Goal: Task Accomplishment & Management: Use online tool/utility

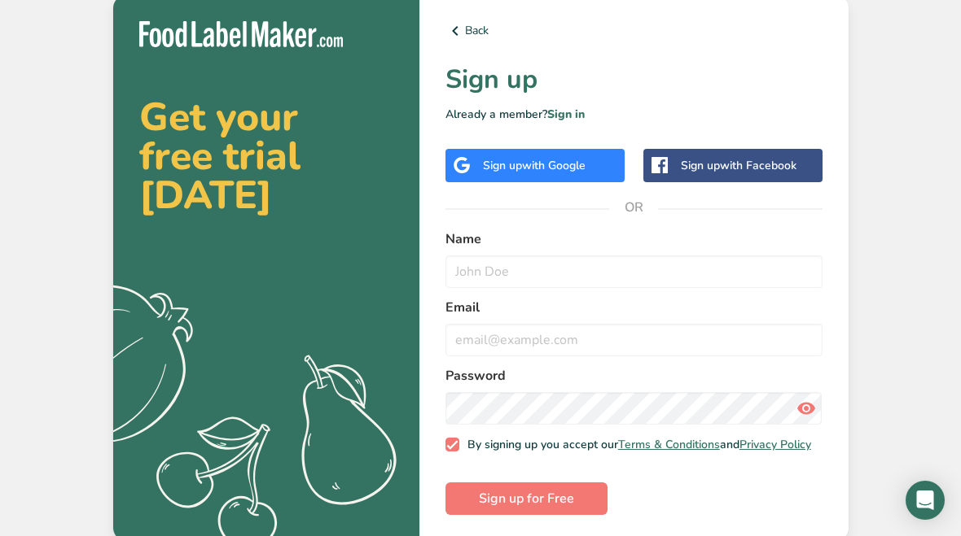
click at [577, 158] on span "with Google" at bounding box center [553, 165] width 63 height 15
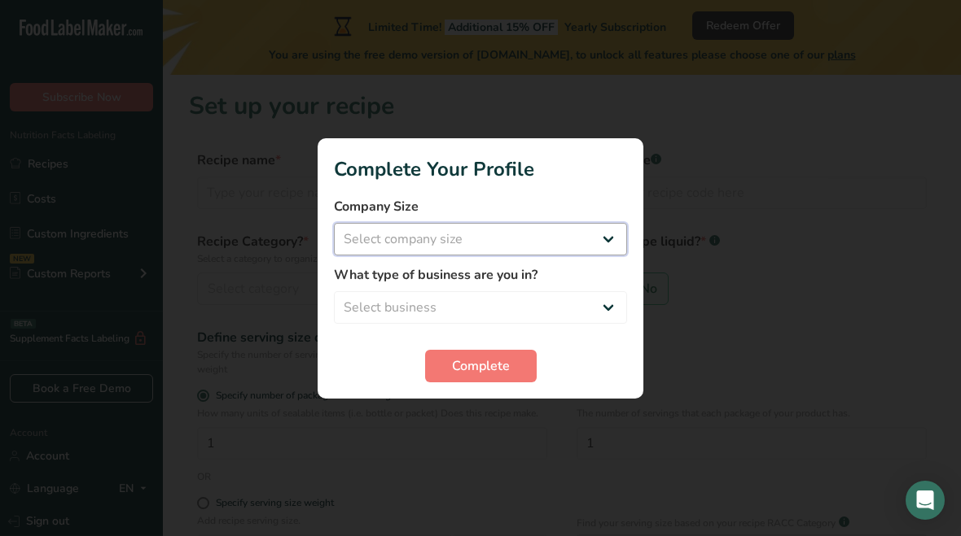
click at [607, 234] on select "Select company size Fewer than 10 Employees 10 to 50 Employees 51 to 500 Employ…" at bounding box center [480, 239] width 293 height 33
select select "1"
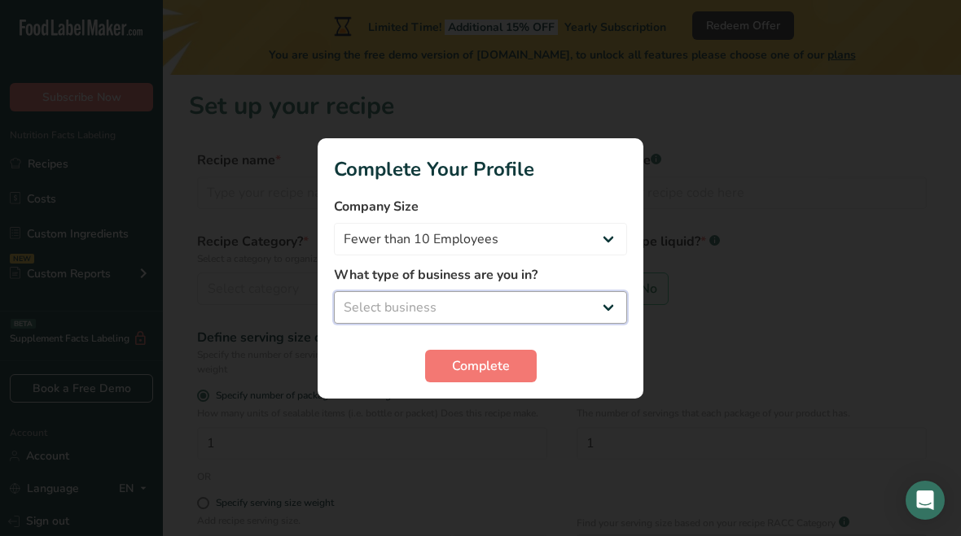
click at [611, 300] on select "Select business Packaged Food Manufacturer Restaurant & Cafe Bakery Meal Plans …" at bounding box center [480, 307] width 293 height 33
select select "3"
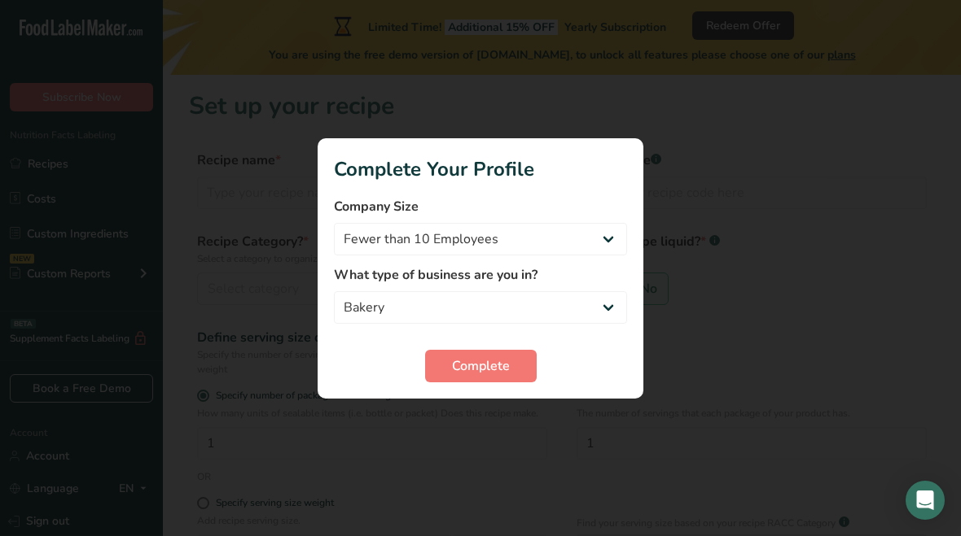
click at [507, 354] on button "Complete" at bounding box center [481, 366] width 112 height 33
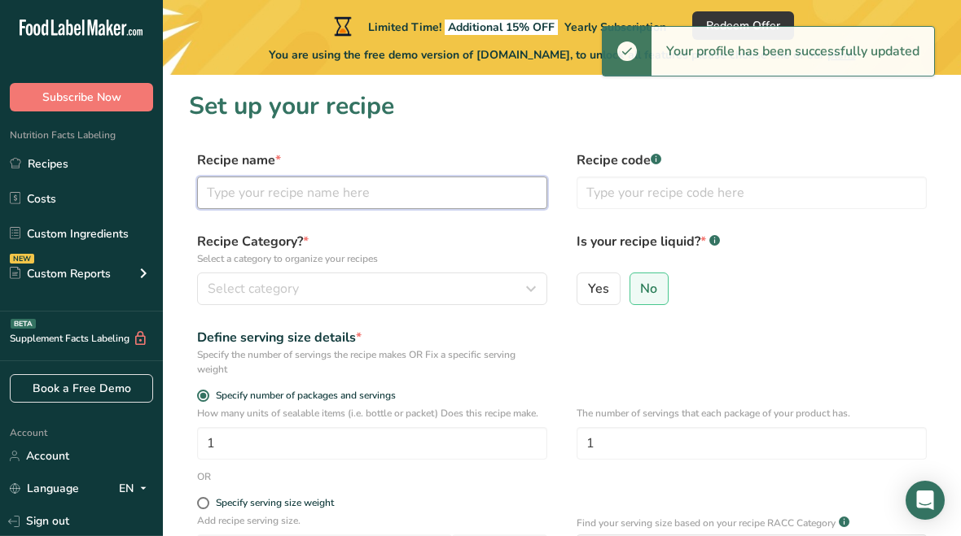
click at [401, 199] on input "text" at bounding box center [372, 193] width 350 height 33
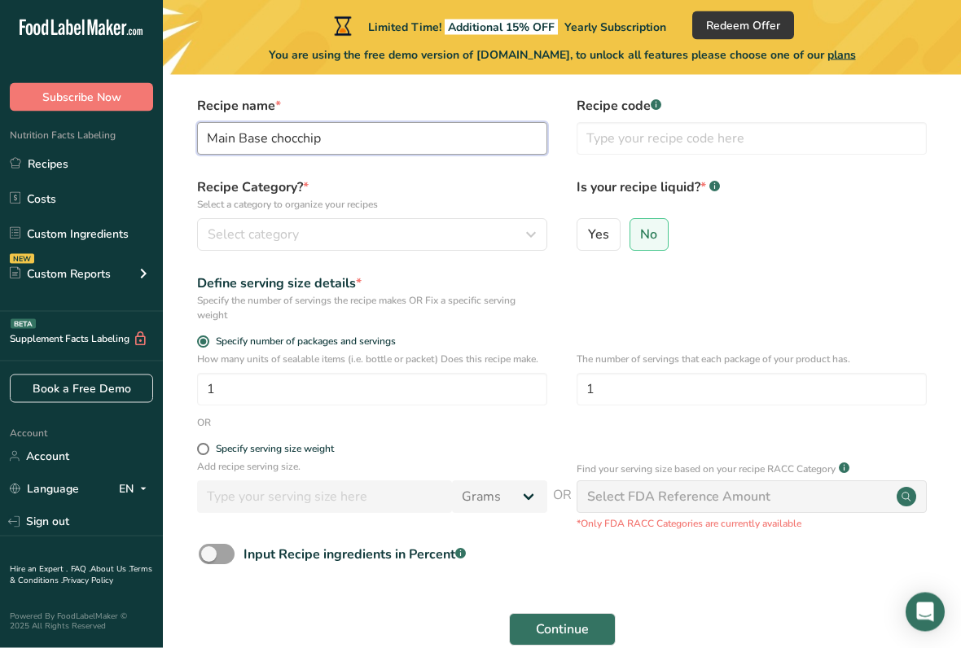
type input "Main Base chocchip"
click at [502, 223] on button "Select category" at bounding box center [372, 235] width 350 height 33
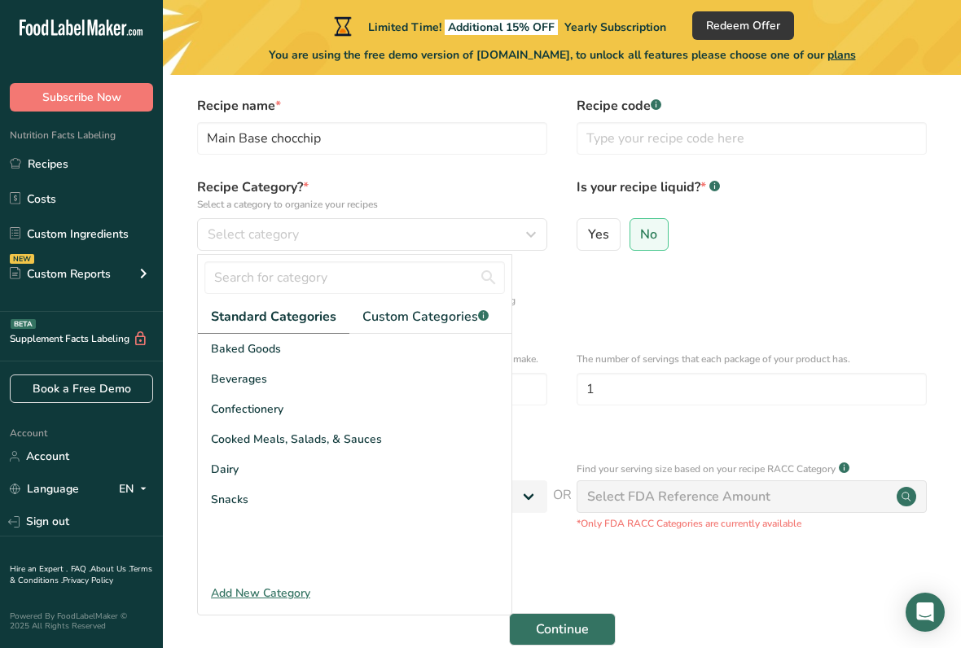
click at [383, 345] on div "Baked Goods" at bounding box center [354, 349] width 313 height 30
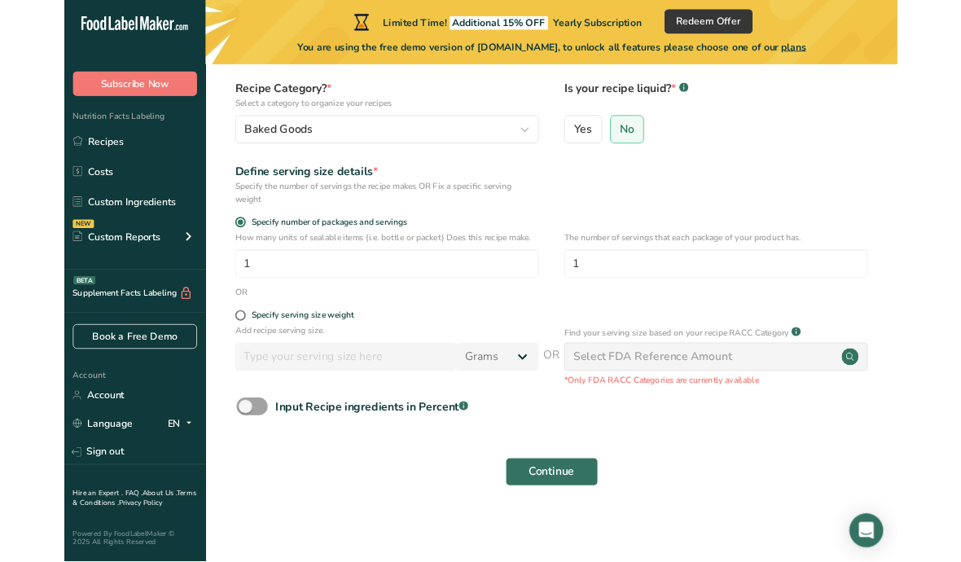
scroll to position [139, 0]
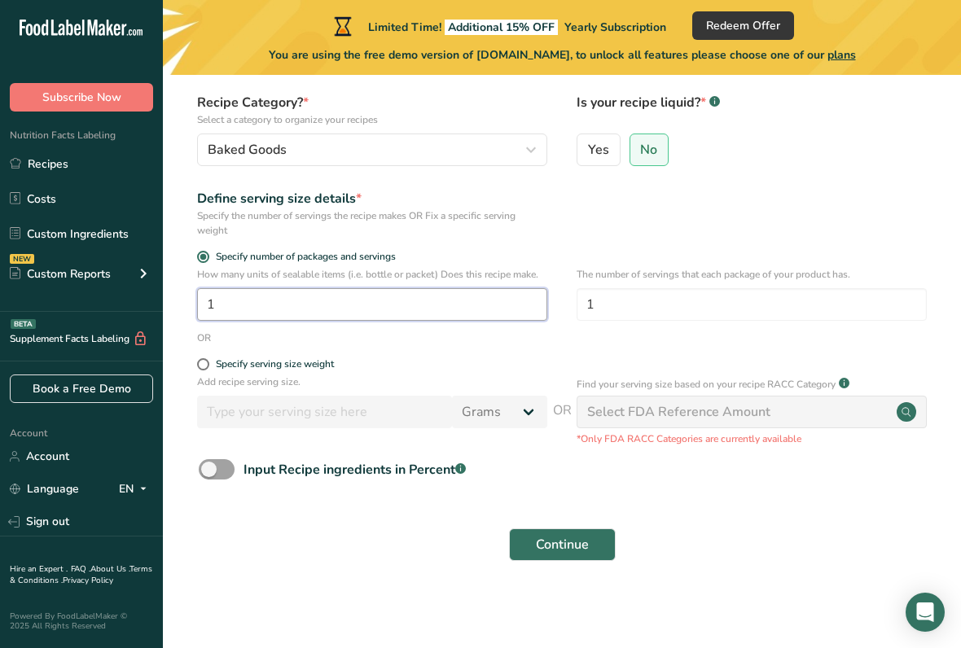
click at [491, 303] on input "1" at bounding box center [372, 304] width 350 height 33
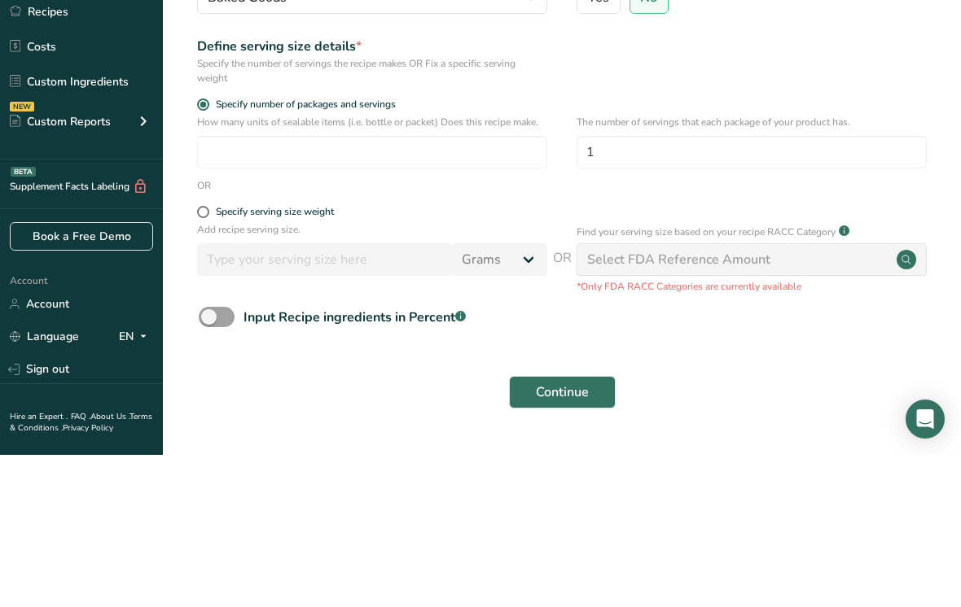
click at [321, 358] on div "Specify serving size weight" at bounding box center [275, 364] width 118 height 12
click at [208, 359] on input "Specify serving size weight" at bounding box center [202, 364] width 11 height 11
radio input "true"
radio input "false"
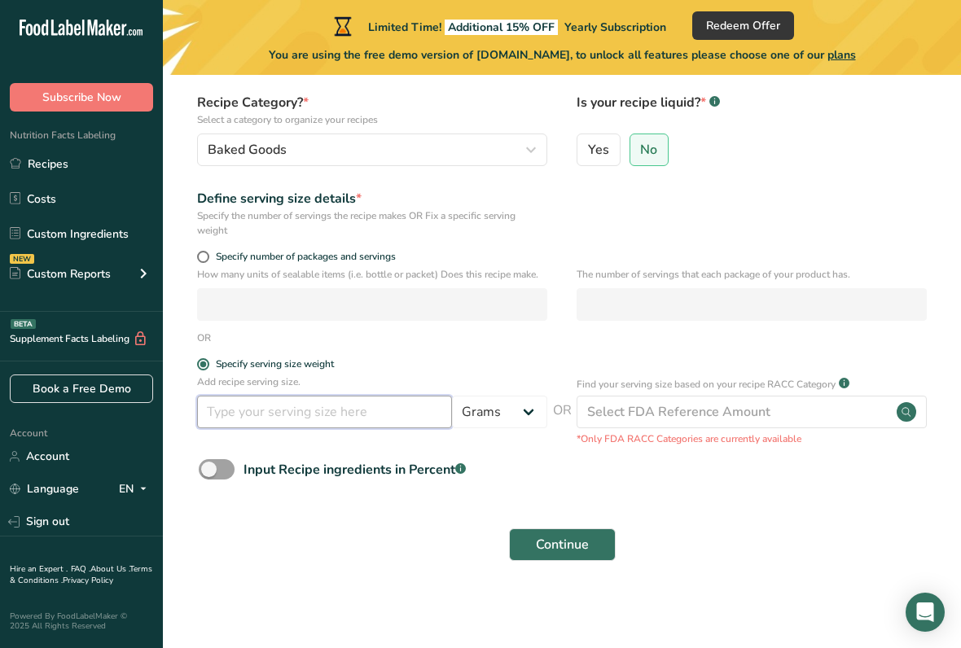
click at [401, 415] on input "number" at bounding box center [324, 412] width 255 height 33
type input "140"
click at [794, 417] on div "Select FDA Reference Amount" at bounding box center [751, 412] width 350 height 33
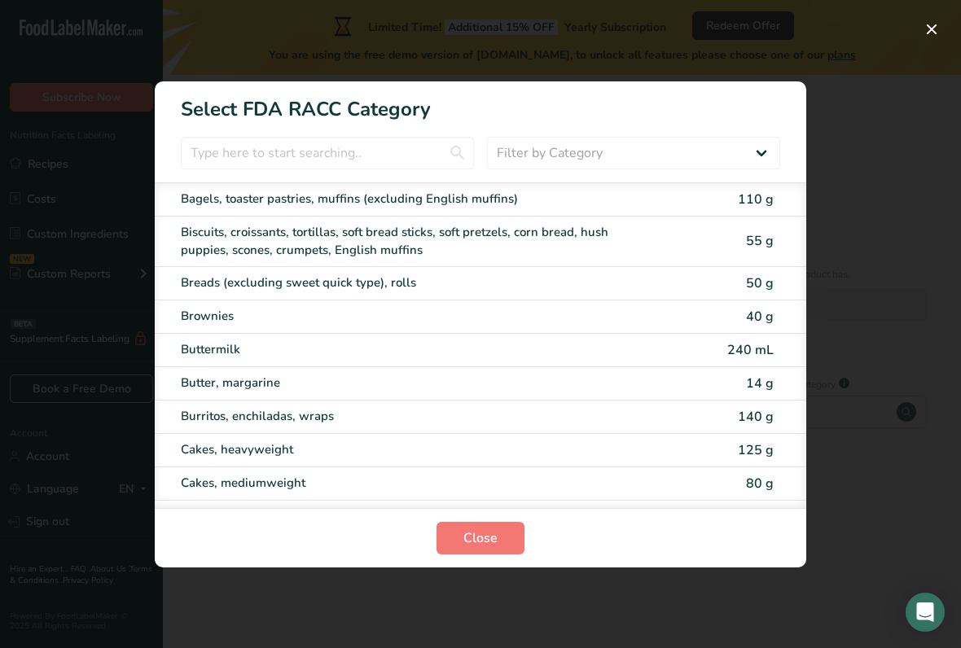
click at [928, 39] on button "RACC Category Selection Modal" at bounding box center [931, 29] width 26 height 26
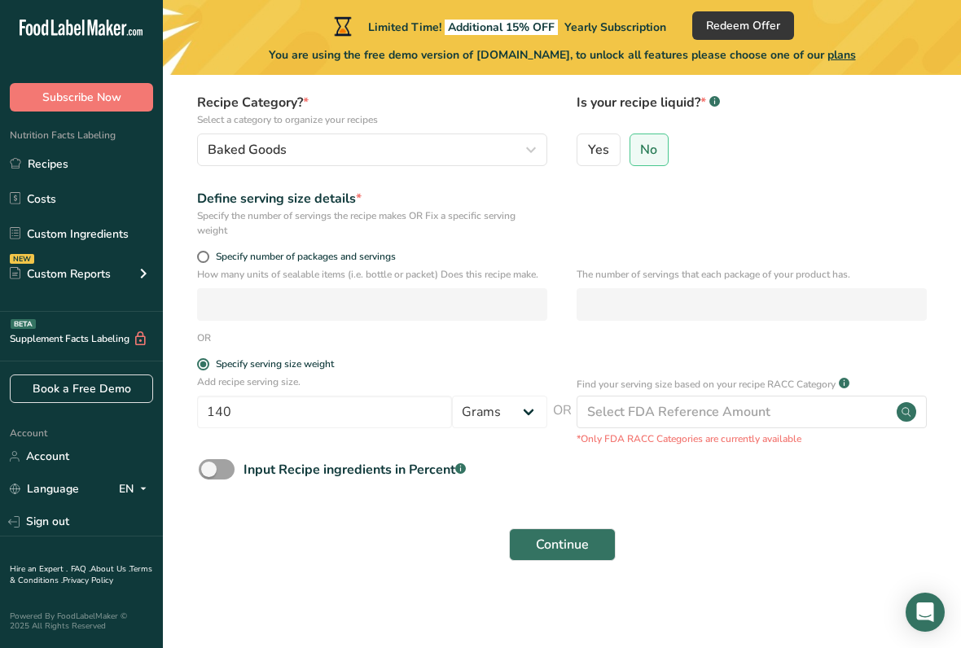
click at [203, 252] on span at bounding box center [203, 257] width 12 height 12
click at [203, 252] on input "Specify number of packages and servings" at bounding box center [202, 257] width 11 height 11
radio input "true"
radio input "false"
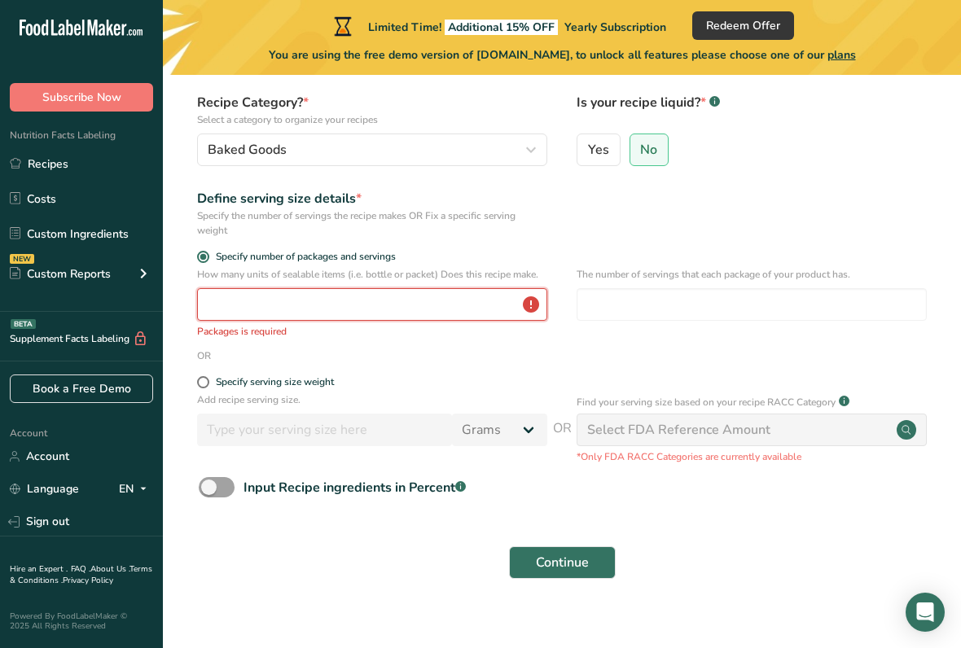
click at [417, 302] on input "number" at bounding box center [372, 304] width 350 height 33
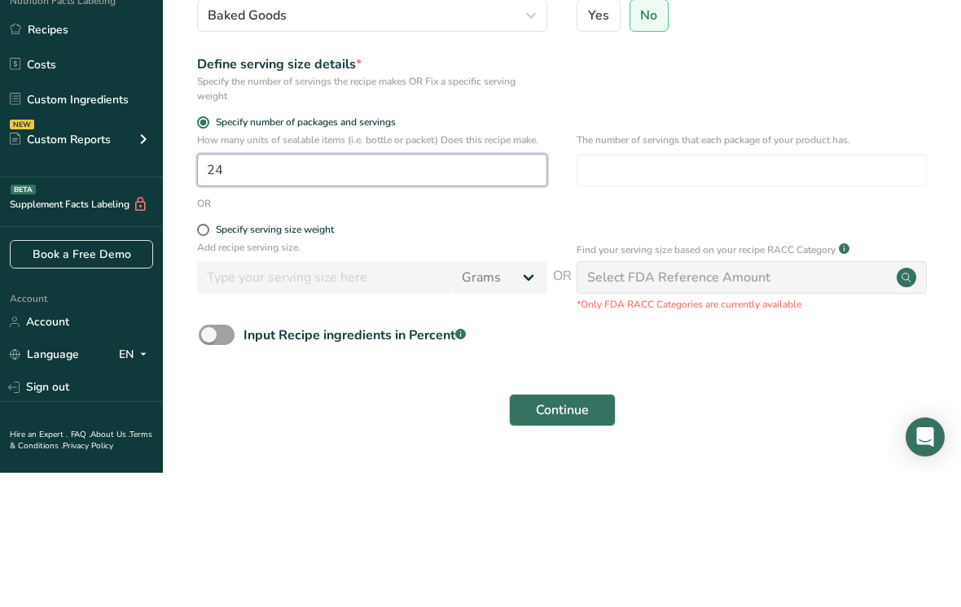
type input "24"
click at [704, 288] on input "number" at bounding box center [751, 304] width 350 height 33
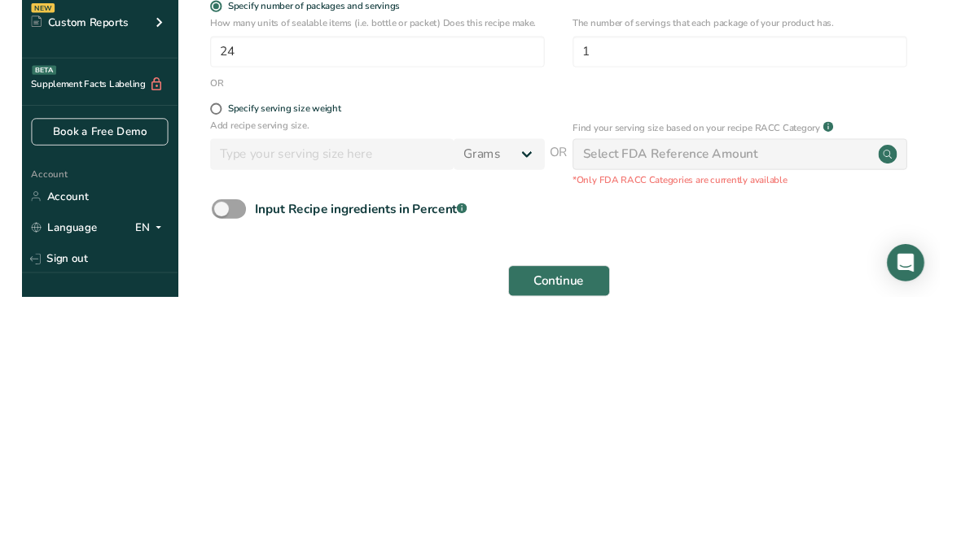
scroll to position [251, 0]
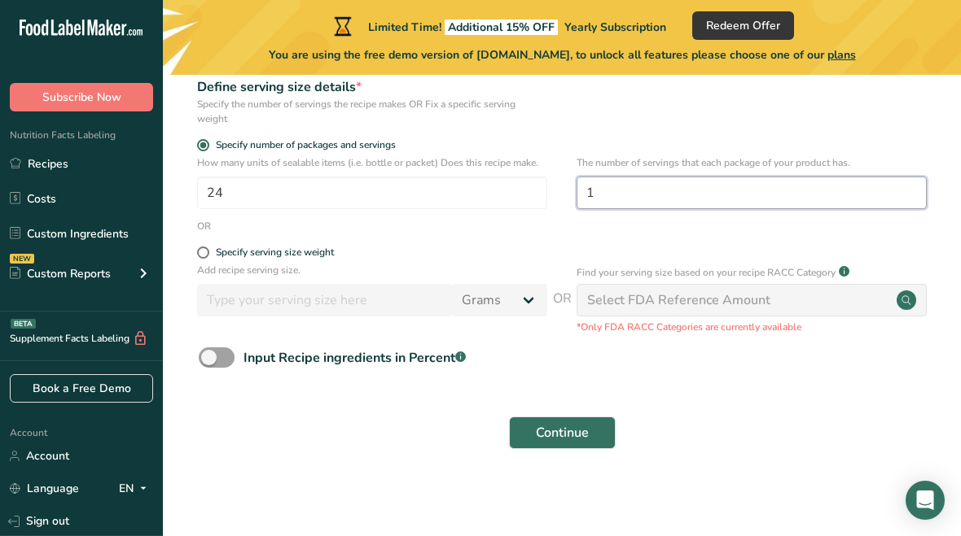
type input "1"
click at [577, 427] on span "Continue" at bounding box center [562, 433] width 53 height 20
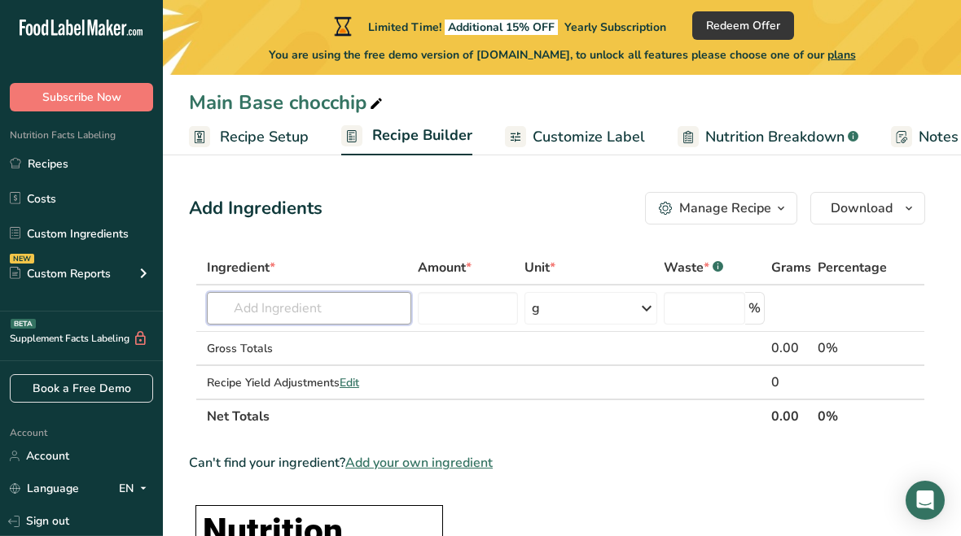
click at [243, 308] on input "text" at bounding box center [309, 308] width 204 height 33
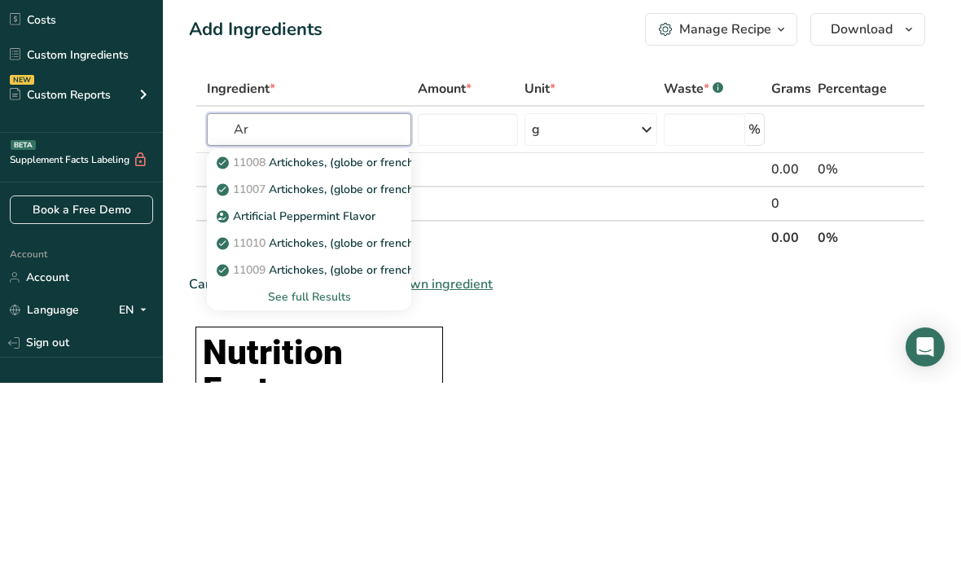
type input "A"
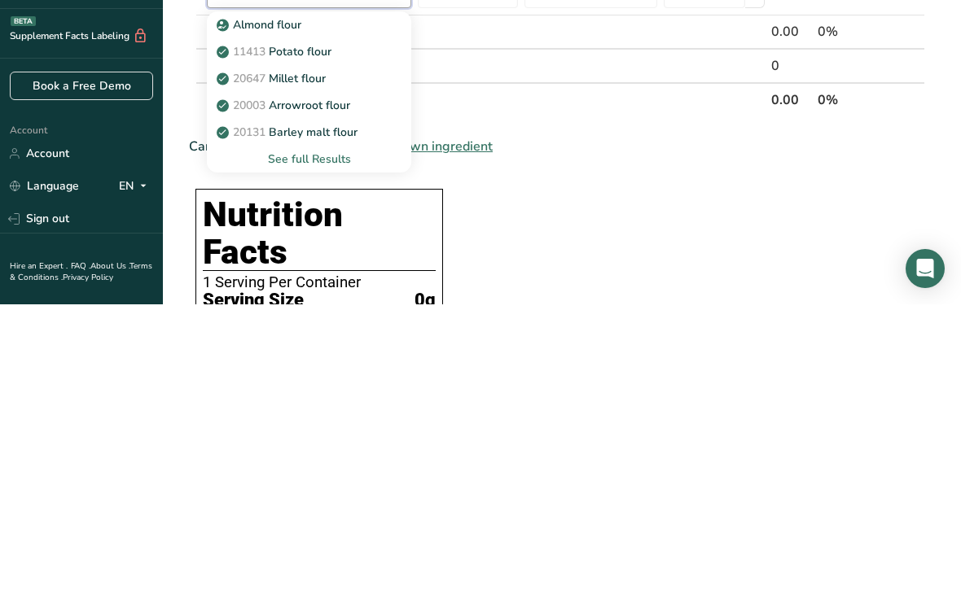
type input "flour"
click at [278, 453] on div "See full Results" at bounding box center [309, 461] width 178 height 17
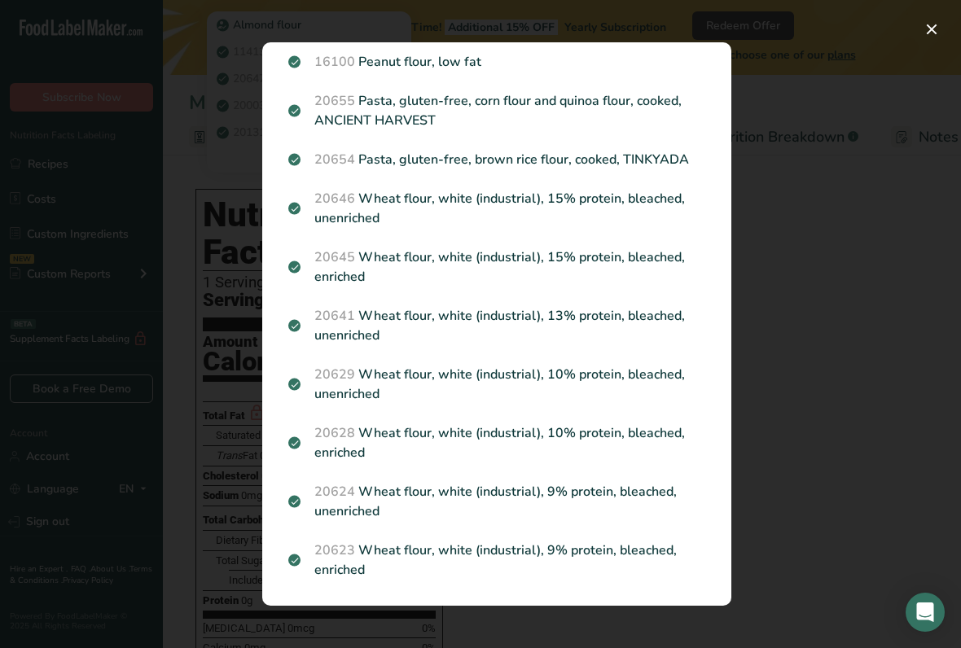
scroll to position [1943, 0]
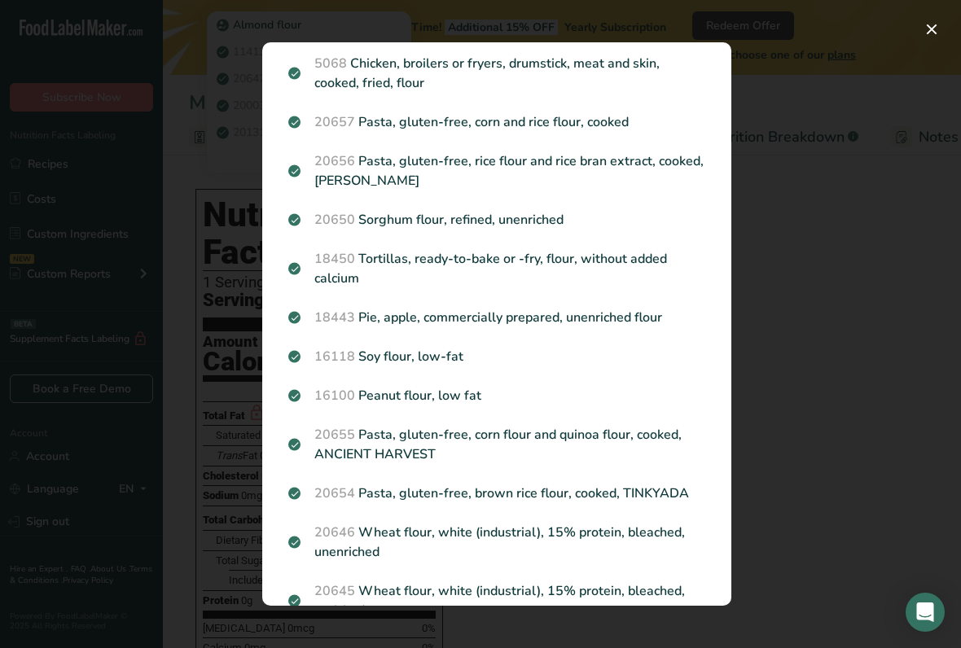
click at [924, 26] on button "Search results modal" at bounding box center [931, 29] width 26 height 26
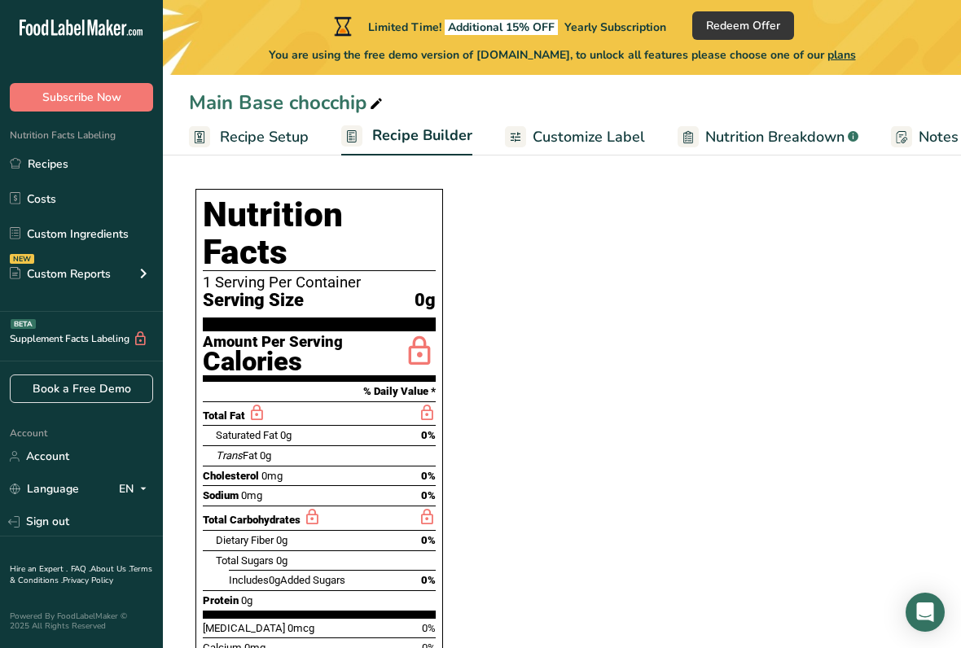
click at [232, 138] on span "Recipe Setup" at bounding box center [264, 137] width 89 height 22
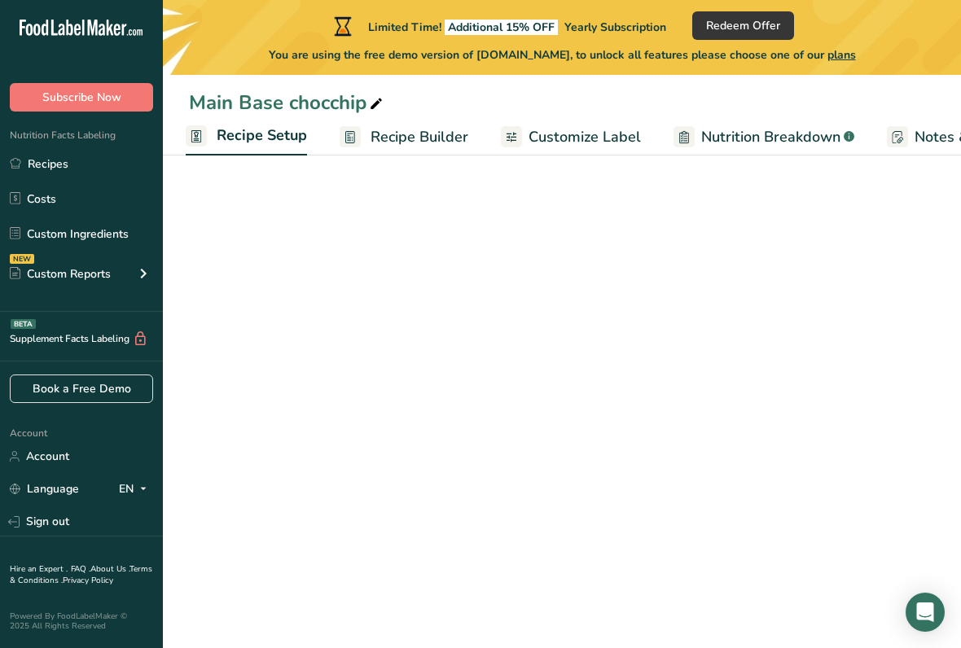
scroll to position [116, 0]
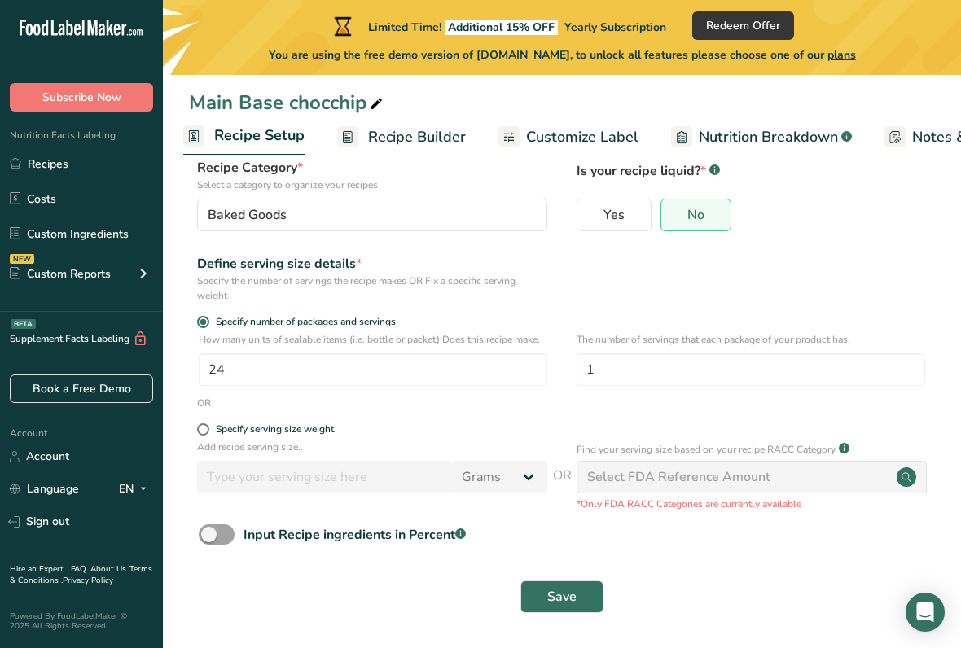
click at [376, 129] on span "Recipe Builder" at bounding box center [417, 137] width 98 height 22
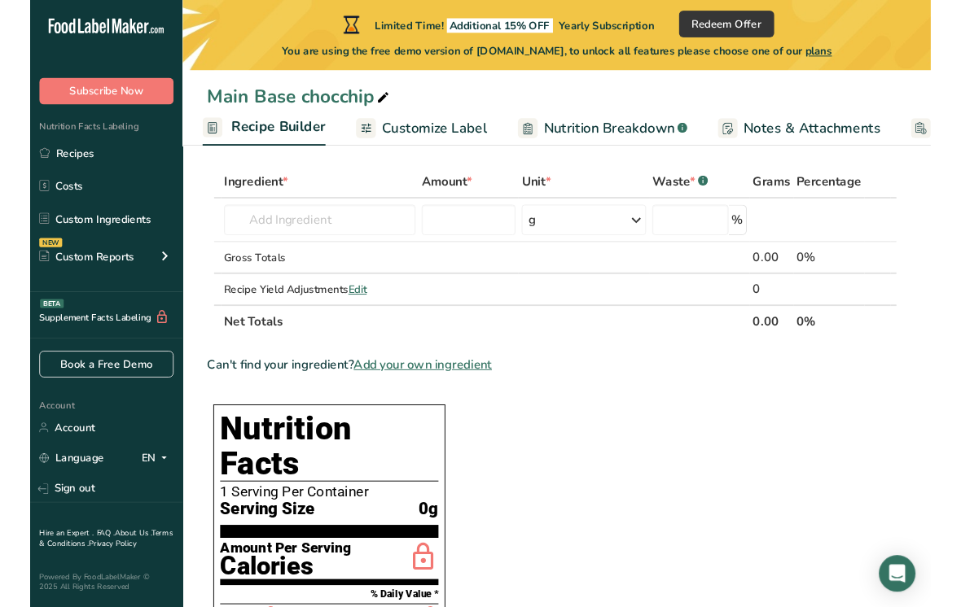
scroll to position [7, 0]
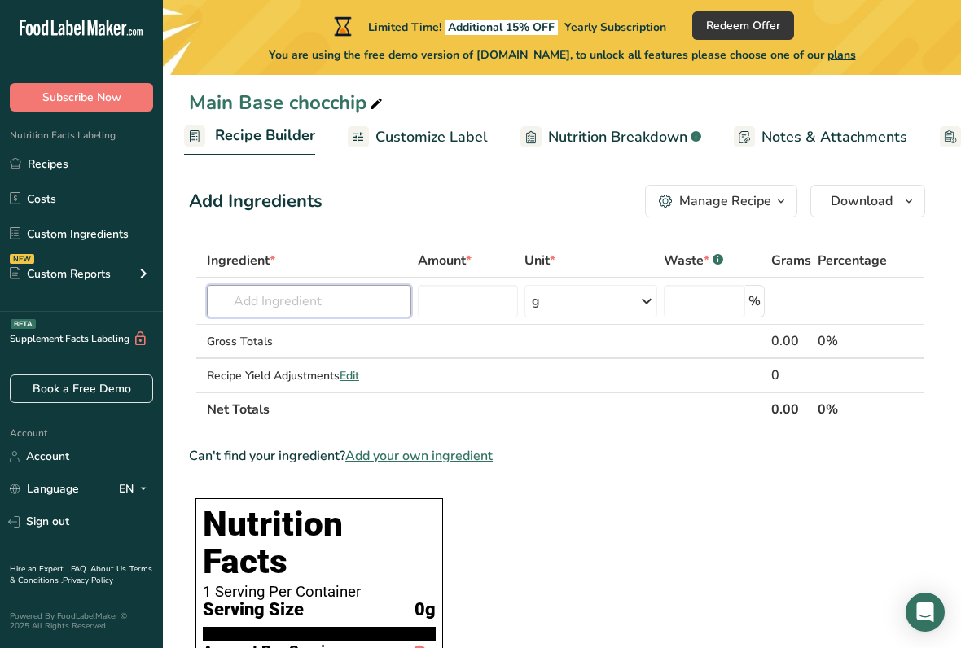
click at [259, 296] on input "text" at bounding box center [309, 301] width 204 height 33
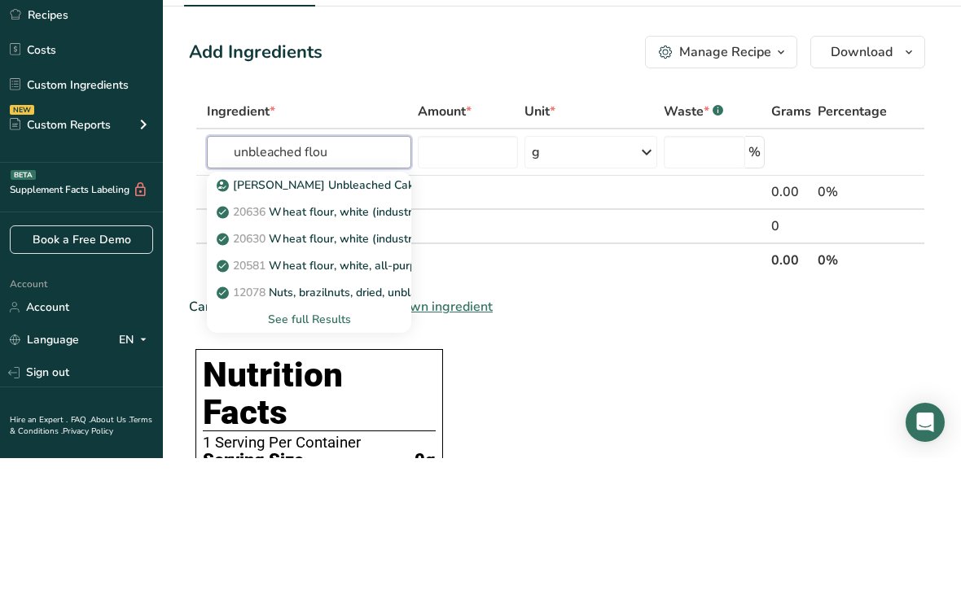
type input "unbleached flour"
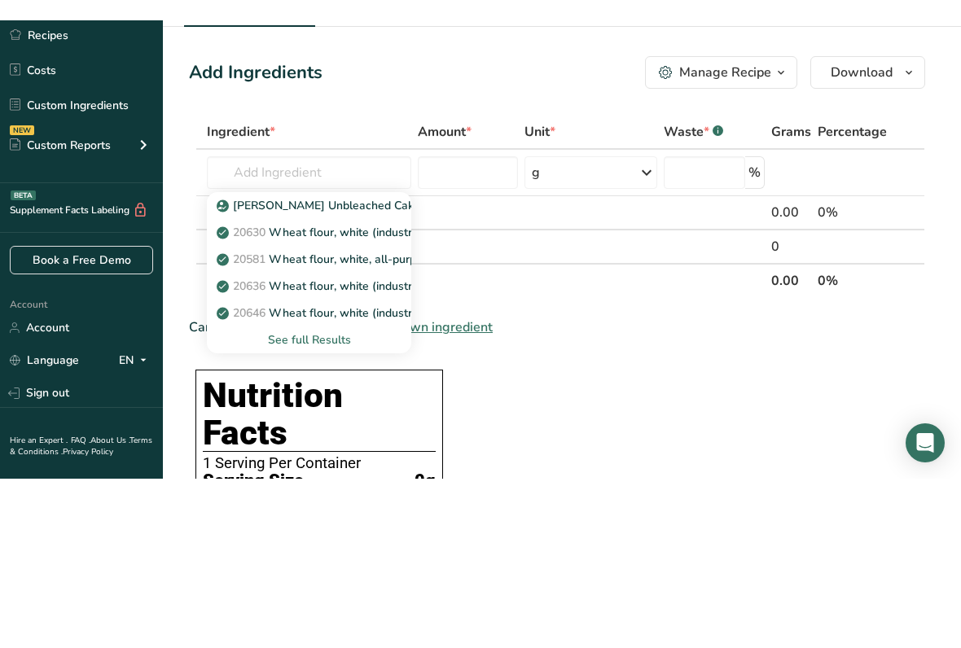
scroll to position [156, 0]
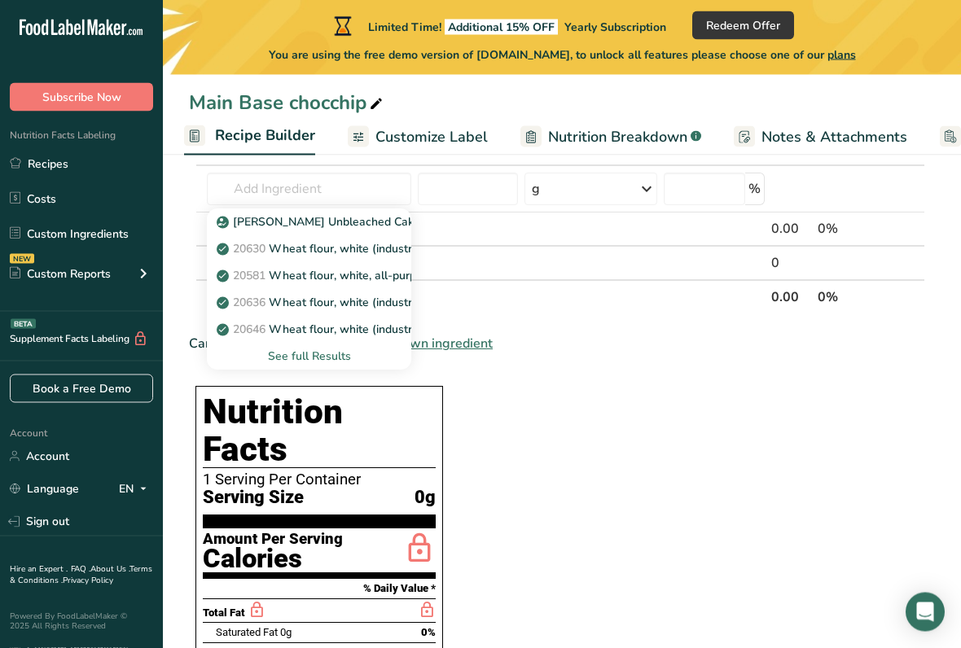
click at [243, 220] on p "[PERSON_NAME] Unbleached Cake Flour" at bounding box center [335, 222] width 230 height 17
type input "[PERSON_NAME] Unbleached Cake Flour"
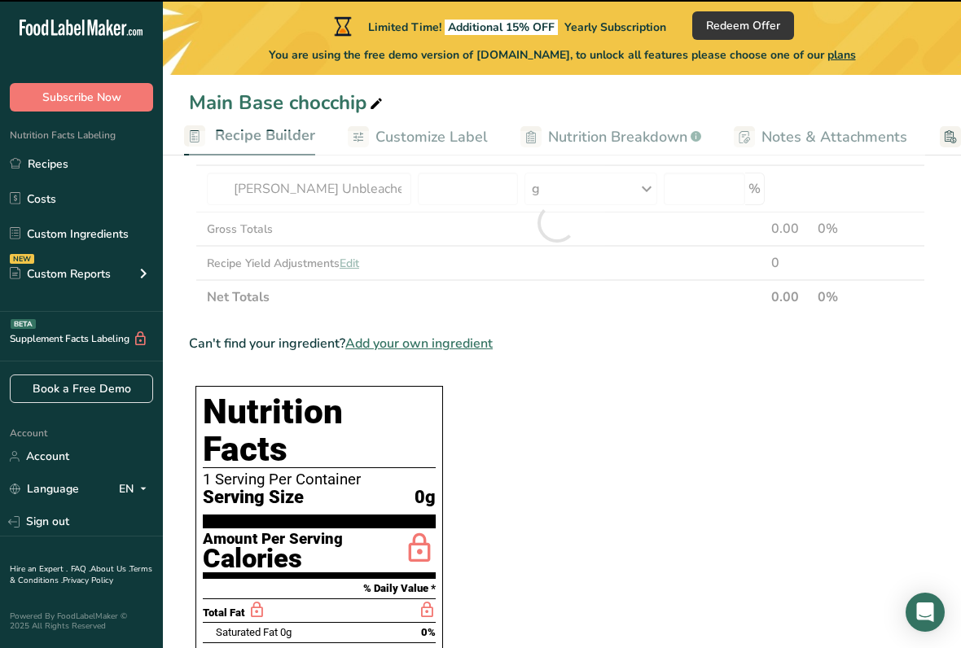
type input "0"
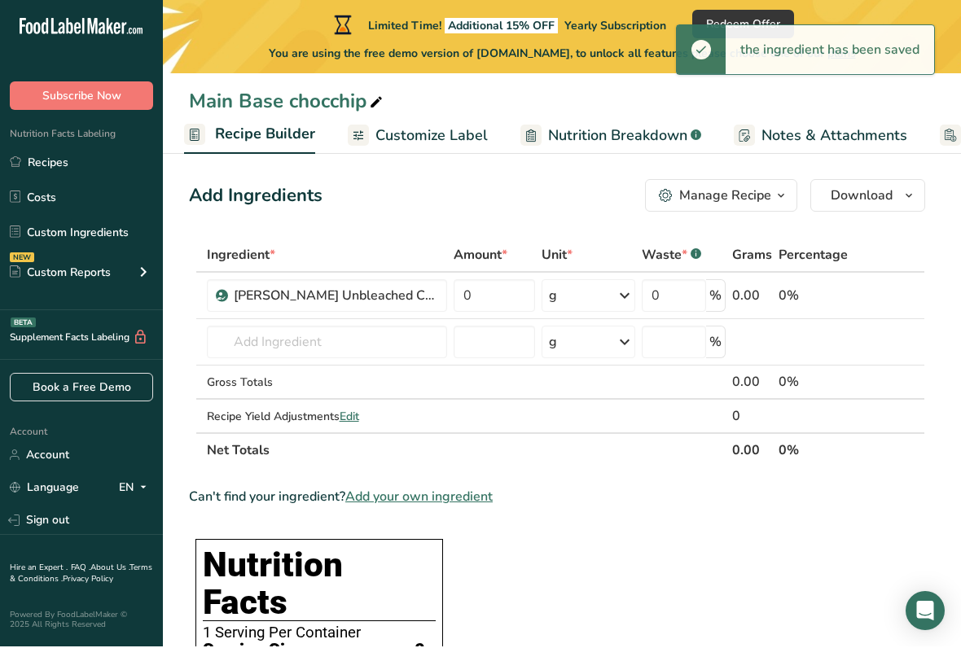
scroll to position [13, 0]
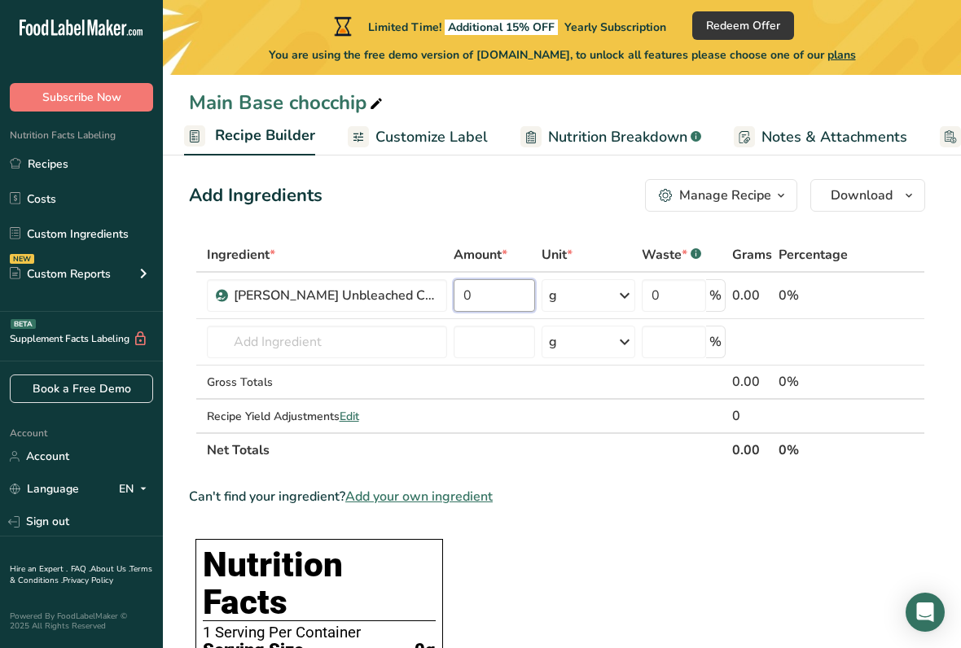
click at [487, 297] on input "0" at bounding box center [493, 295] width 81 height 33
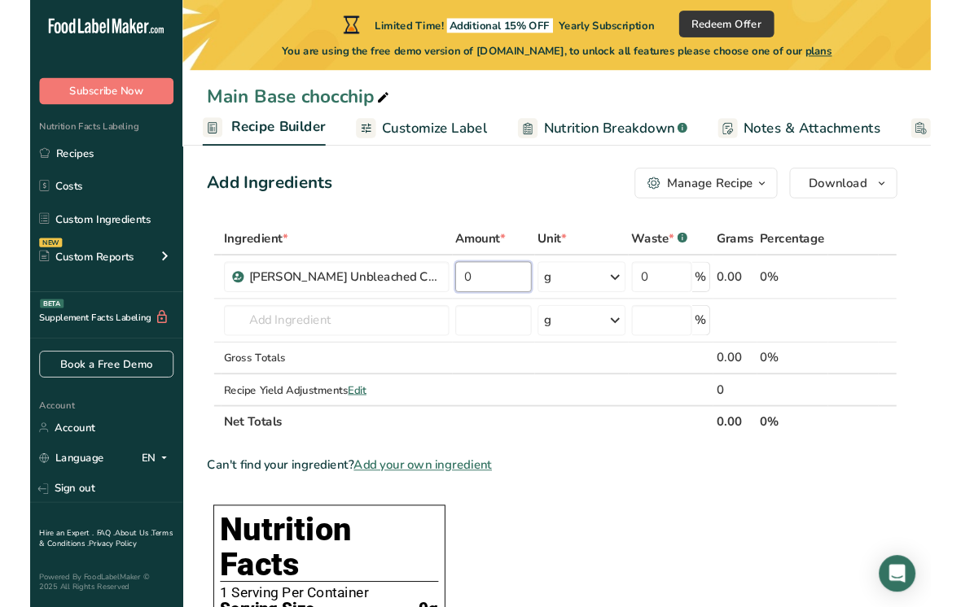
scroll to position [12, 0]
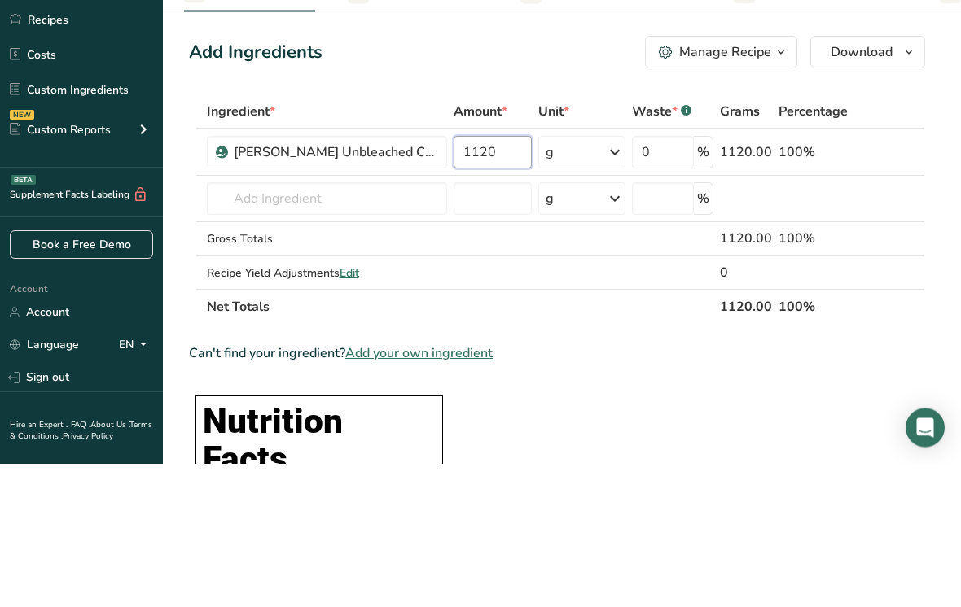
type input "1120"
click at [256, 239] on div "Ingredient * Amount * Unit * Waste * .a-a{fill:#347362;}.b-a{fill:#fff;} Grams …" at bounding box center [557, 354] width 736 height 230
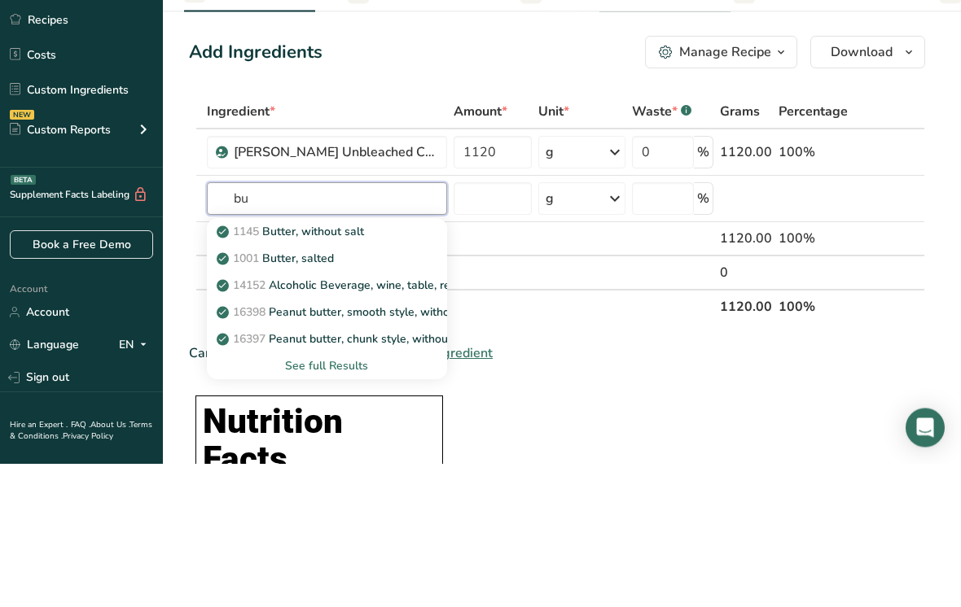
type input "b"
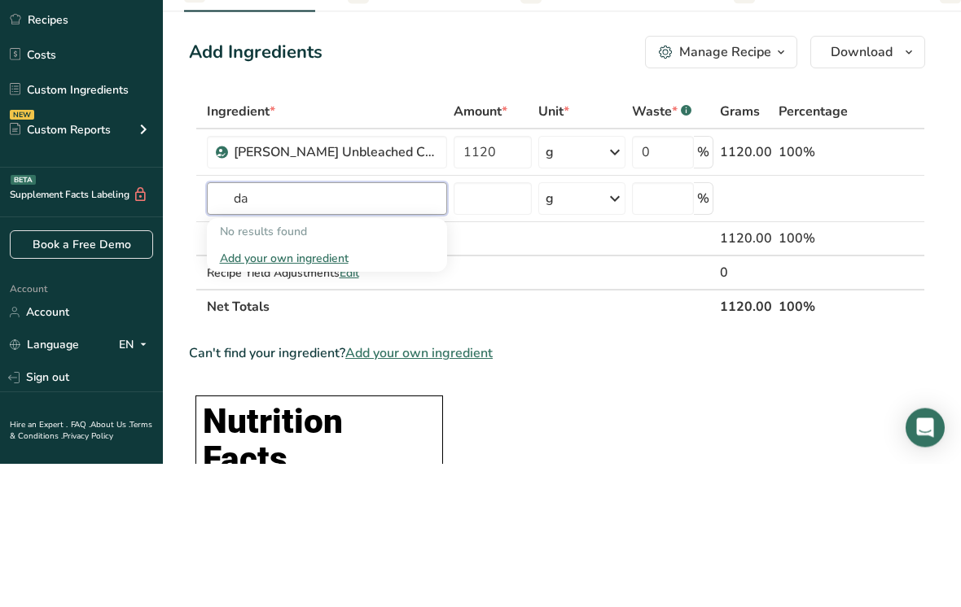
type input "d"
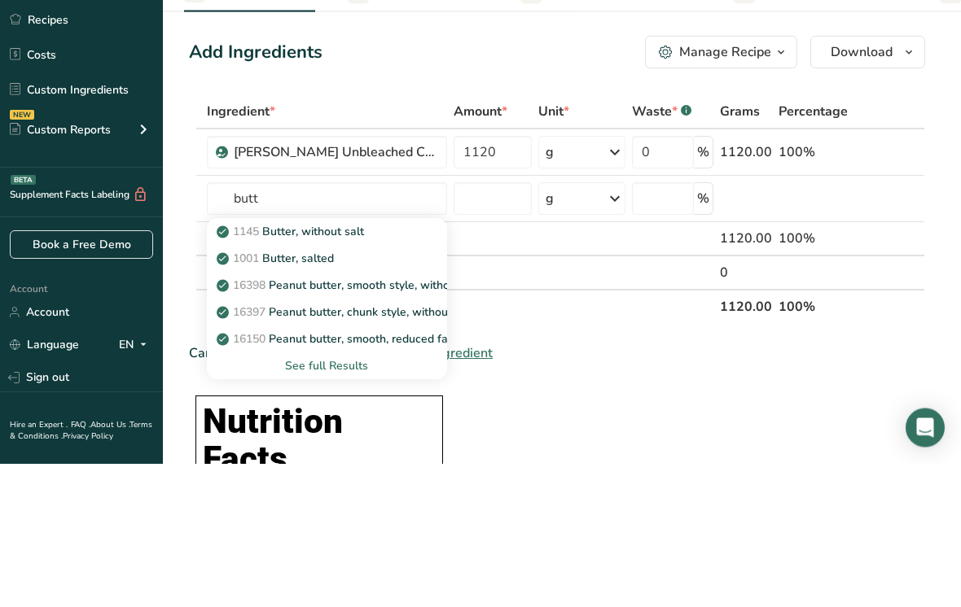
click at [271, 394] on p "1001 Butter, salted" at bounding box center [277, 402] width 114 height 17
type input "Butter, salted"
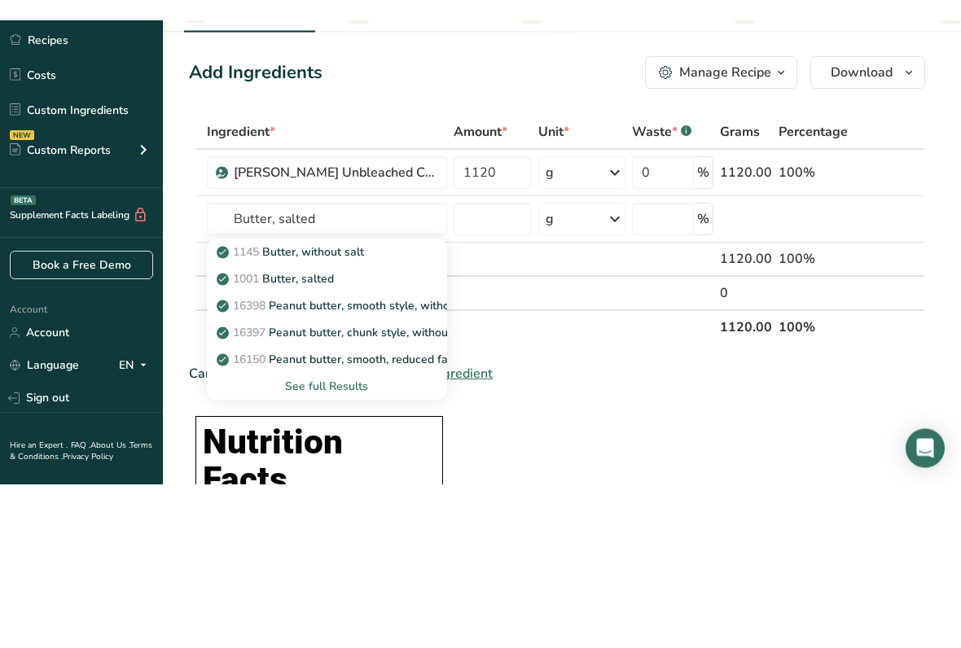
scroll to position [156, 0]
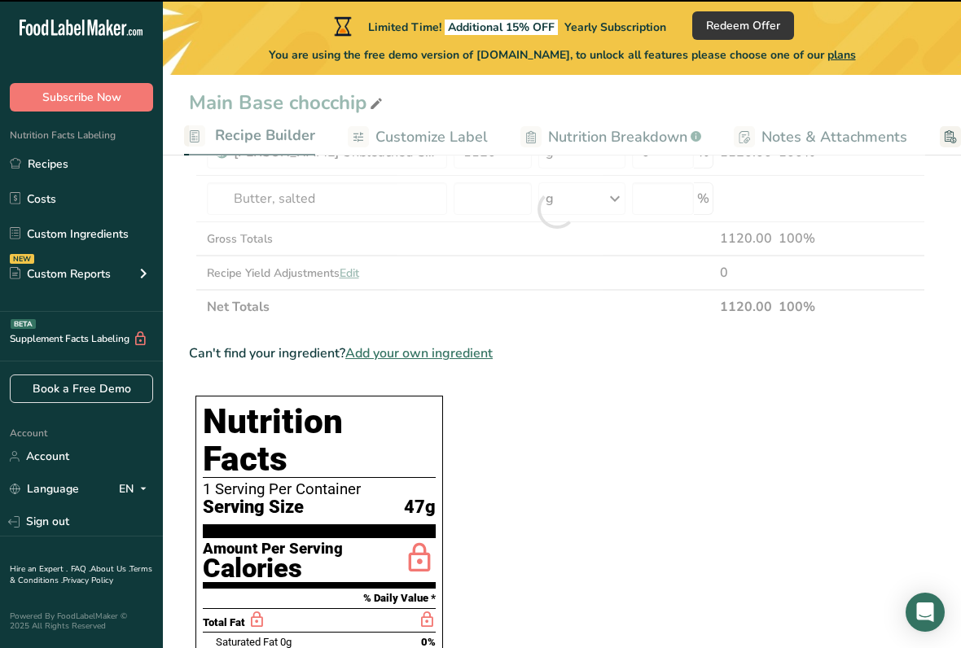
type input "0"
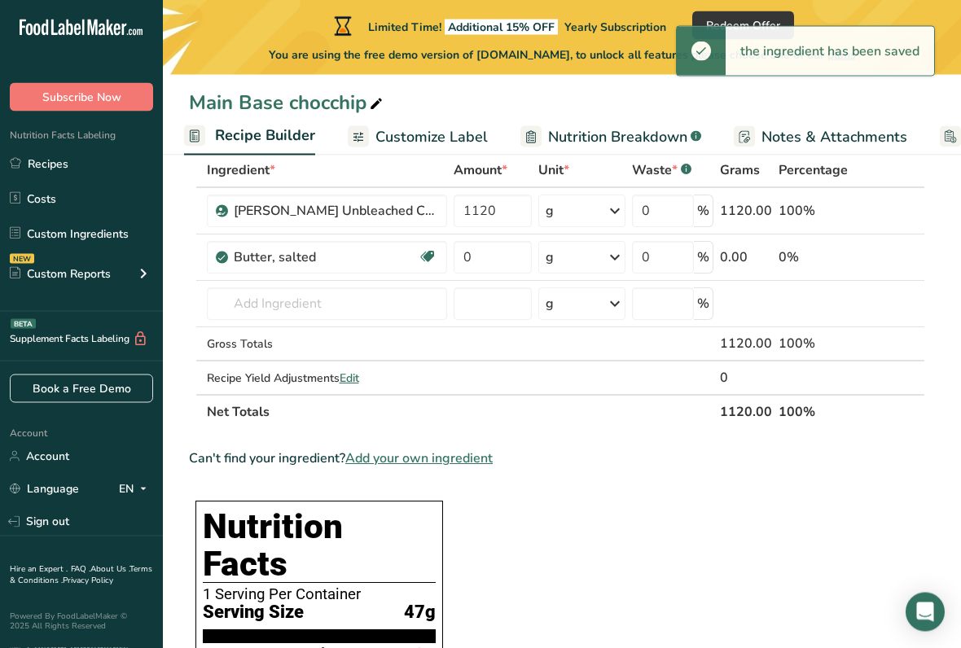
scroll to position [98, 0]
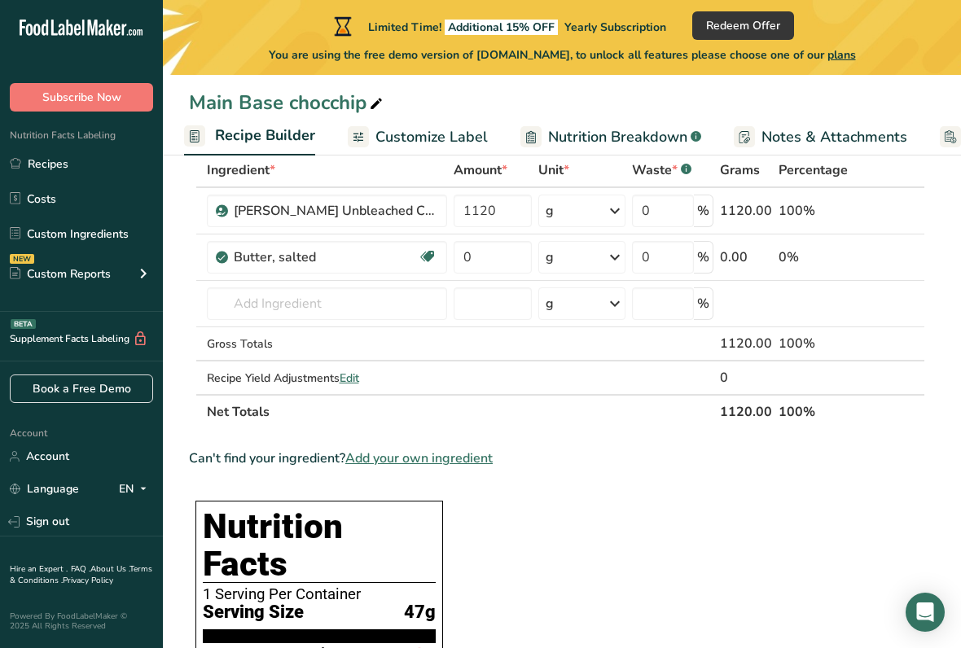
click at [609, 253] on icon at bounding box center [615, 257] width 20 height 29
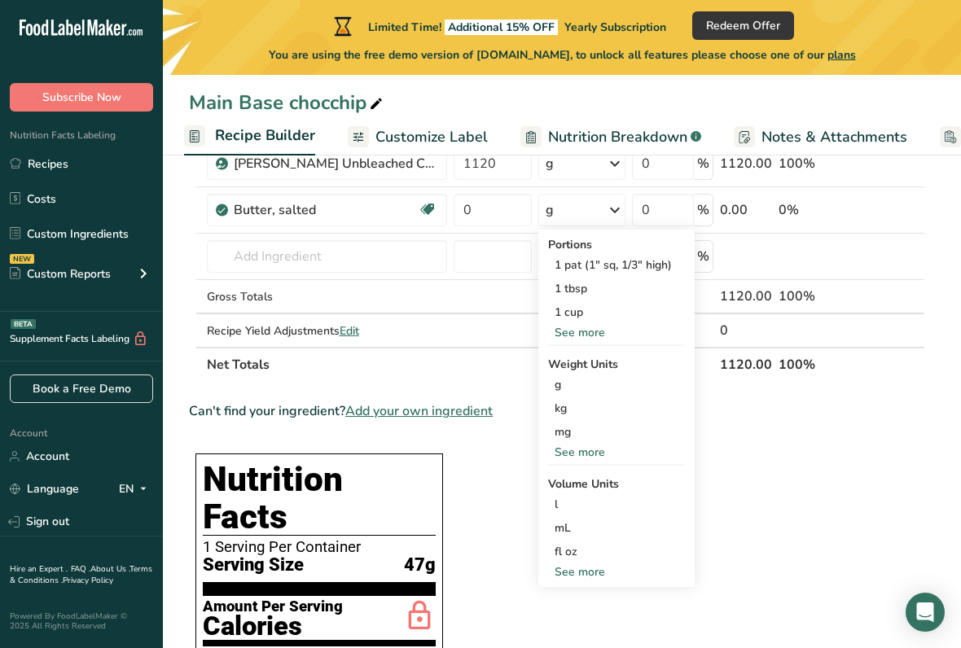
scroll to position [143, 0]
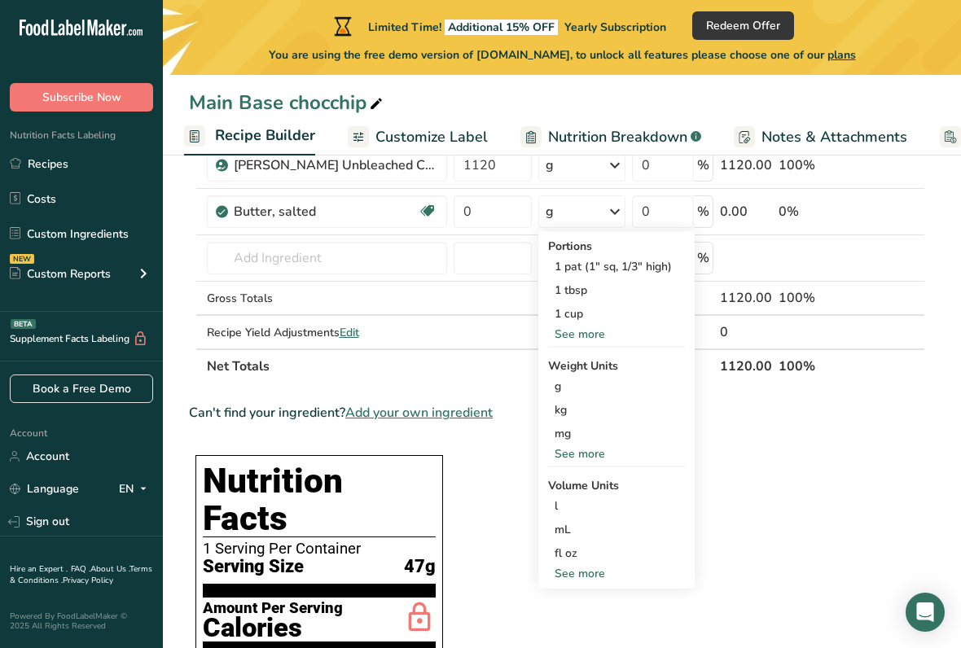
click at [563, 310] on div "1 cup" at bounding box center [616, 314] width 137 height 24
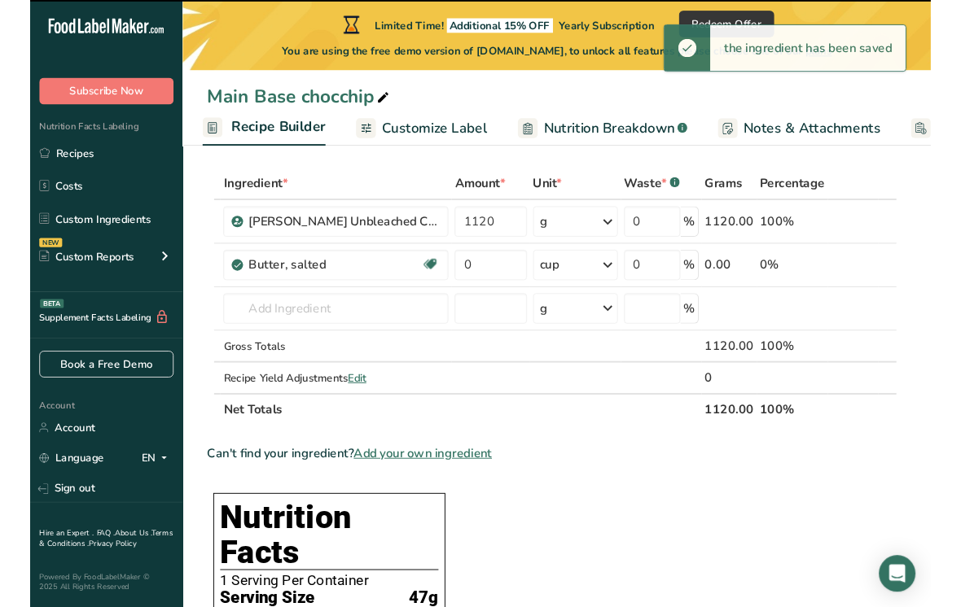
scroll to position [72, 0]
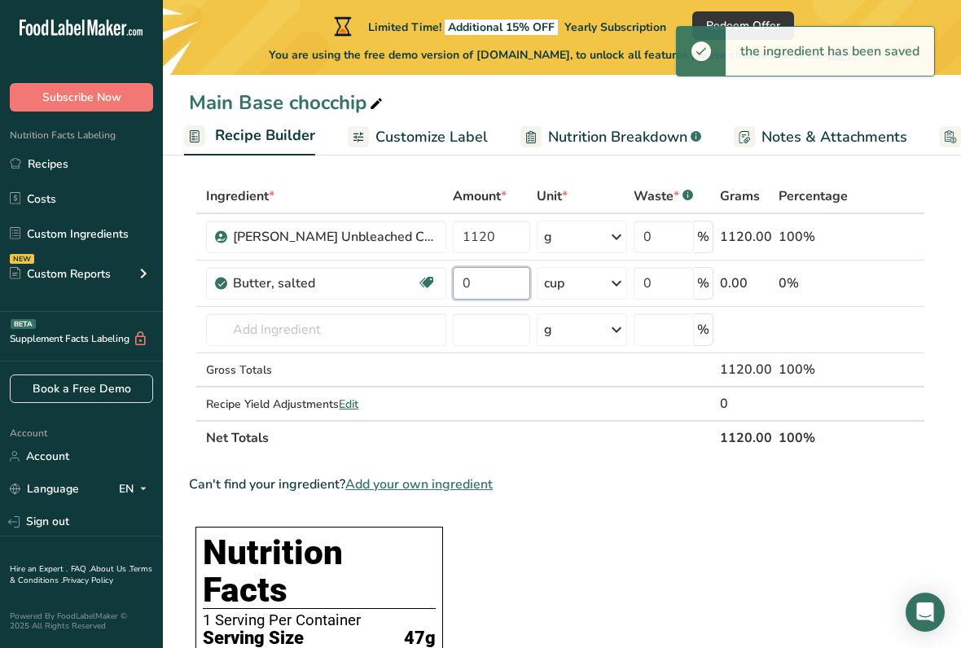
click at [471, 279] on input "0" at bounding box center [491, 283] width 77 height 33
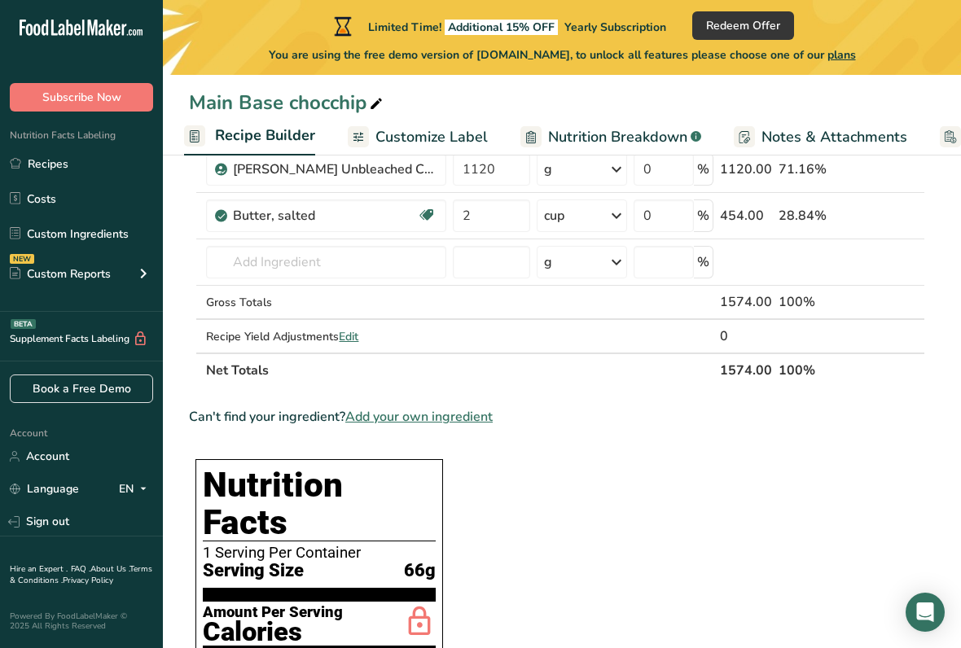
scroll to position [141, 0]
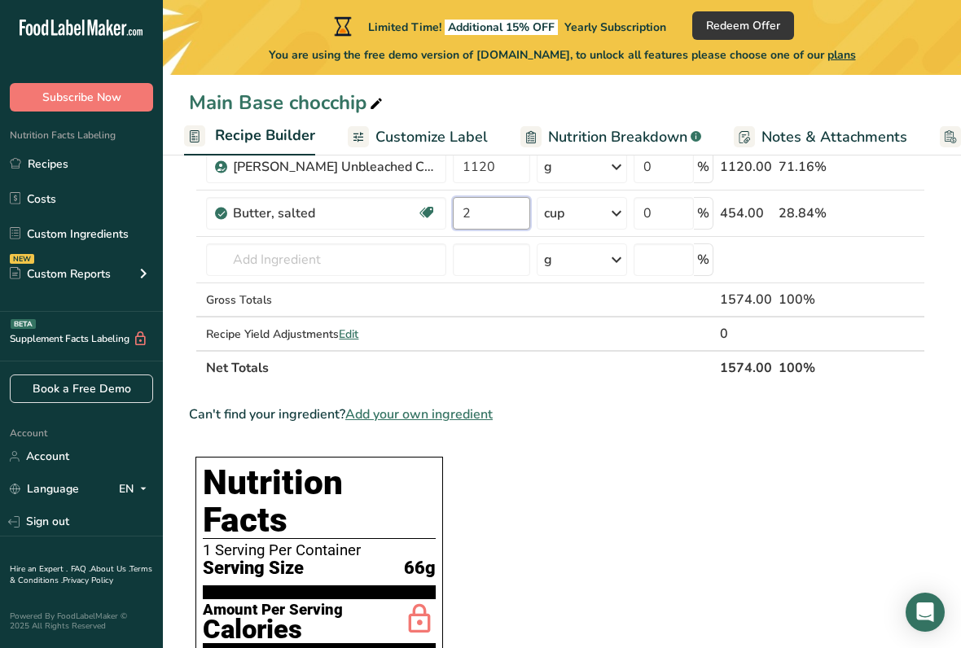
type input "2"
click at [263, 262] on div "Ingredient * Amount * Unit * Waste * .a-a{fill:#347362;}.b-a{fill:#fff;} Grams …" at bounding box center [557, 247] width 736 height 276
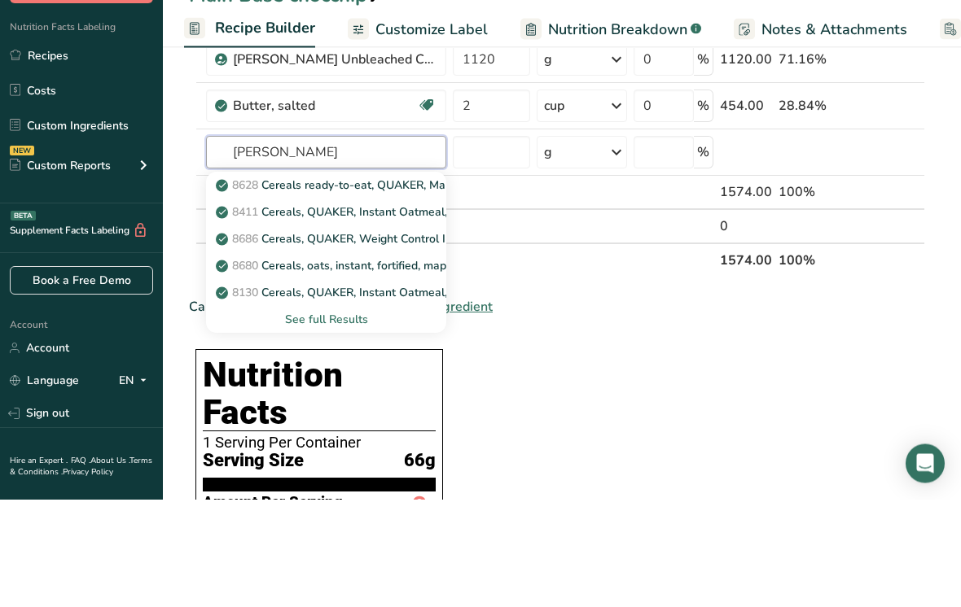
type input "brown sugar"
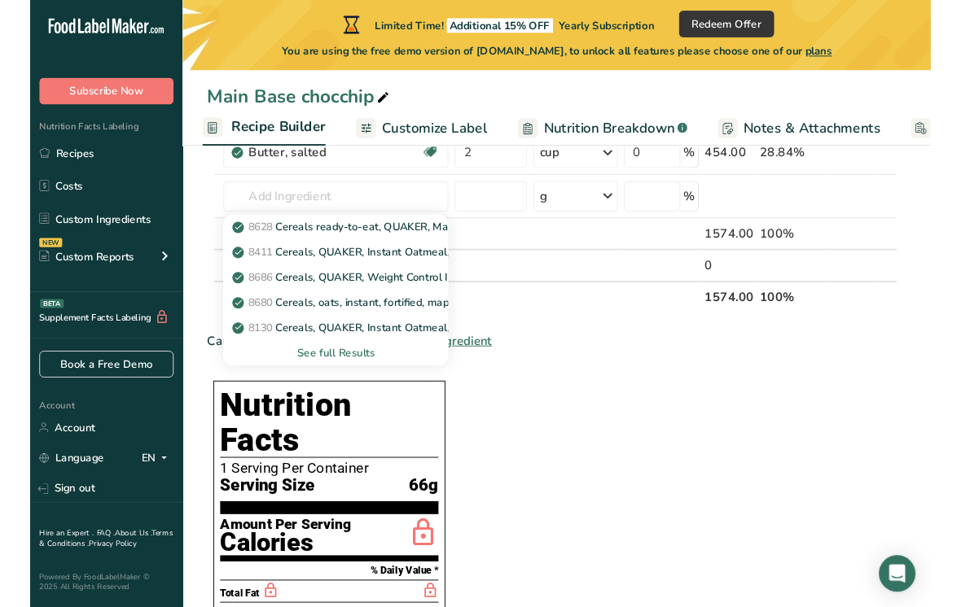
scroll to position [142, 0]
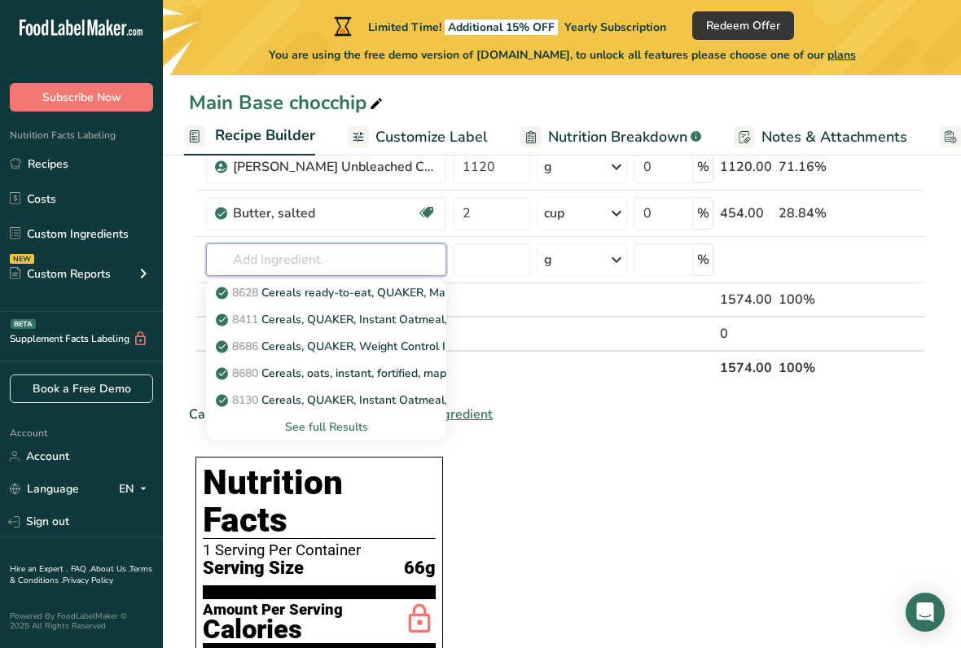
click at [246, 263] on input "text" at bounding box center [326, 259] width 240 height 33
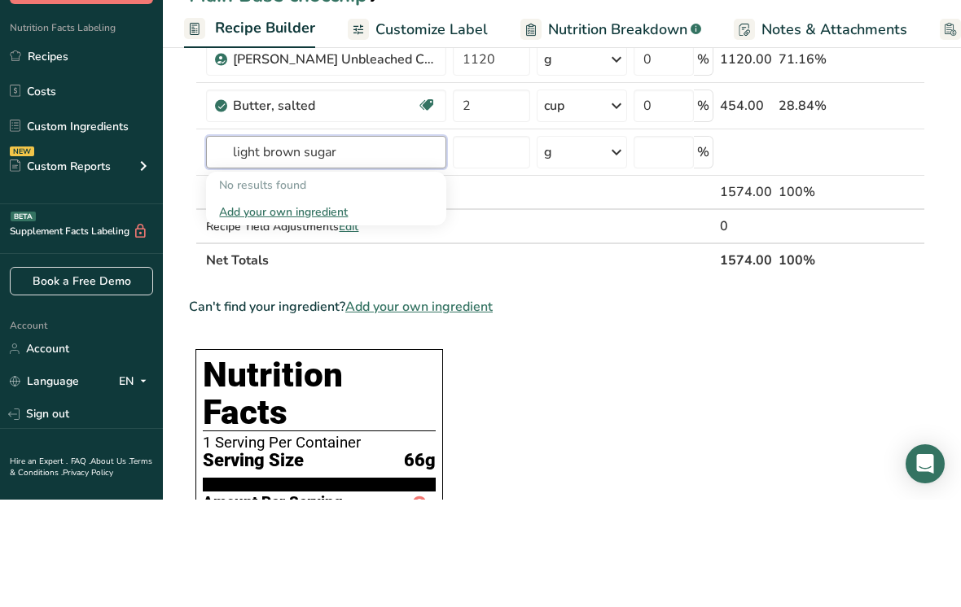
type input "light brown sugar"
click at [267, 311] on div "Add your own ingredient" at bounding box center [326, 319] width 214 height 17
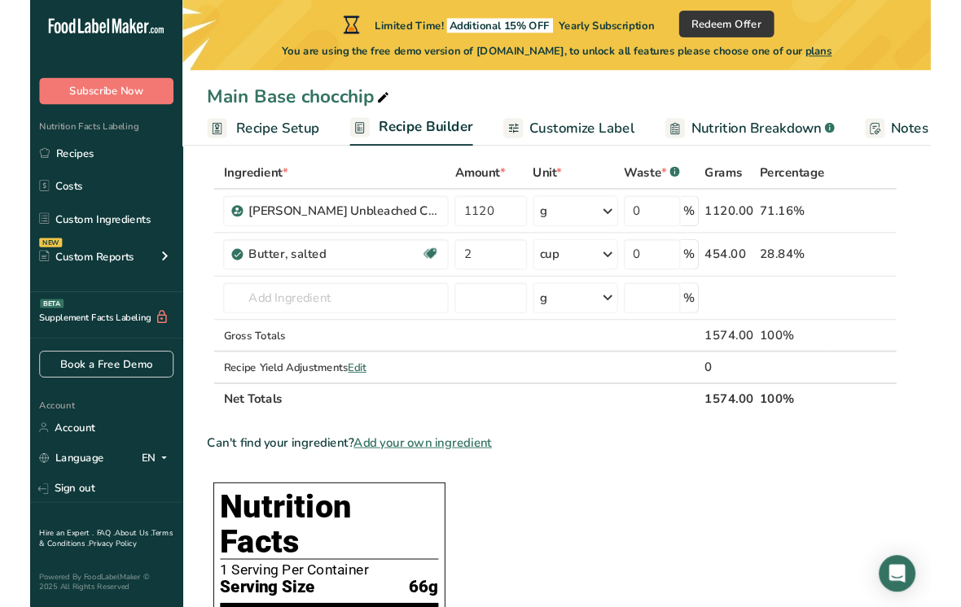
scroll to position [89, 0]
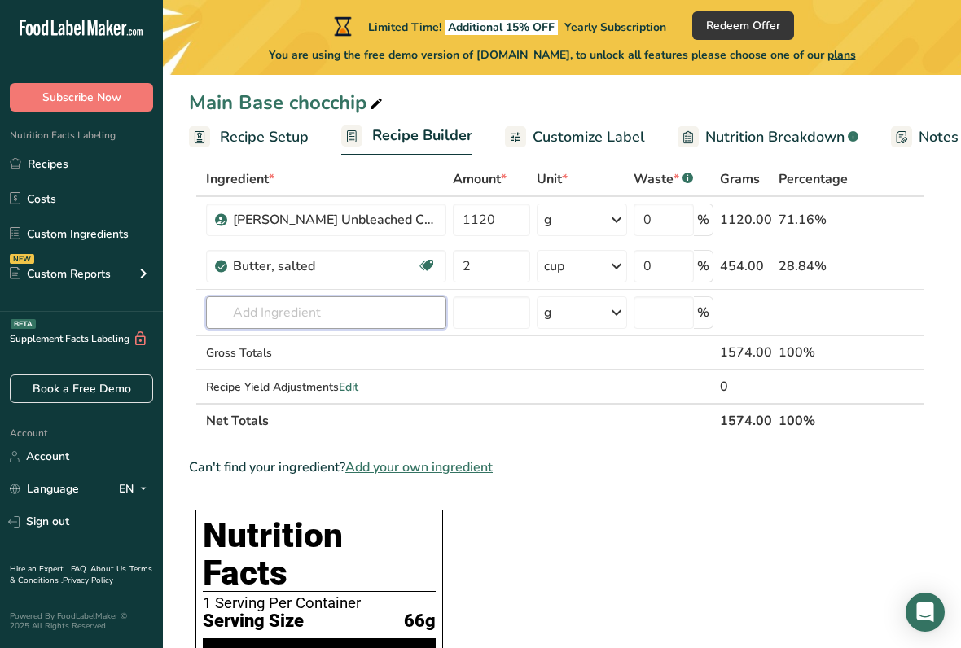
click at [238, 303] on input "text" at bounding box center [326, 312] width 240 height 33
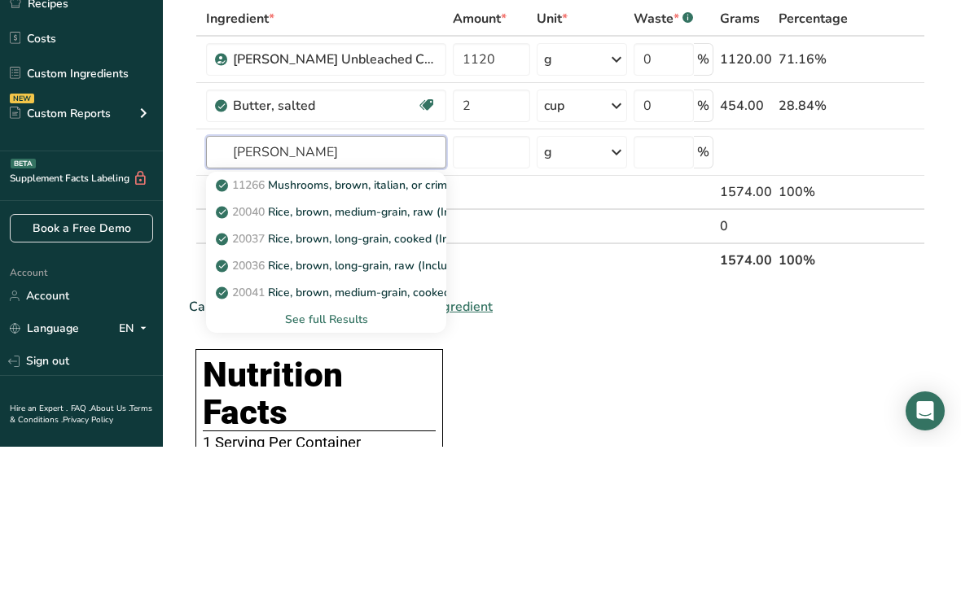
type input "brown sugar"
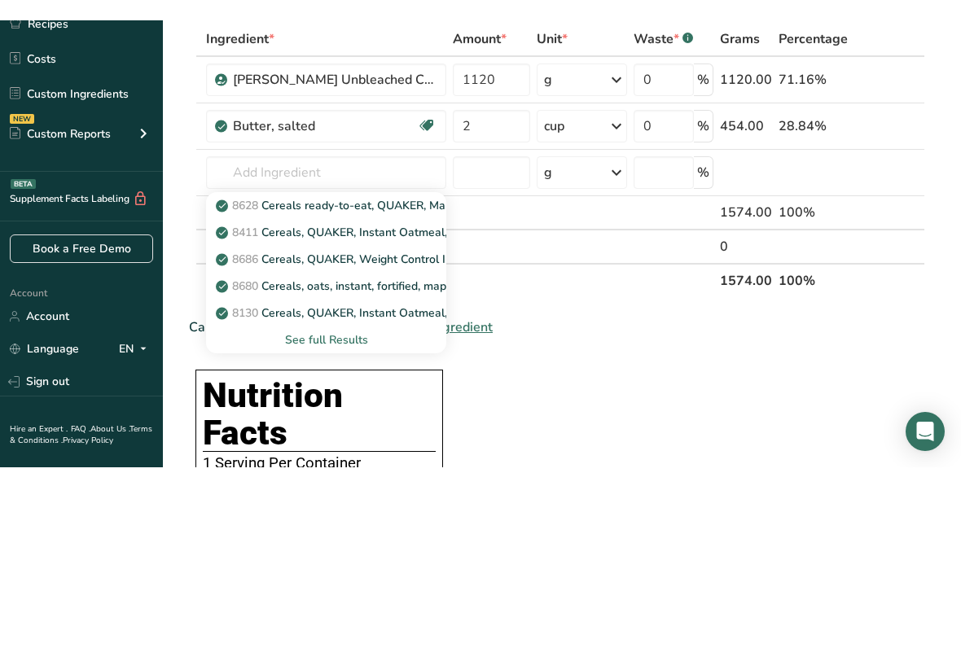
scroll to position [249, 0]
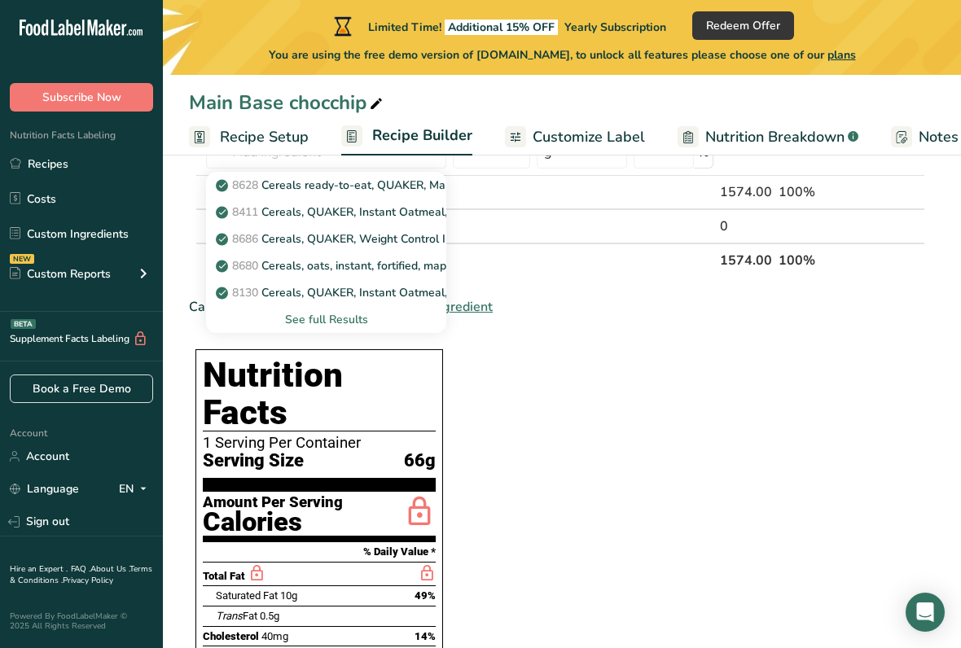
click at [304, 312] on div "See full Results" at bounding box center [326, 319] width 214 height 17
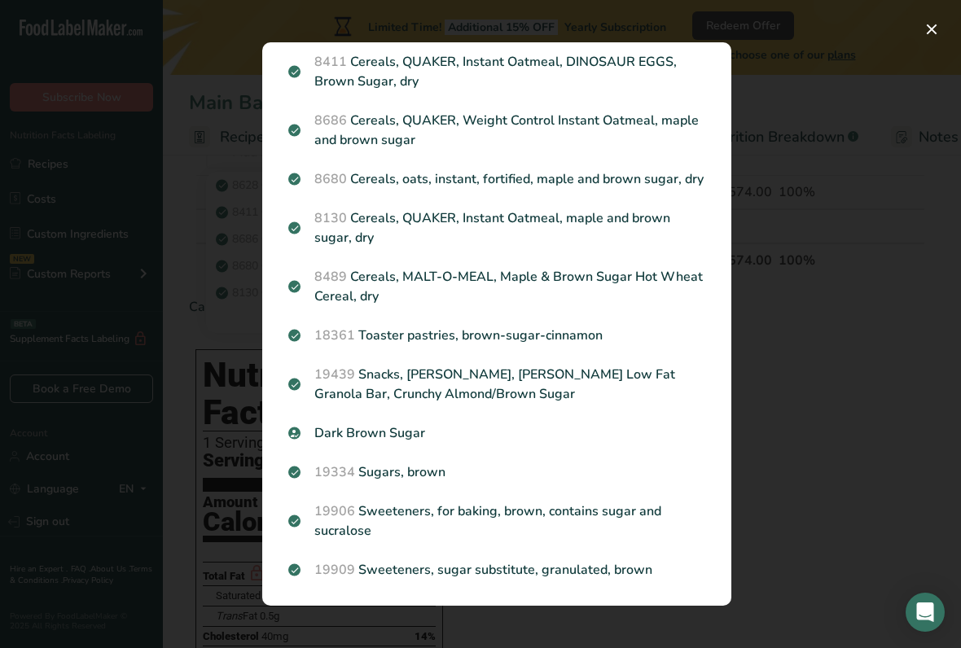
scroll to position [107, 0]
click at [335, 471] on span "19334" at bounding box center [334, 472] width 41 height 18
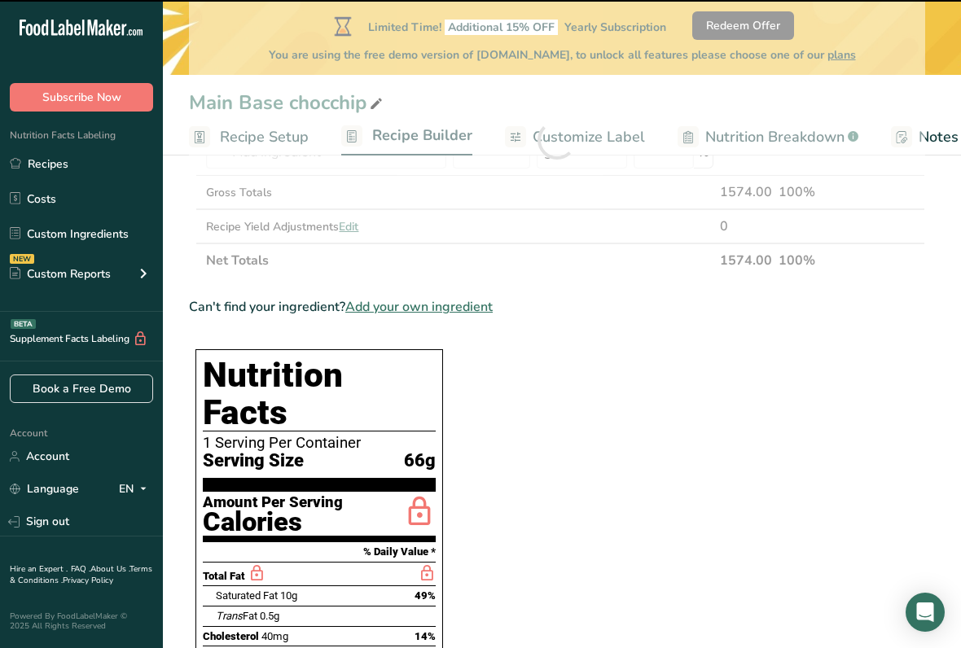
type input "0"
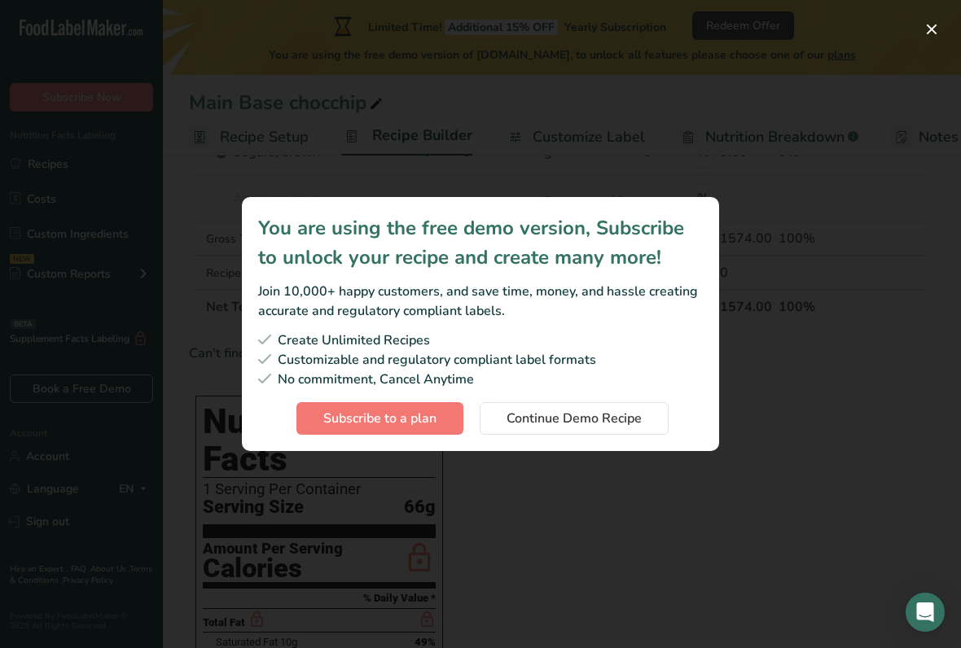
click at [621, 412] on span "Continue Demo Recipe" at bounding box center [573, 419] width 135 height 20
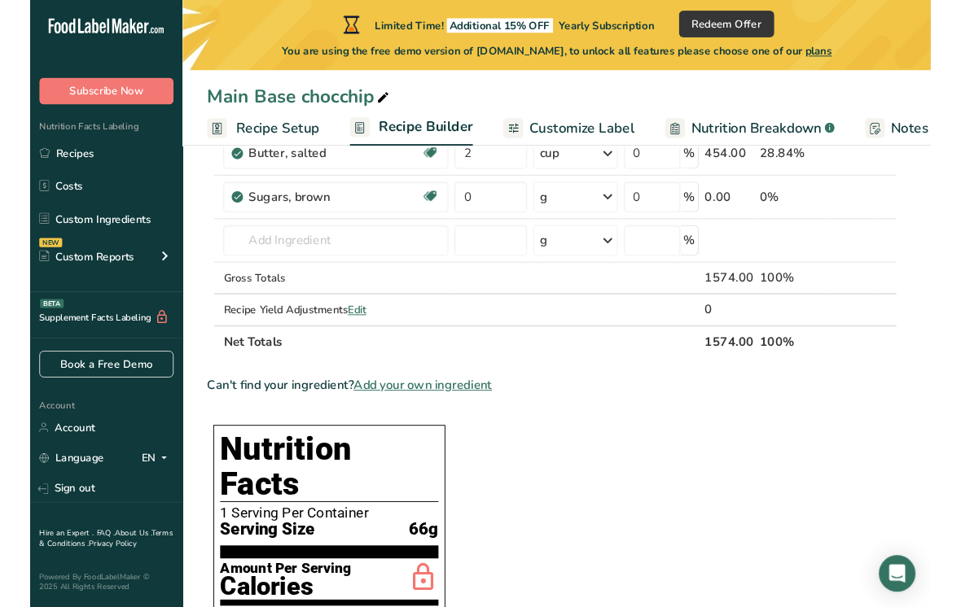
scroll to position [90, 0]
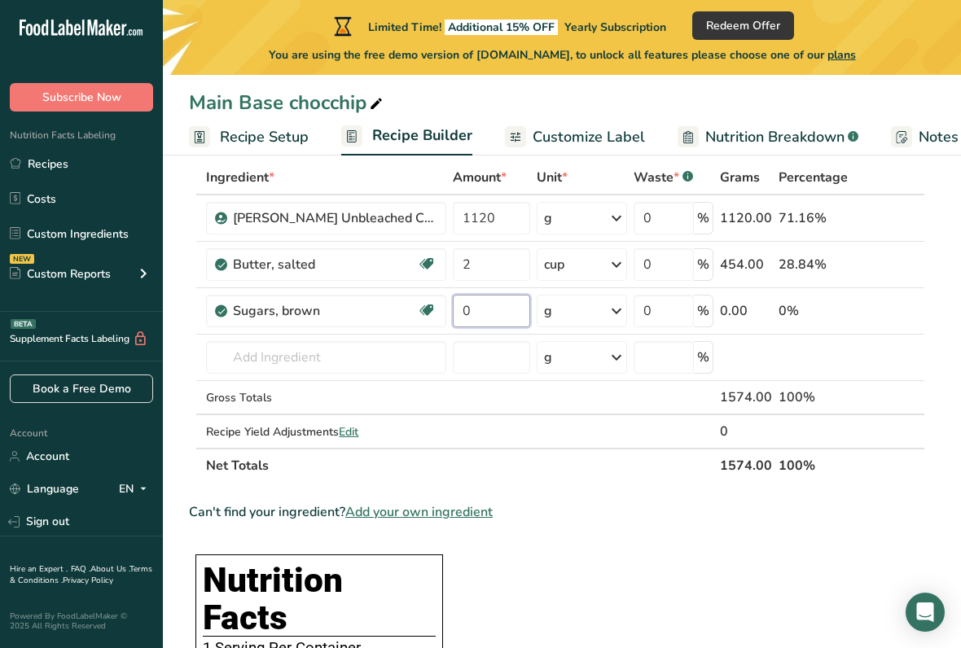
click at [493, 305] on input "0" at bounding box center [491, 311] width 77 height 33
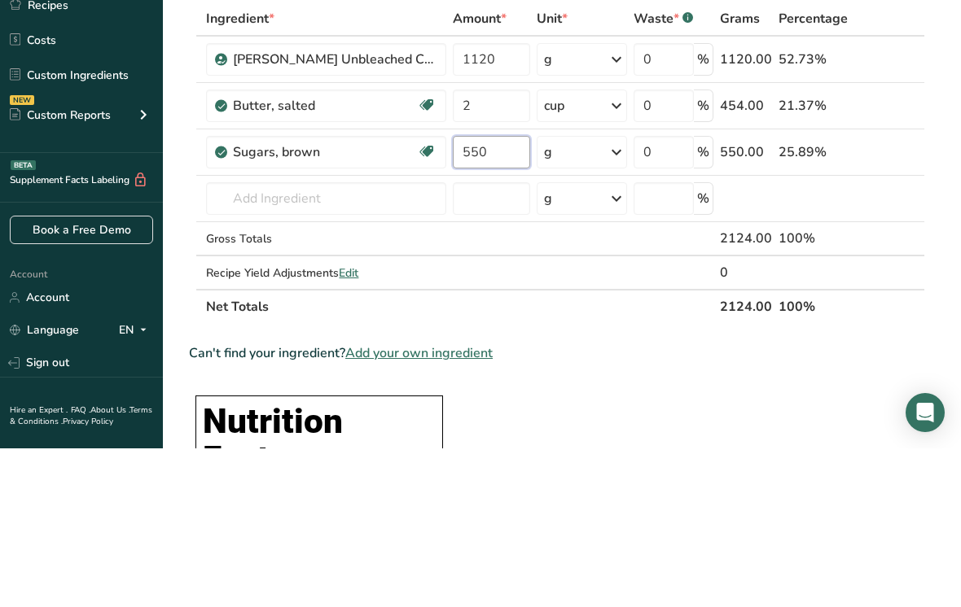
type input "550"
click at [286, 196] on div "Ingredient * Amount * Unit * Waste * .a-a{fill:#347362;}.b-a{fill:#fff;} Grams …" at bounding box center [557, 321] width 736 height 322
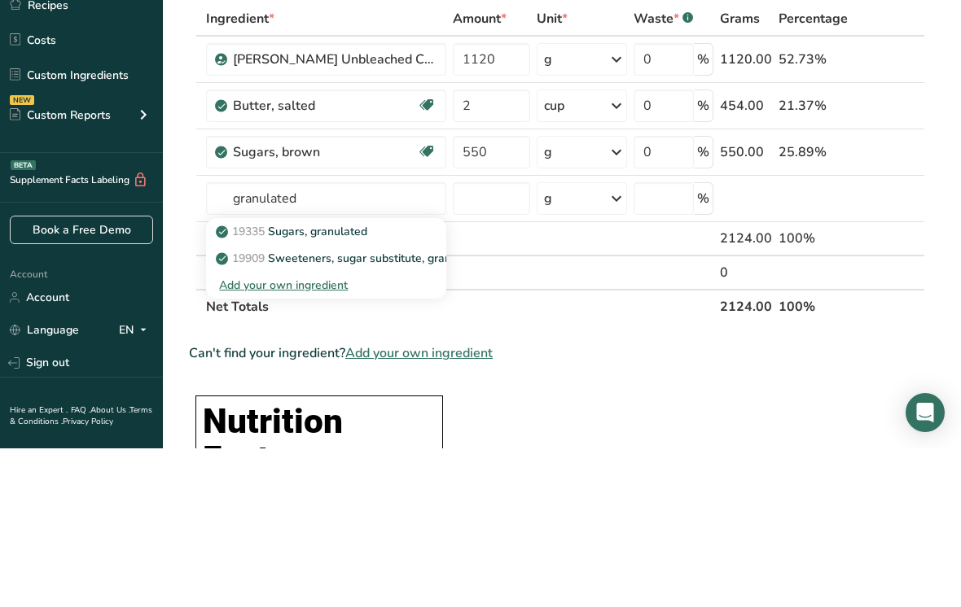
click at [283, 382] on p "19335 [GEOGRAPHIC_DATA], granulated" at bounding box center [293, 390] width 148 height 17
type input "Sugars, granulated"
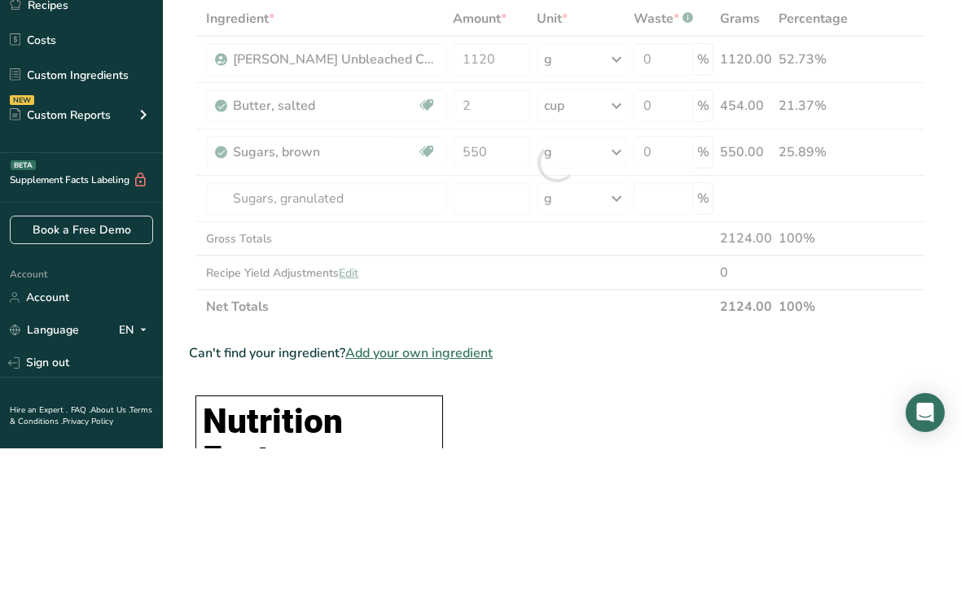
scroll to position [249, 0]
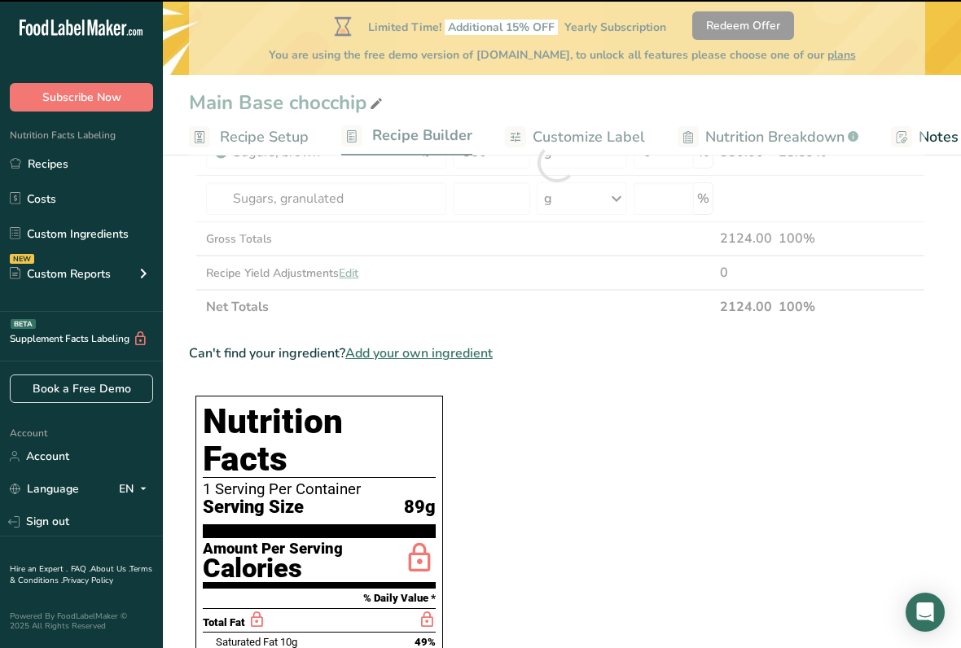
type input "0"
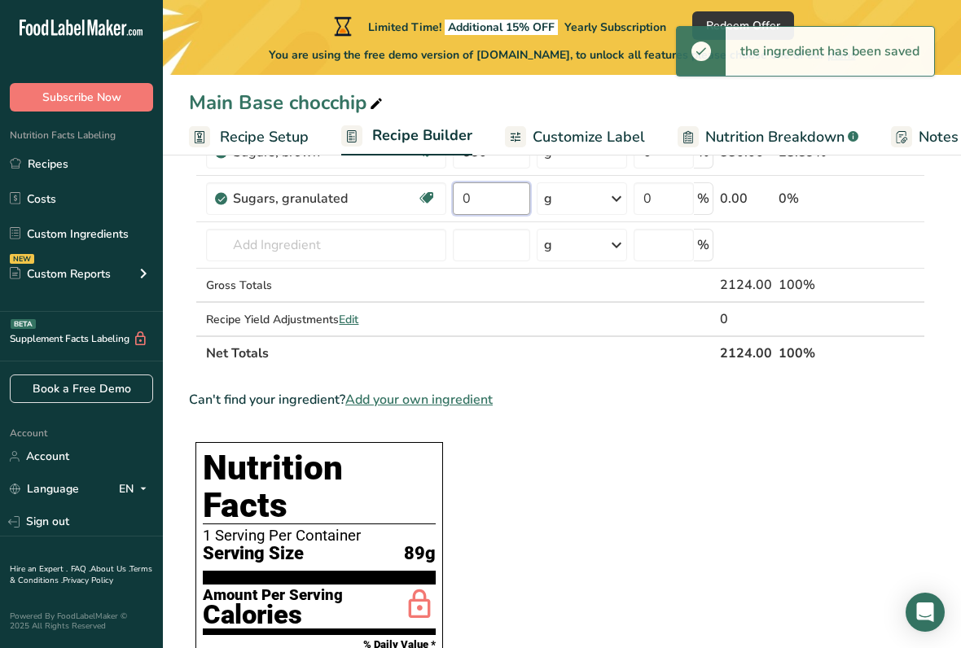
click at [508, 202] on input "0" at bounding box center [491, 198] width 77 height 33
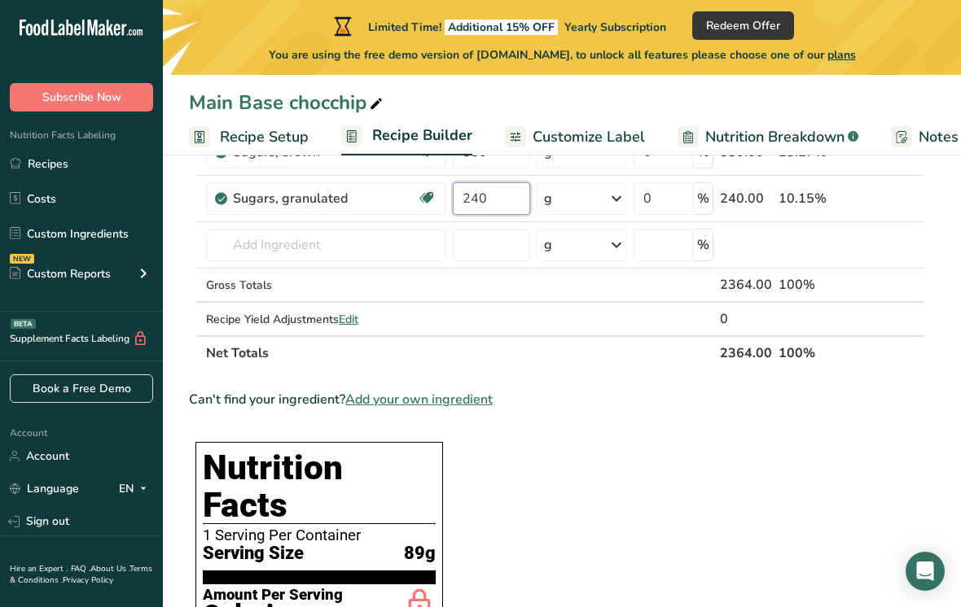
type input "240"
click at [278, 236] on div "Ingredient * Amount * Unit * Waste * .a-a{fill:#347362;}.b-a{fill:#fff;} Grams …" at bounding box center [557, 186] width 736 height 369
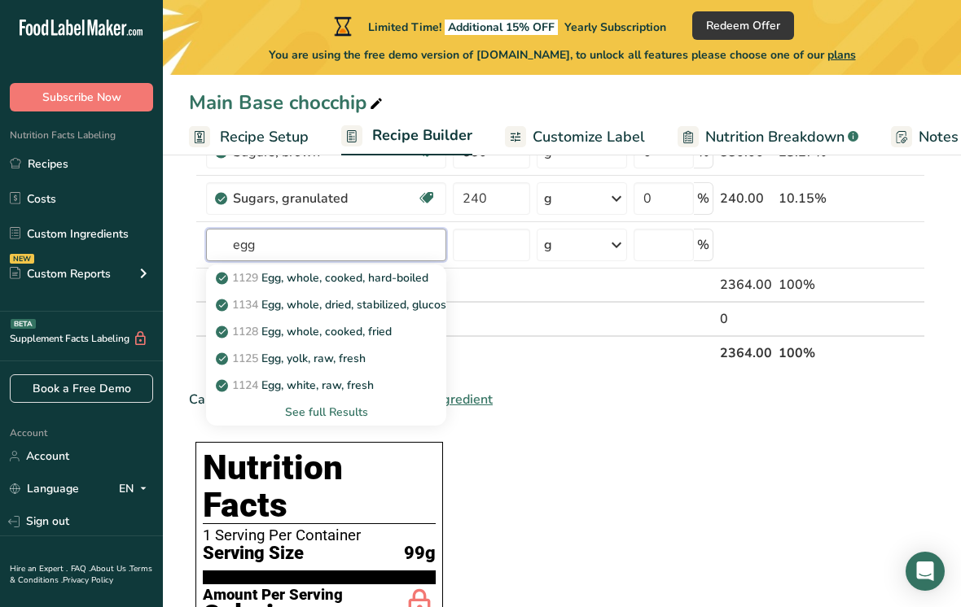
type input "eggs"
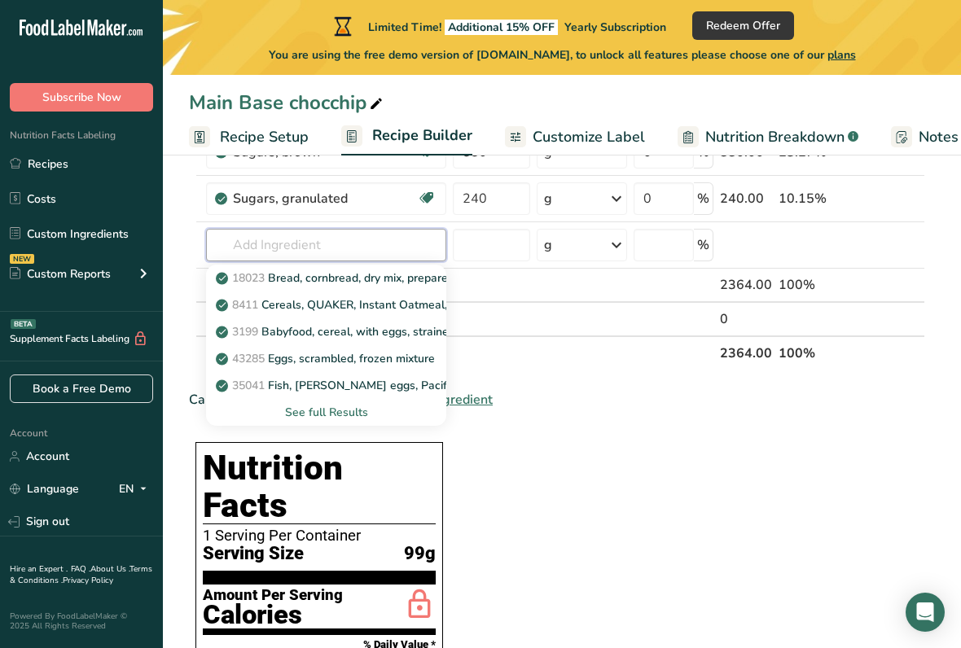
click at [247, 238] on input "text" at bounding box center [326, 245] width 240 height 33
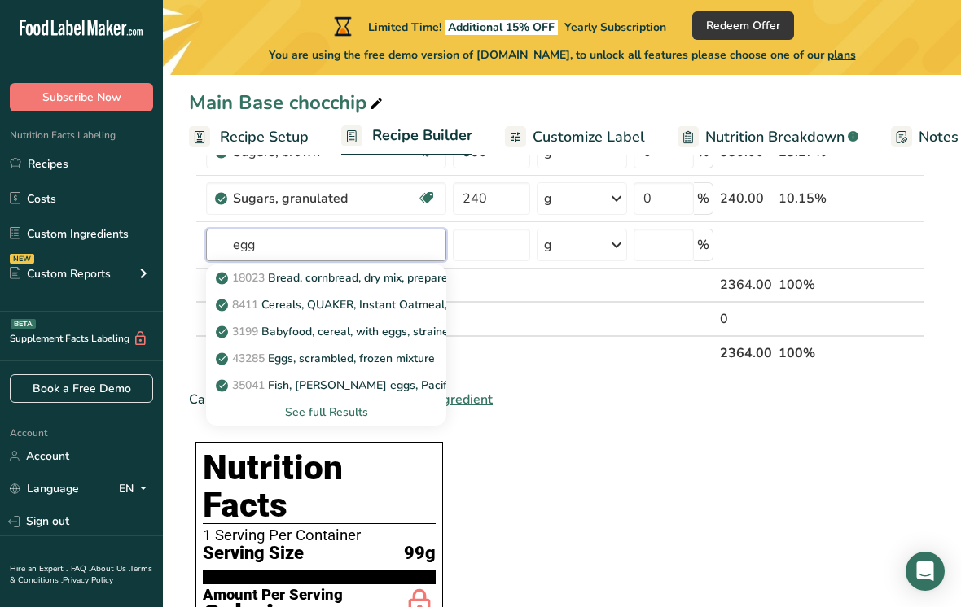
type input "eggs"
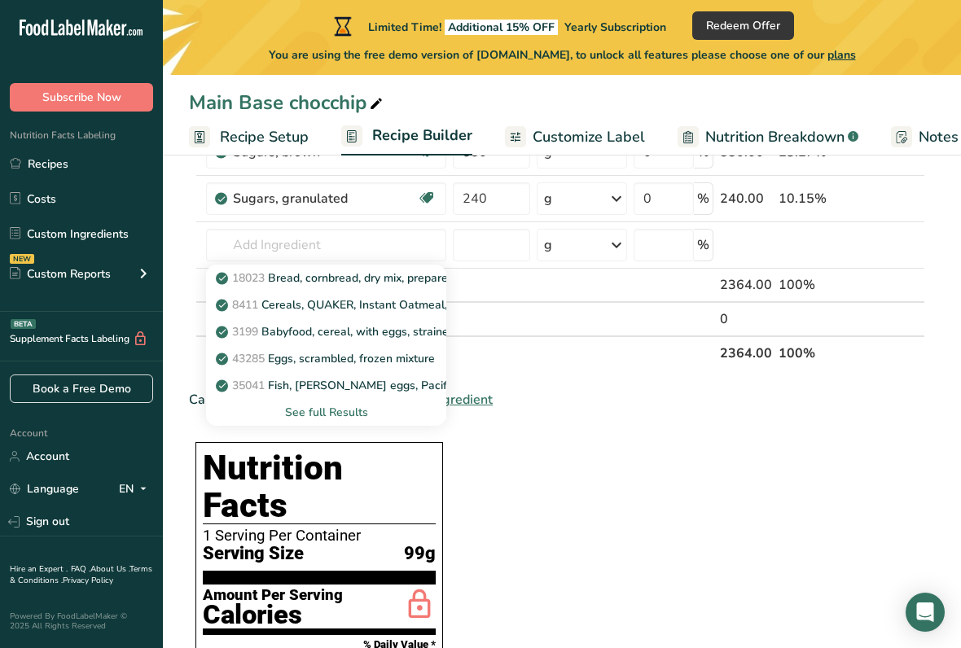
click at [323, 405] on div "See full Results" at bounding box center [326, 412] width 214 height 17
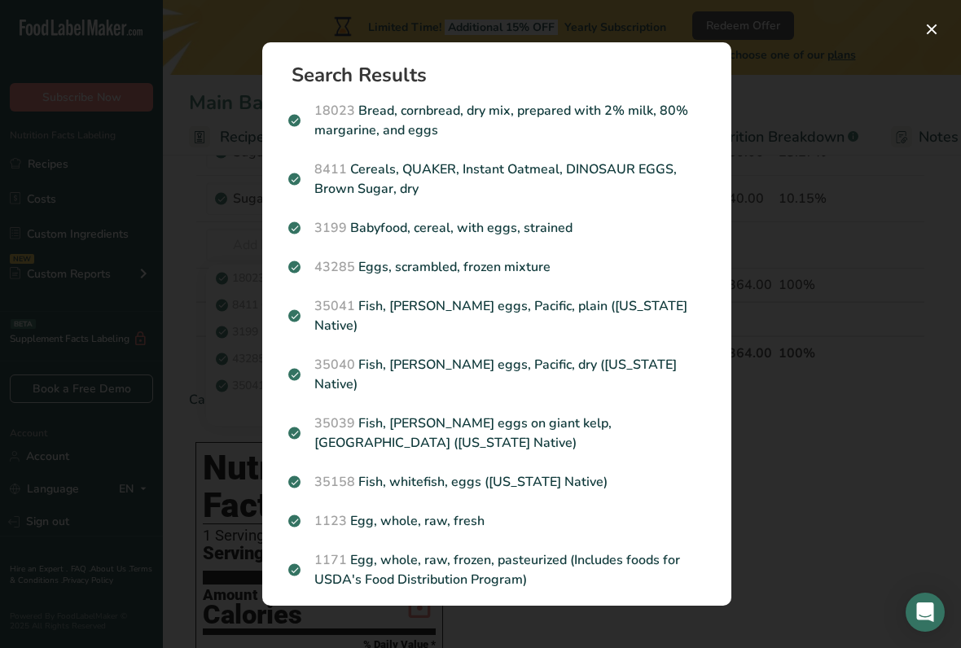
click at [373, 511] on p "1123 Egg, whole, raw, fresh" at bounding box center [496, 521] width 417 height 20
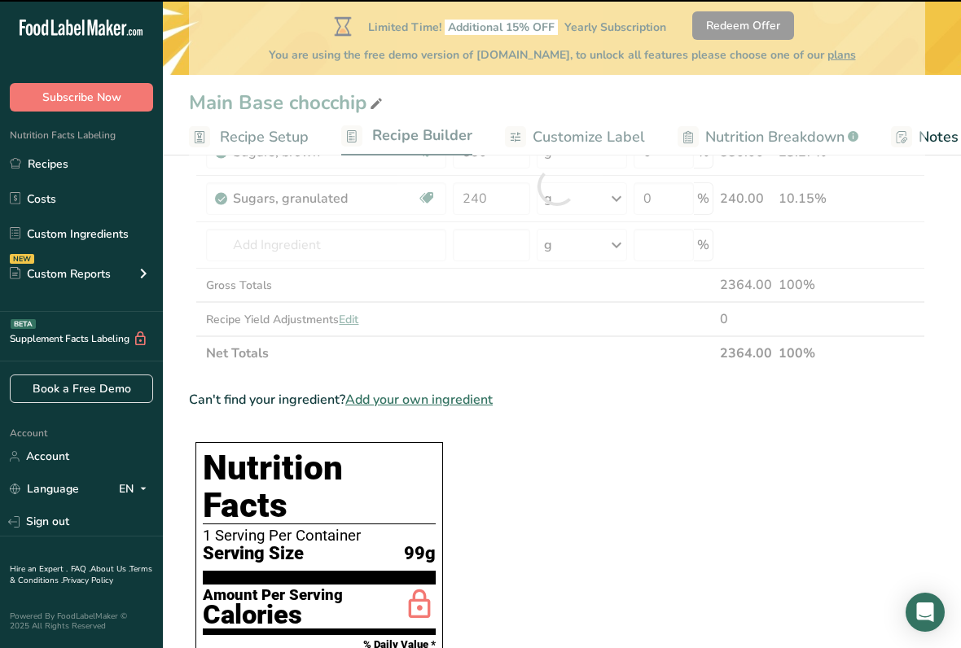
type input "0"
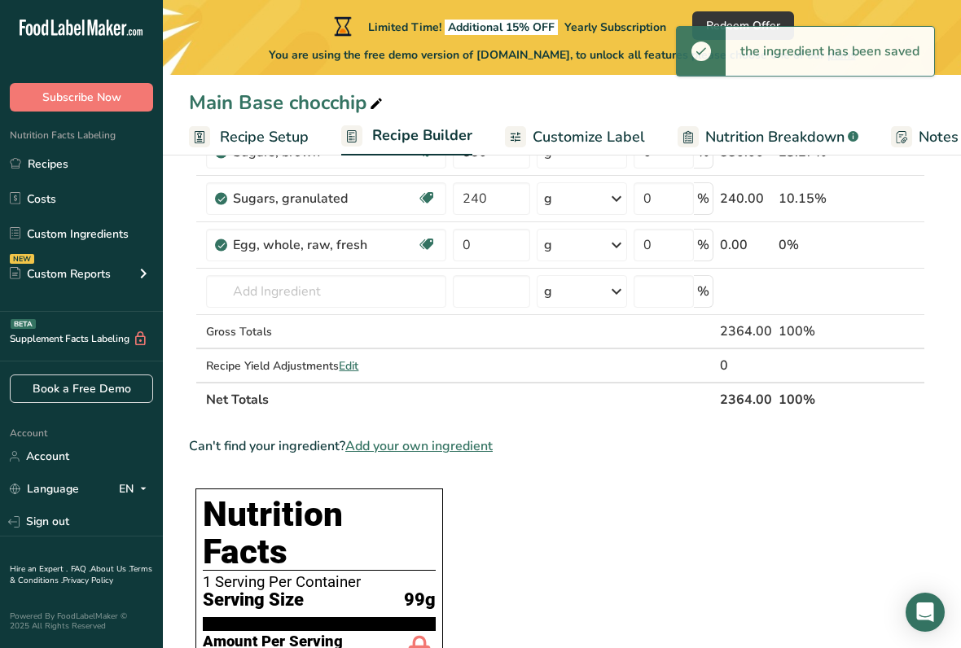
click at [584, 241] on div "g" at bounding box center [581, 245] width 90 height 33
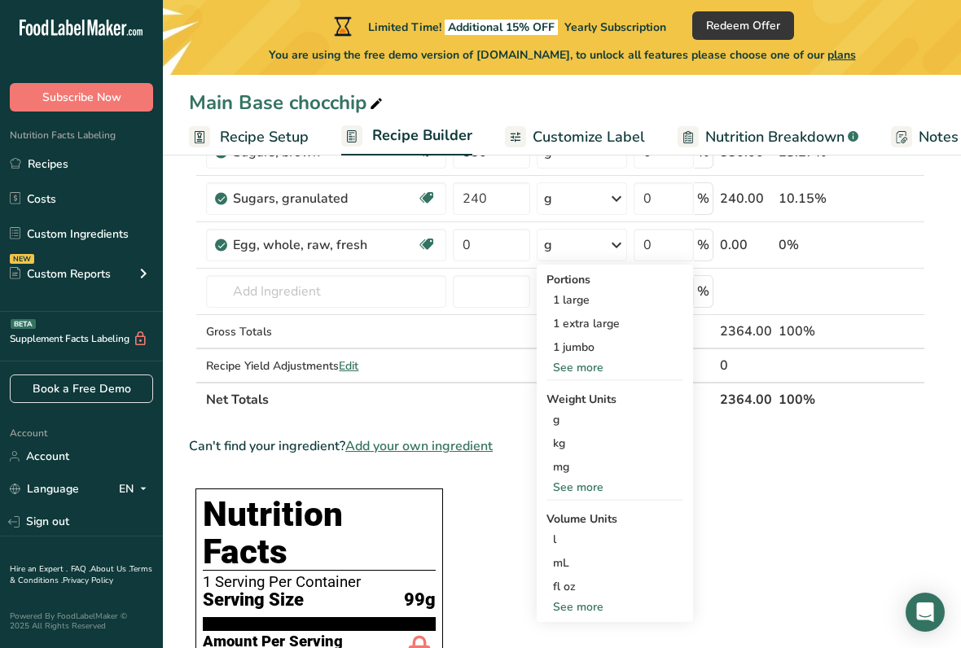
click at [567, 295] on div "1 large" at bounding box center [614, 300] width 137 height 24
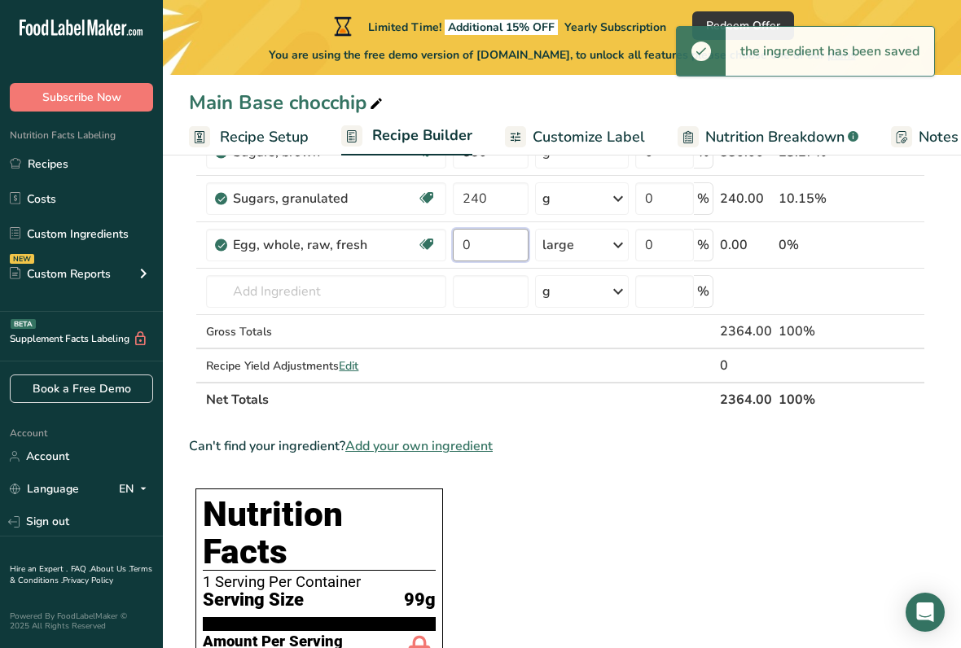
click at [493, 245] on input "0" at bounding box center [490, 245] width 75 height 33
type input "5"
click at [246, 295] on div "Ingredient * Amount * Unit * Waste * .a-a{fill:#347362;}.b-a{fill:#fff;} Grams …" at bounding box center [557, 209] width 736 height 415
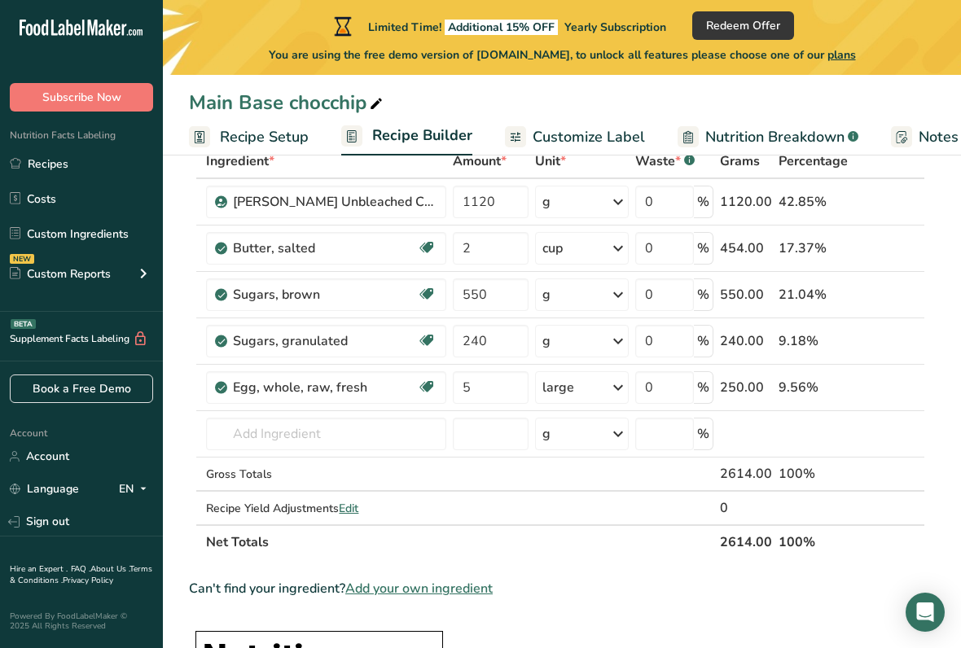
scroll to position [108, 0]
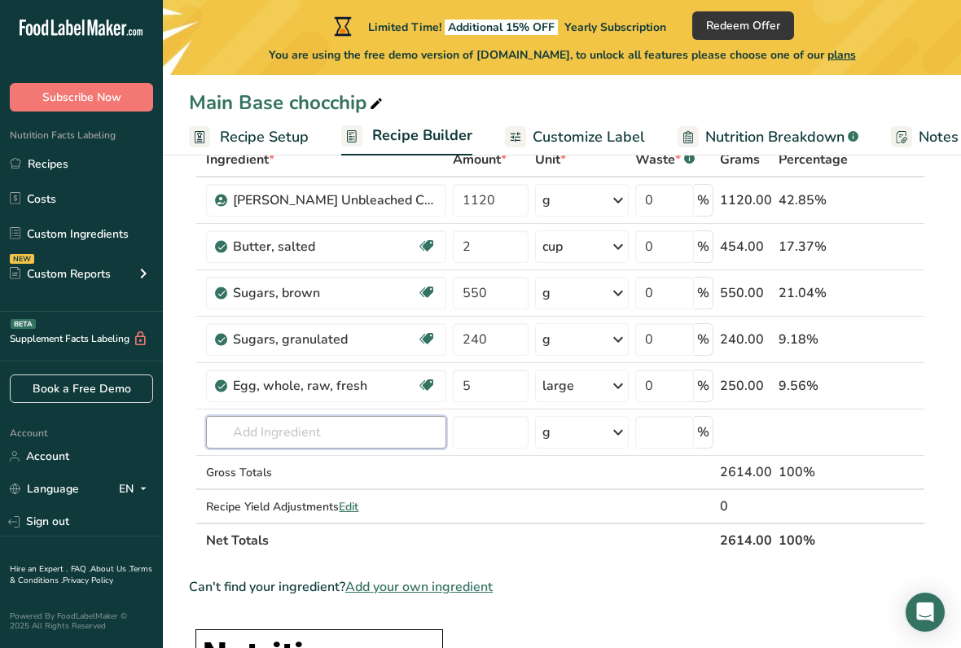
click at [275, 436] on input "text" at bounding box center [326, 432] width 240 height 33
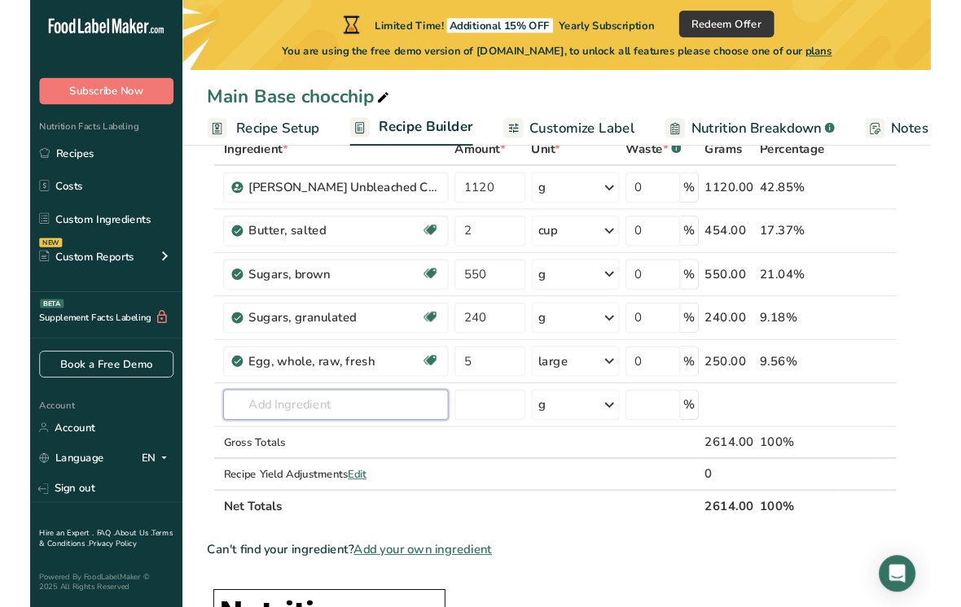
scroll to position [107, 0]
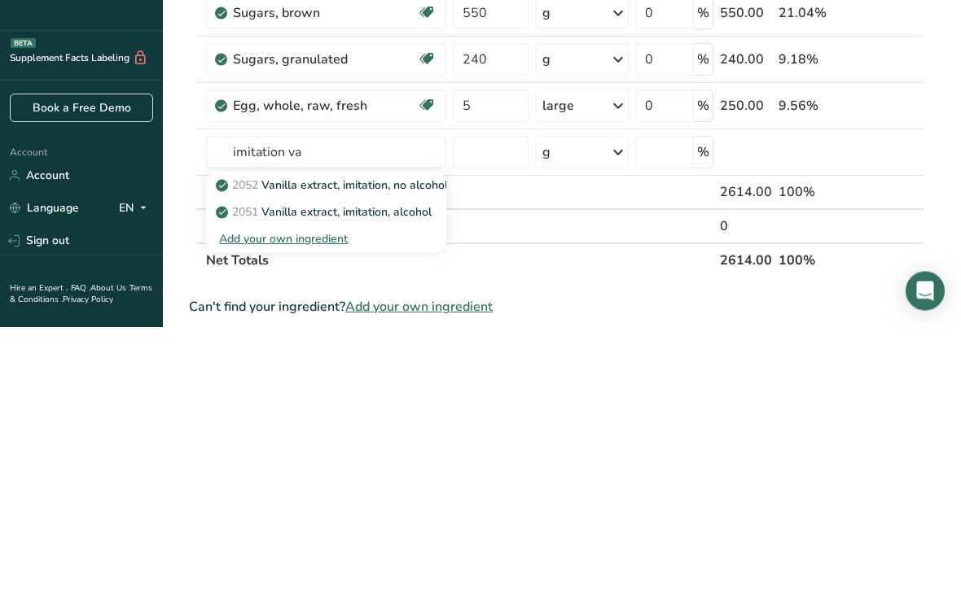
click at [317, 457] on p "2052 Vanilla extract, imitation, no alcohol" at bounding box center [333, 465] width 229 height 17
type input "Vanilla extract, imitation, no alcohol"
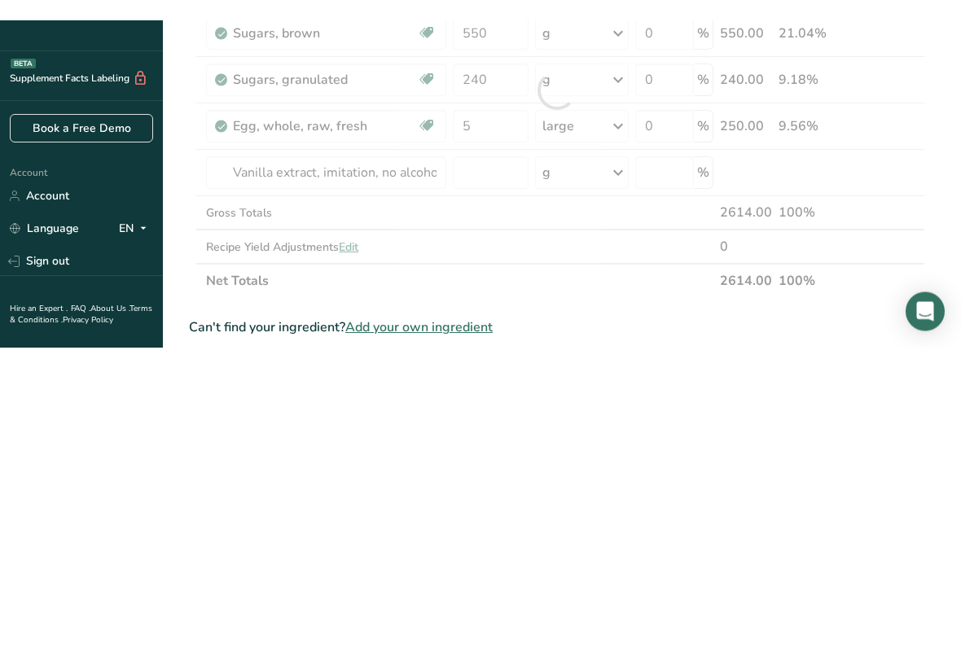
scroll to position [388, 0]
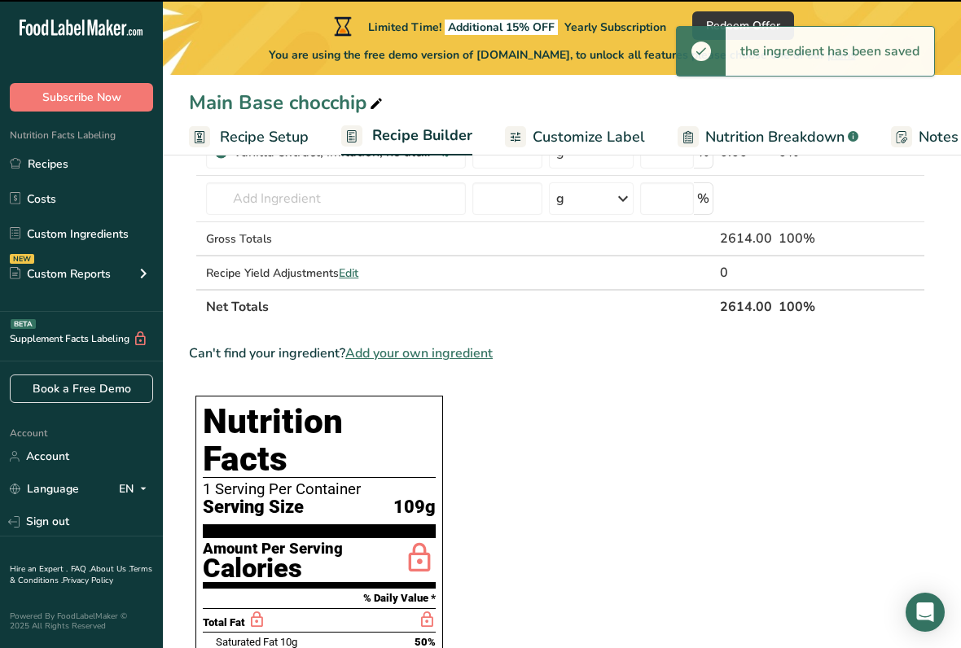
type input "0"
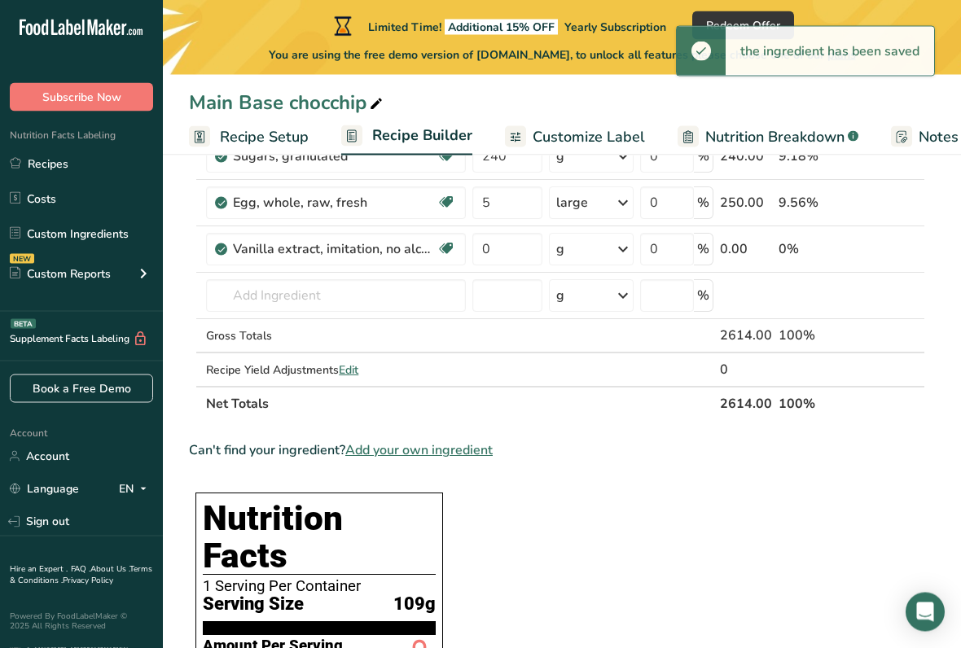
scroll to position [291, 0]
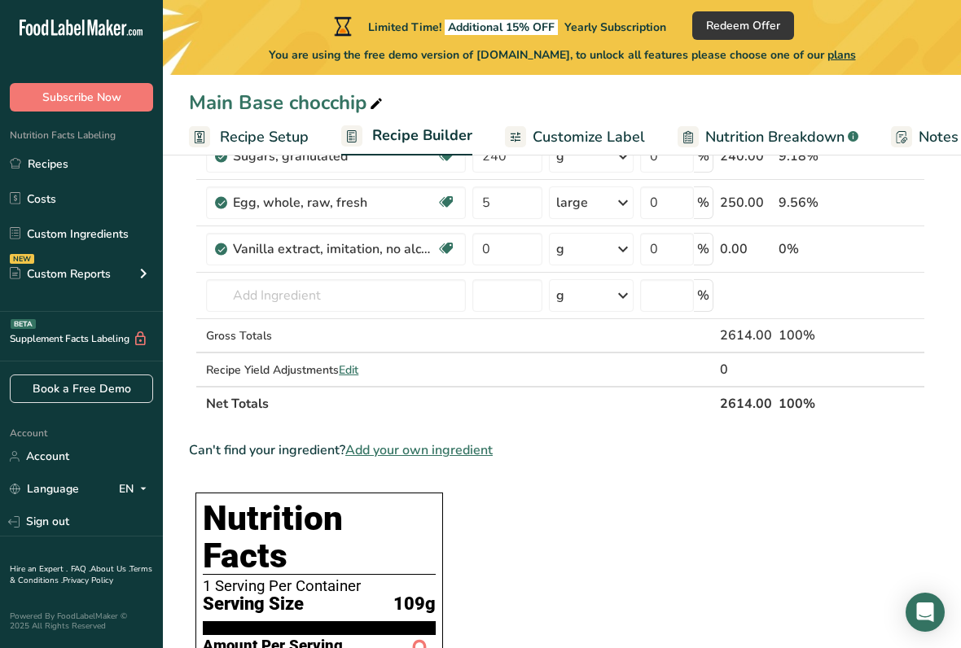
click at [624, 262] on icon at bounding box center [623, 248] width 20 height 29
click at [576, 302] on div "1 tsp" at bounding box center [626, 304] width 137 height 24
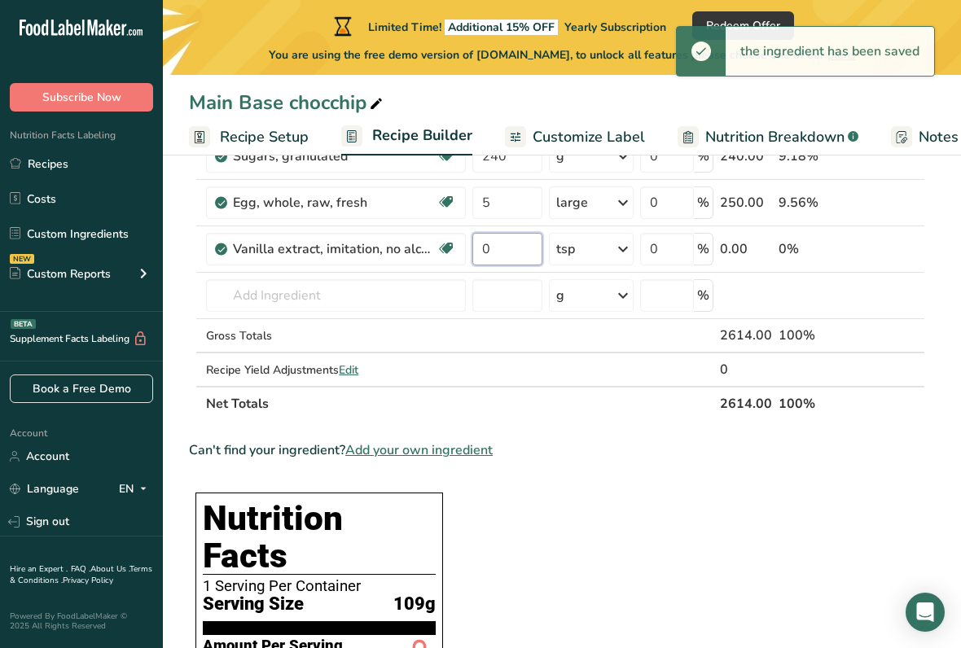
click at [504, 245] on input "0" at bounding box center [506, 249] width 69 height 33
type input "4"
click at [258, 302] on div "Ingredient * Amount * Unit * Waste * .a-a{fill:#347362;}.b-a{fill:#fff;} Grams …" at bounding box center [557, 190] width 736 height 462
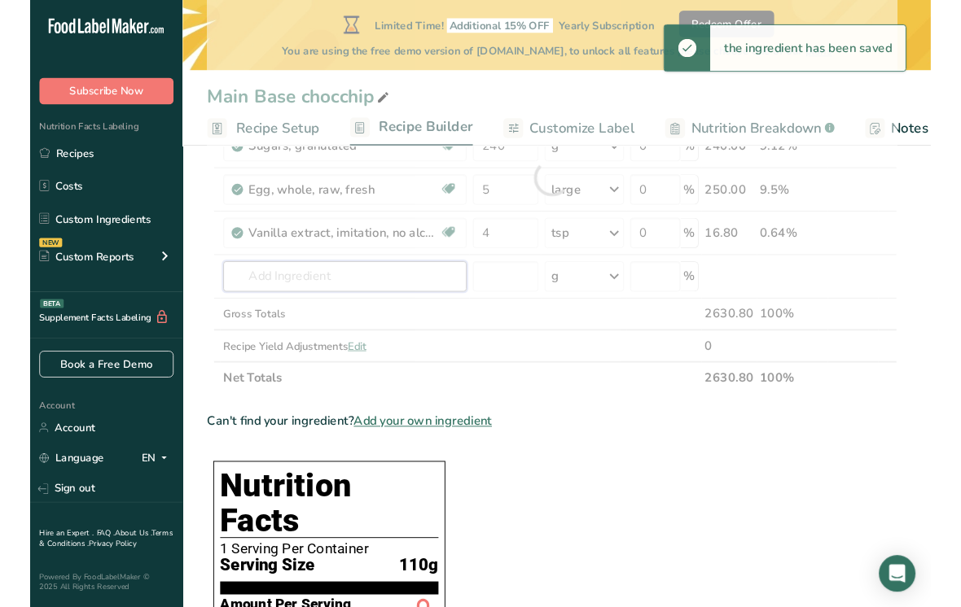
scroll to position [291, 0]
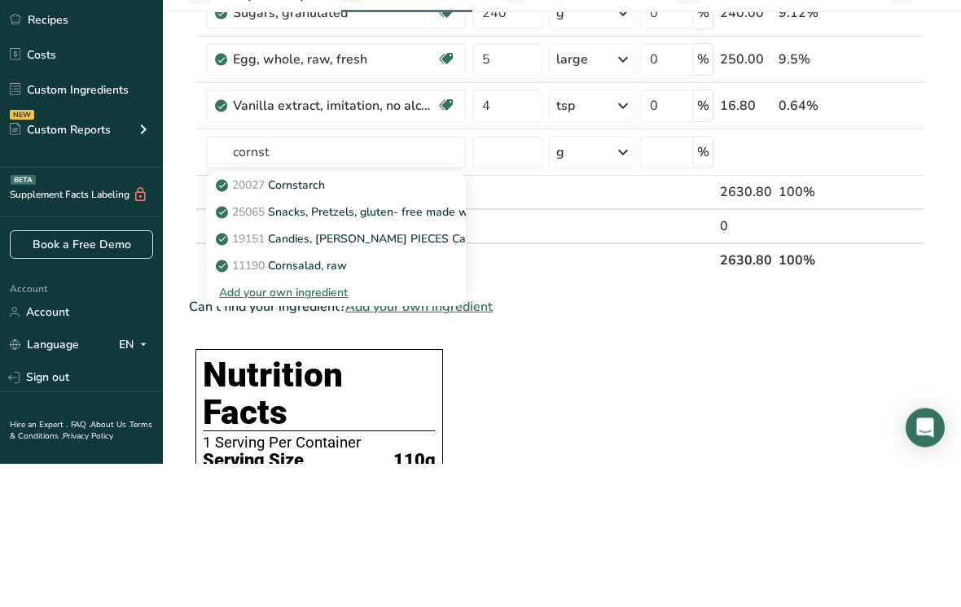
click at [307, 321] on p "20027 [GEOGRAPHIC_DATA]" at bounding box center [272, 329] width 106 height 17
type input "Cornstarch"
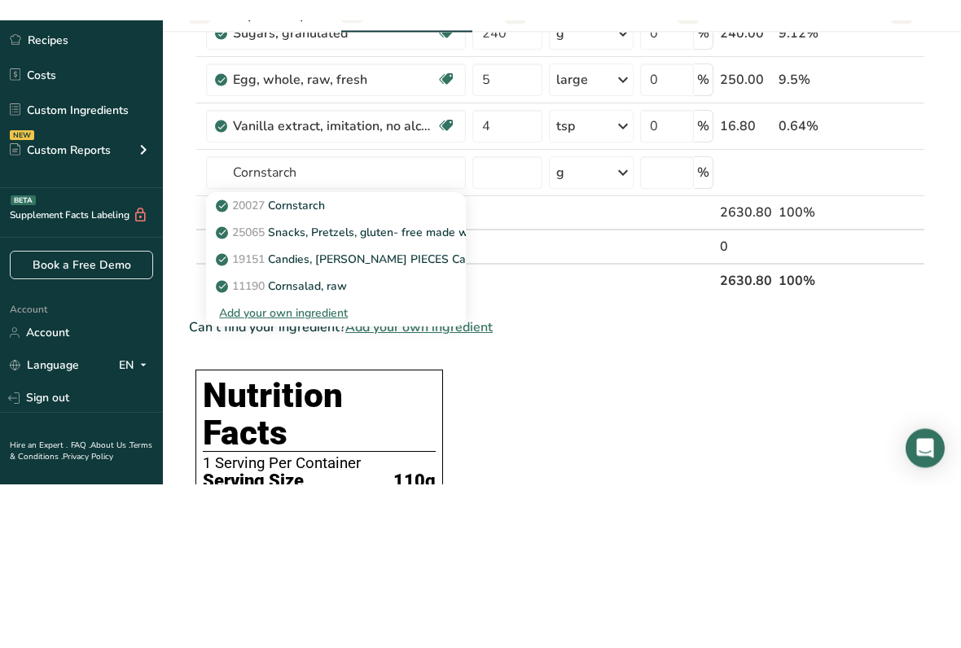
scroll to position [435, 0]
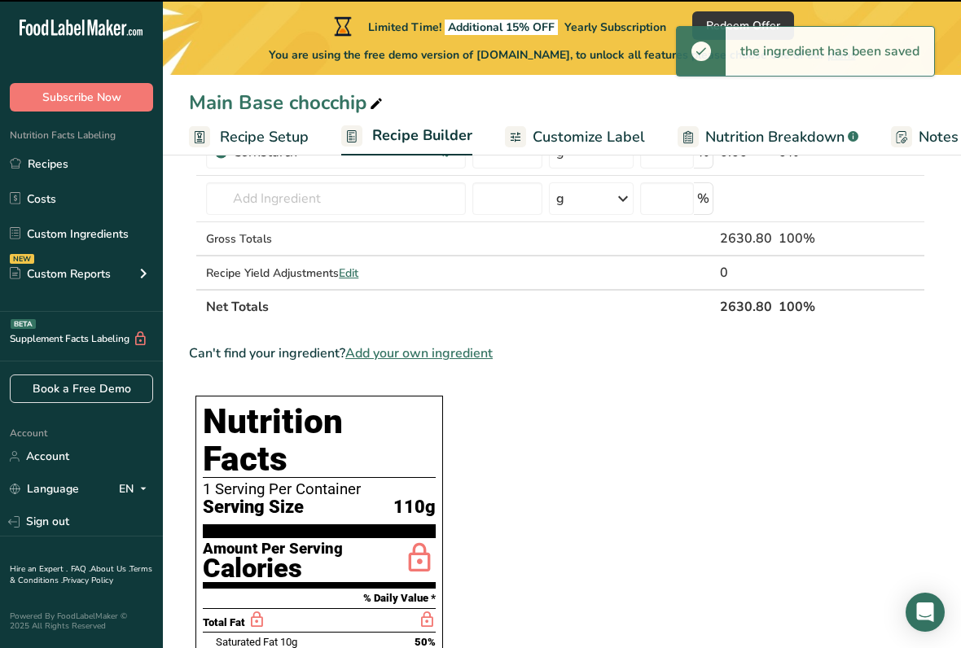
type input "0"
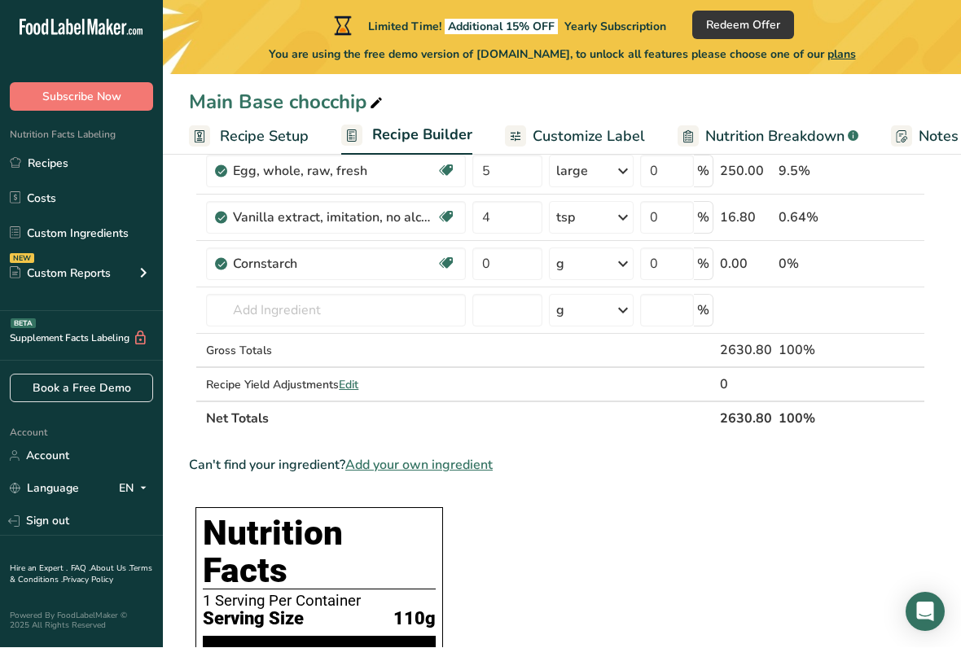
scroll to position [323, 0]
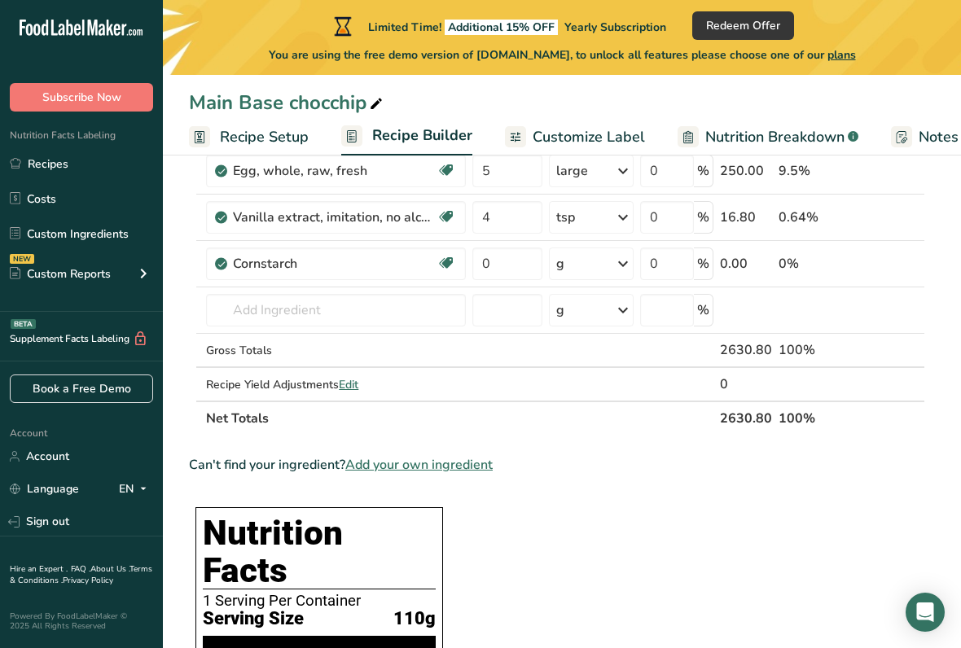
click at [629, 270] on icon at bounding box center [623, 263] width 20 height 29
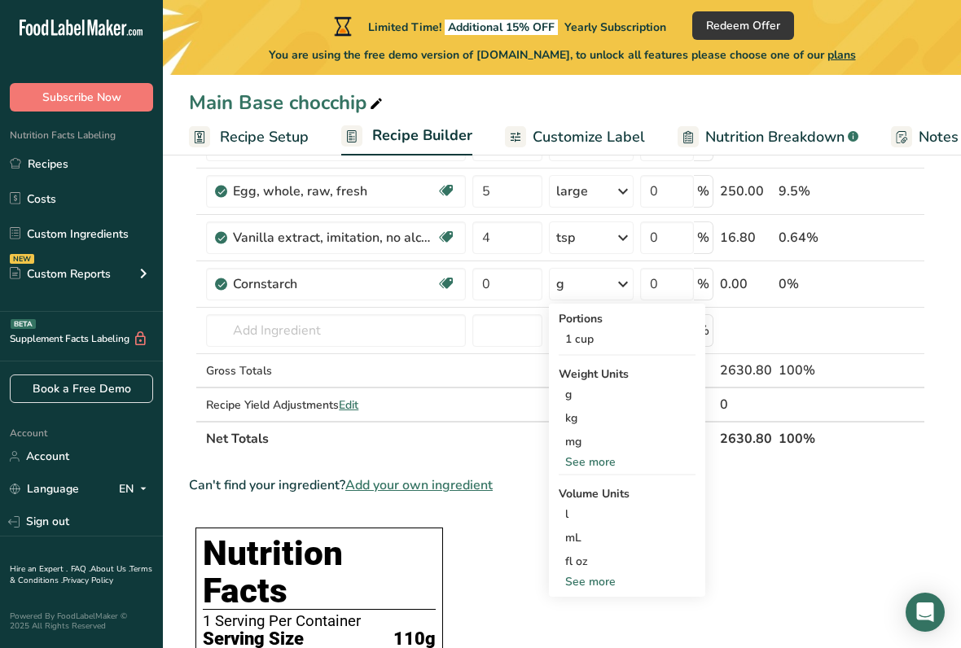
scroll to position [300, 0]
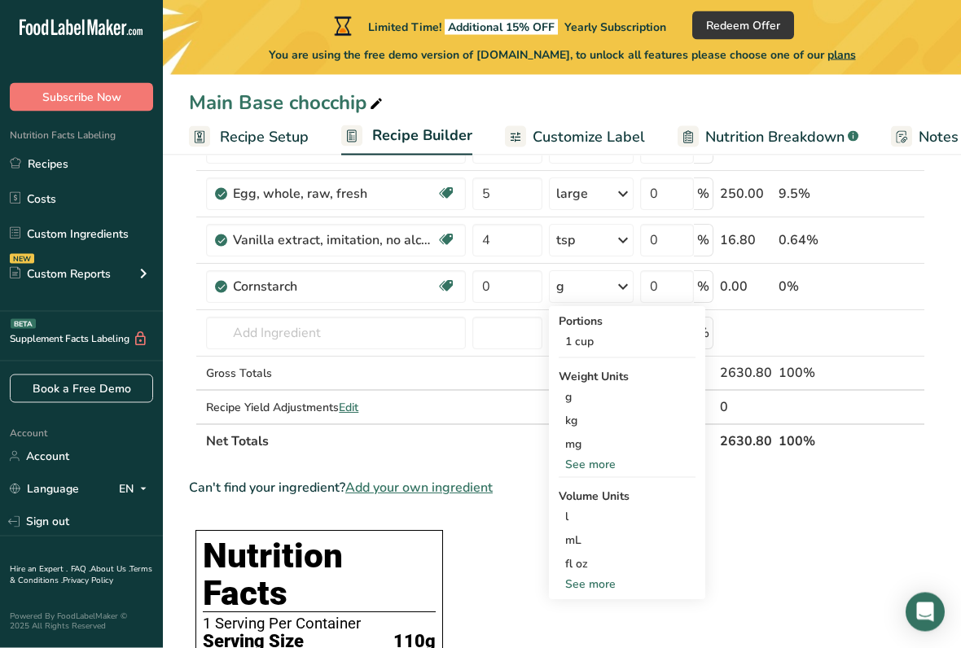
click at [586, 470] on div "See more" at bounding box center [626, 465] width 137 height 17
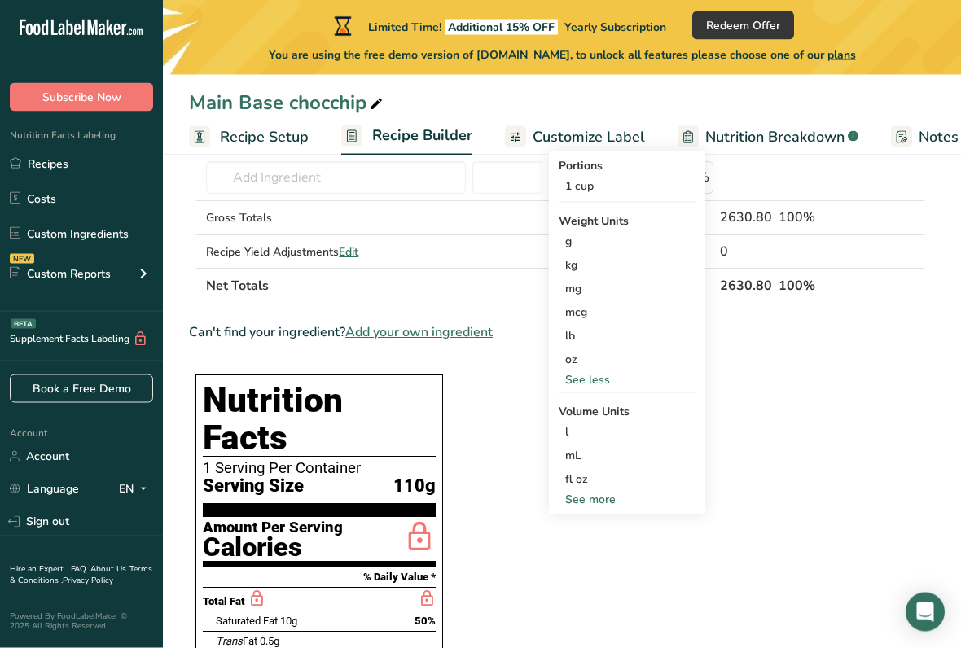
scroll to position [455, 0]
click at [590, 505] on div "See more" at bounding box center [626, 500] width 137 height 17
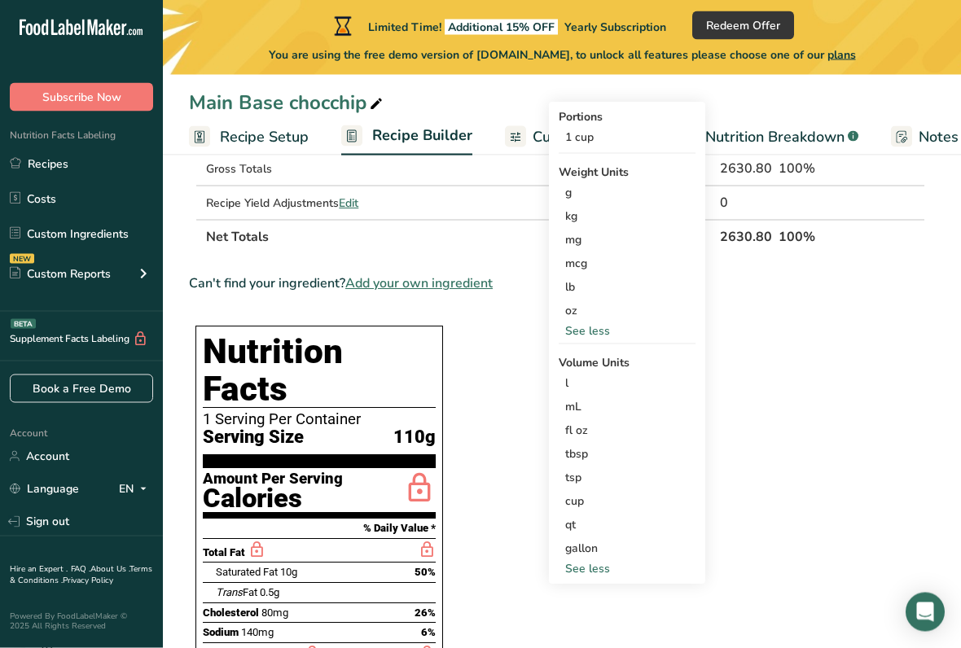
click at [576, 454] on div "tbsp" at bounding box center [627, 454] width 124 height 17
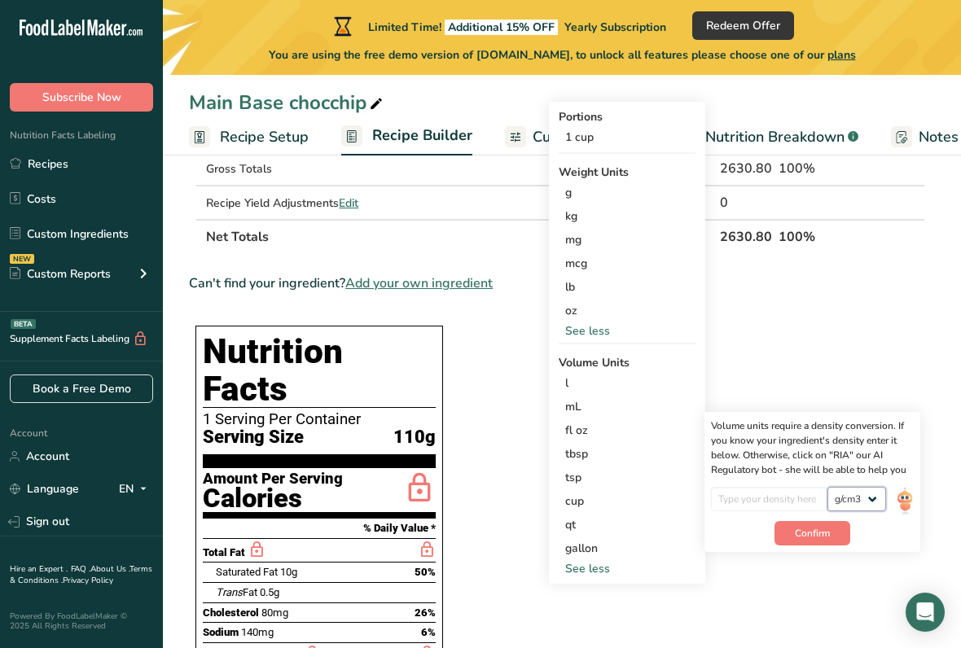
click at [866, 500] on select "lb/ft3 g/cm3" at bounding box center [856, 499] width 59 height 24
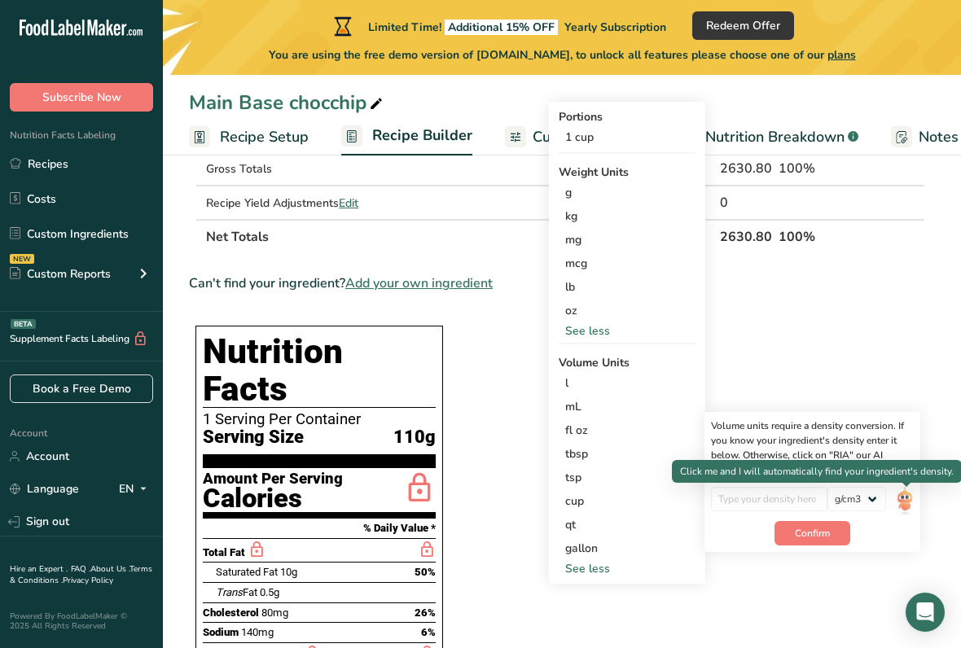
click at [910, 496] on img at bounding box center [904, 501] width 18 height 28
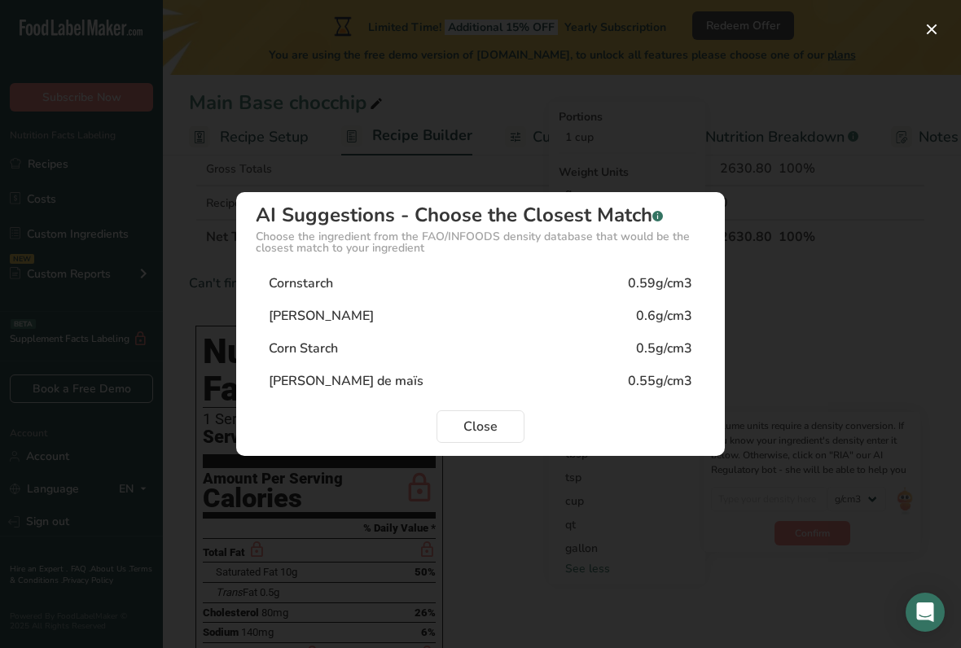
click at [279, 272] on div "Cornstarch 0.59g/cm3" at bounding box center [480, 283] width 449 height 33
type input "0.59"
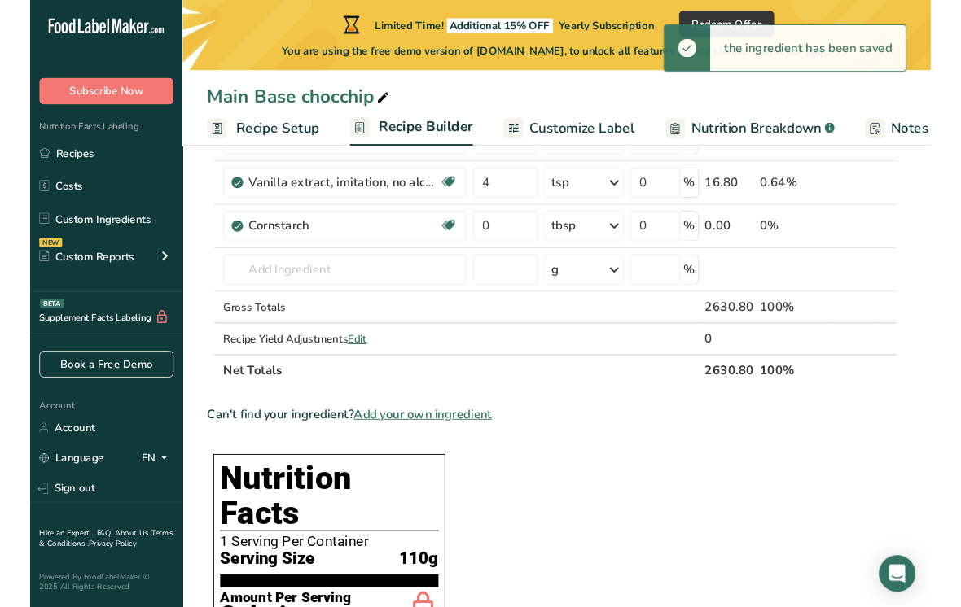
scroll to position [317, 0]
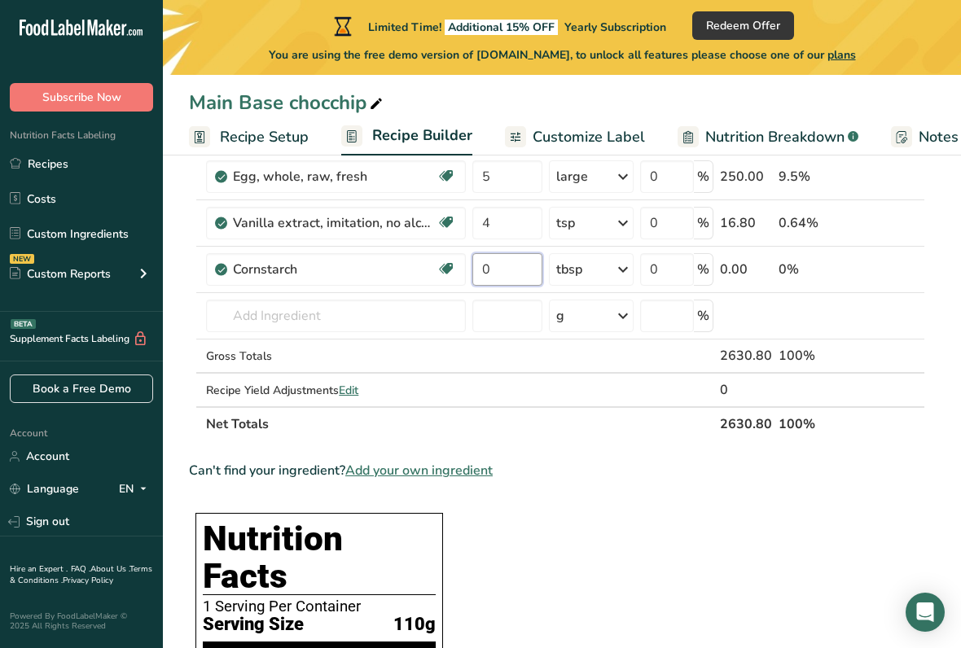
click at [507, 277] on input "0" at bounding box center [506, 269] width 69 height 33
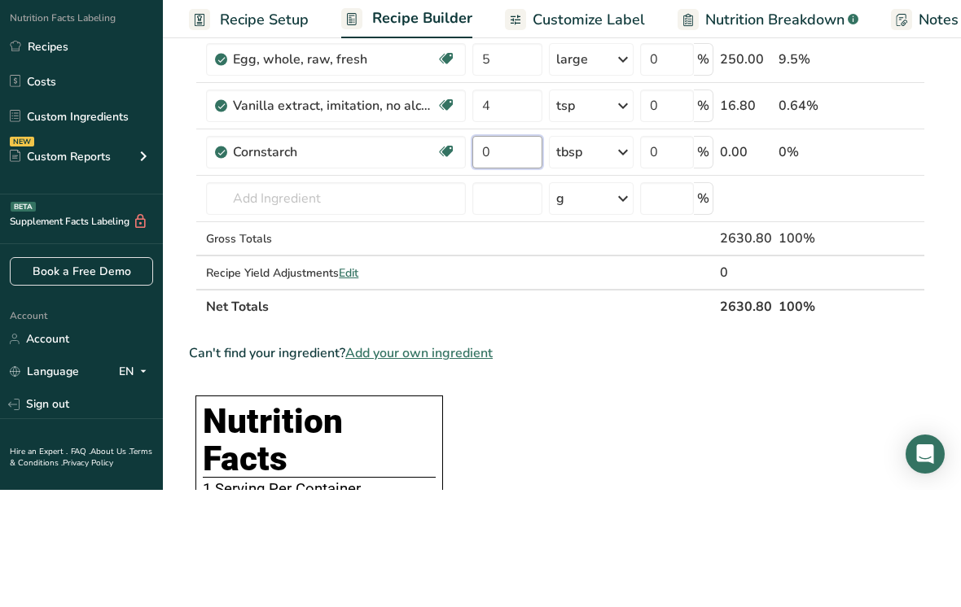
type input "4"
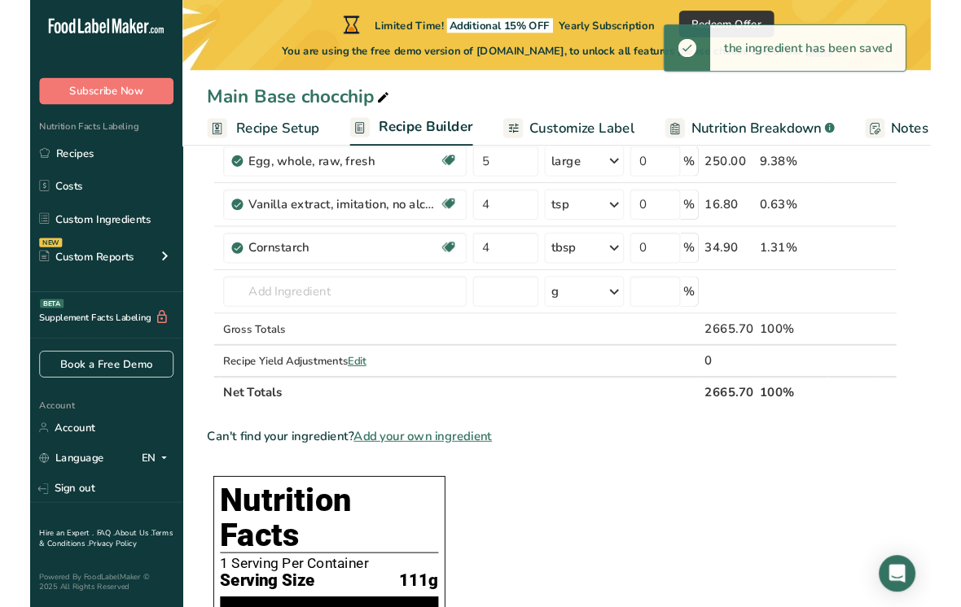
scroll to position [324, 0]
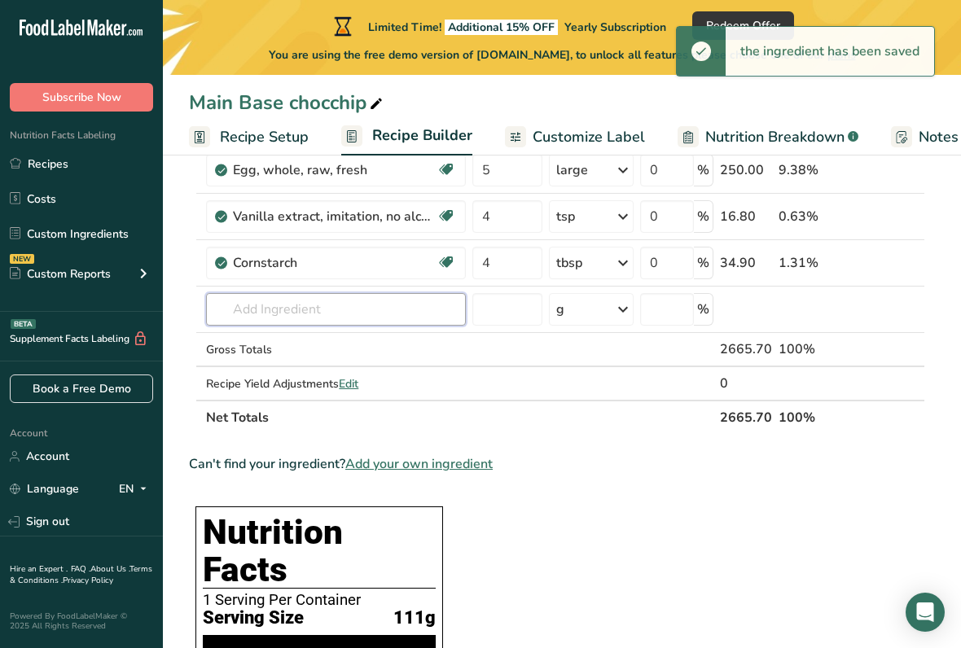
click at [252, 307] on div "Ingredient * Amount * Unit * Waste * .a-a{fill:#347362;}.b-a{fill:#fff;} Grams …" at bounding box center [557, 181] width 736 height 508
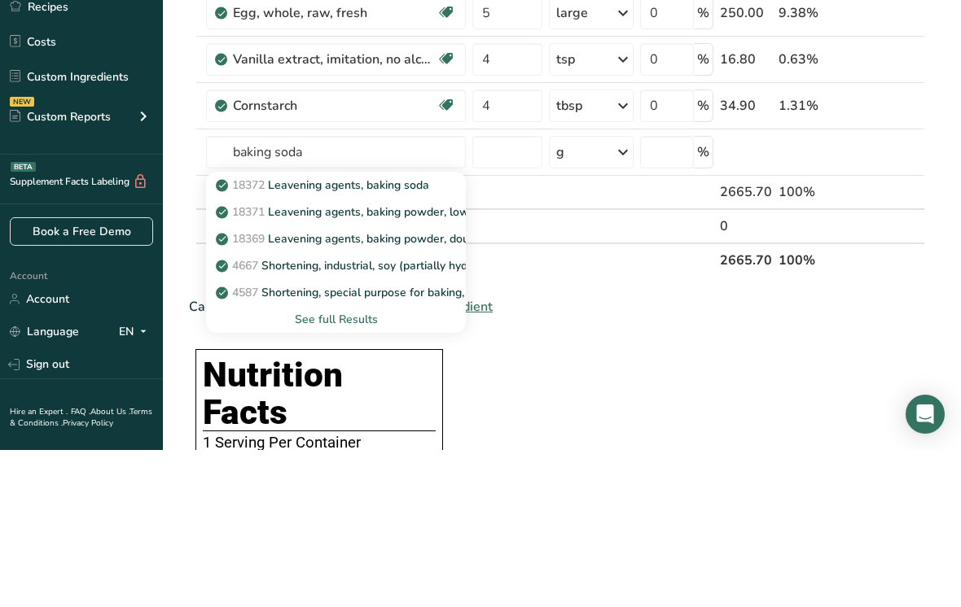
click at [323, 334] on p "18372 Leavening agents, baking soda" at bounding box center [324, 342] width 210 height 17
type input "Leavening agents, baking soda"
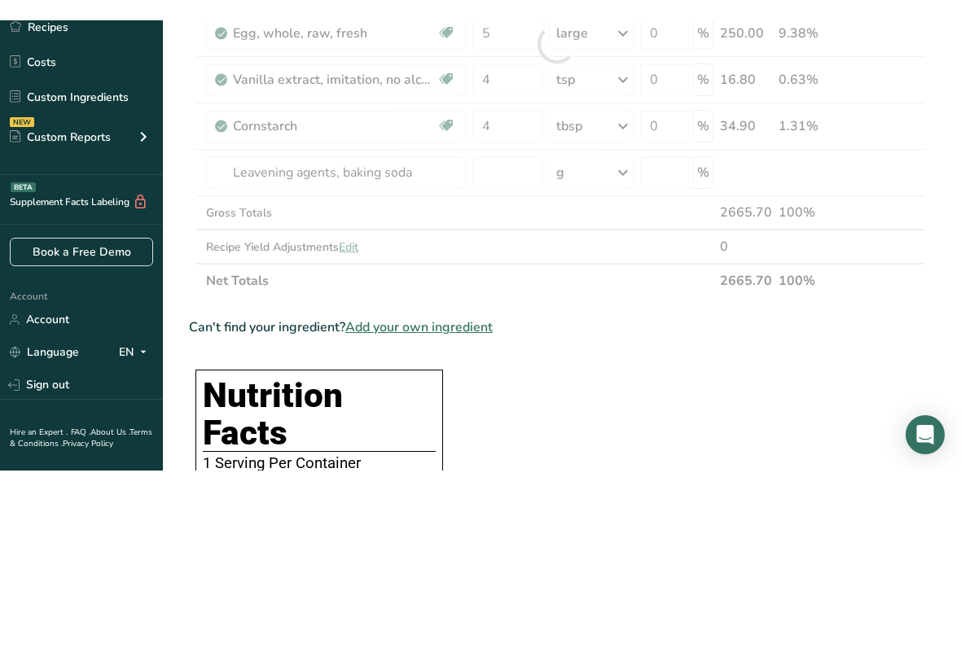
scroll to position [481, 0]
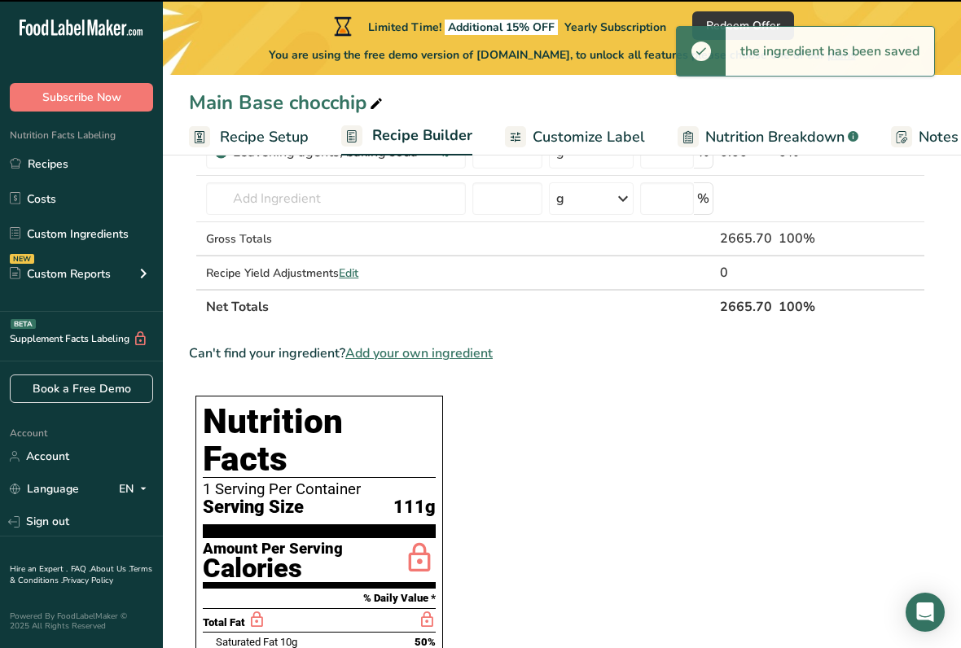
type input "0"
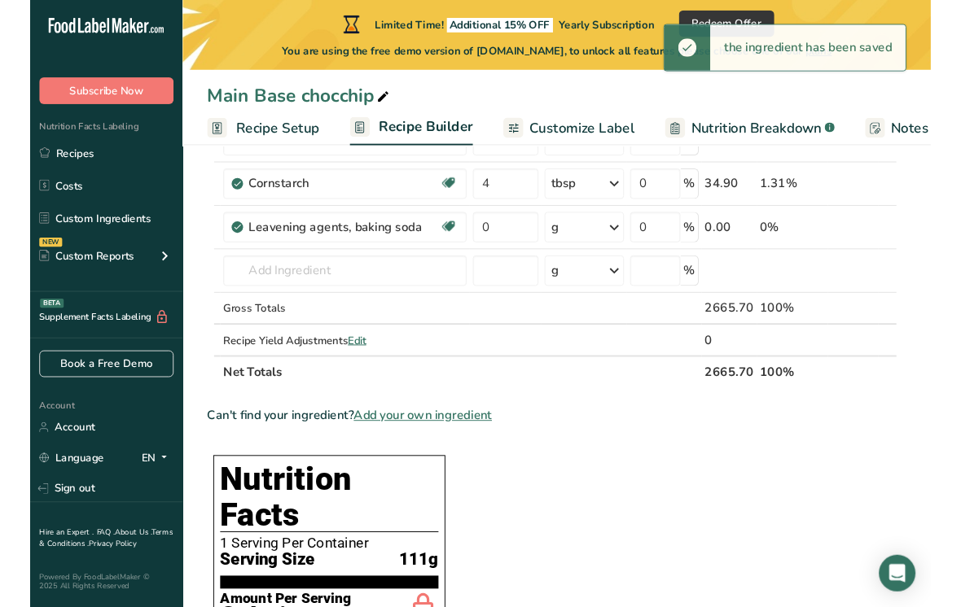
scroll to position [387, 0]
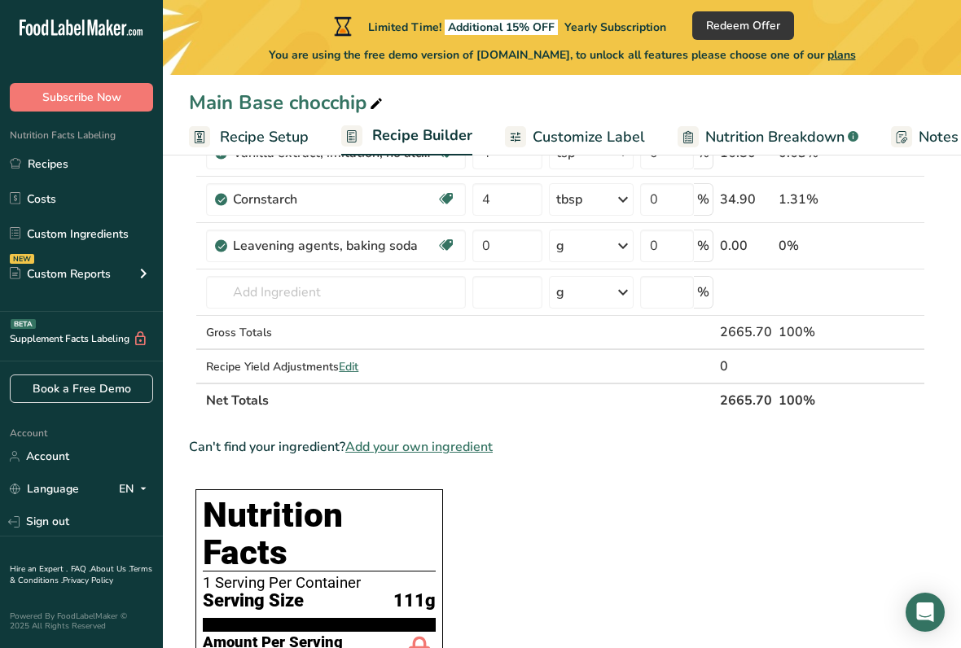
click at [615, 254] on div "g" at bounding box center [591, 246] width 85 height 33
click at [572, 297] on div "1 tsp" at bounding box center [626, 301] width 137 height 24
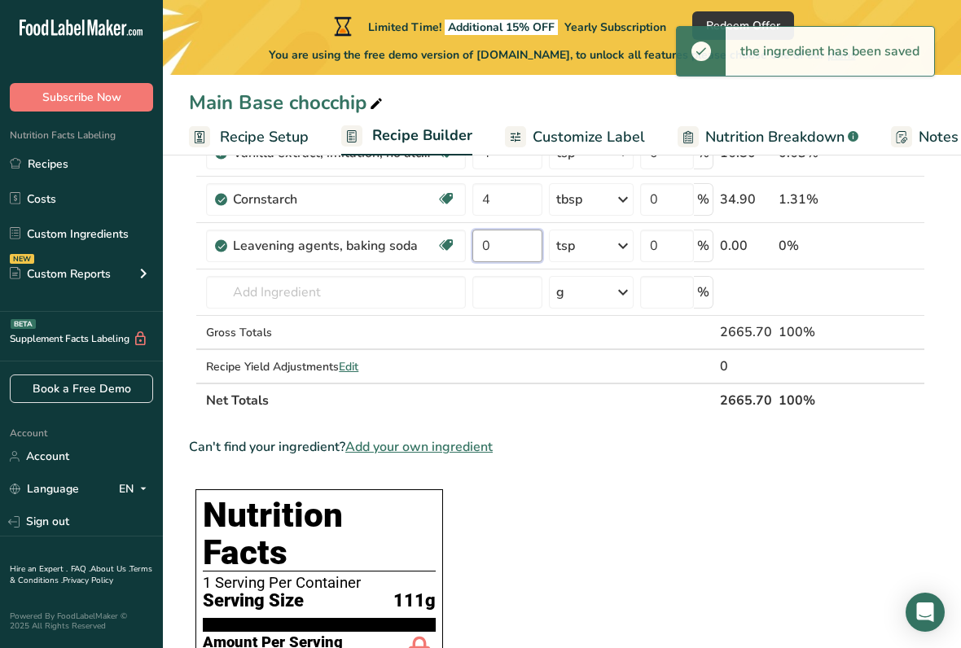
click at [503, 253] on input "0" at bounding box center [506, 246] width 69 height 33
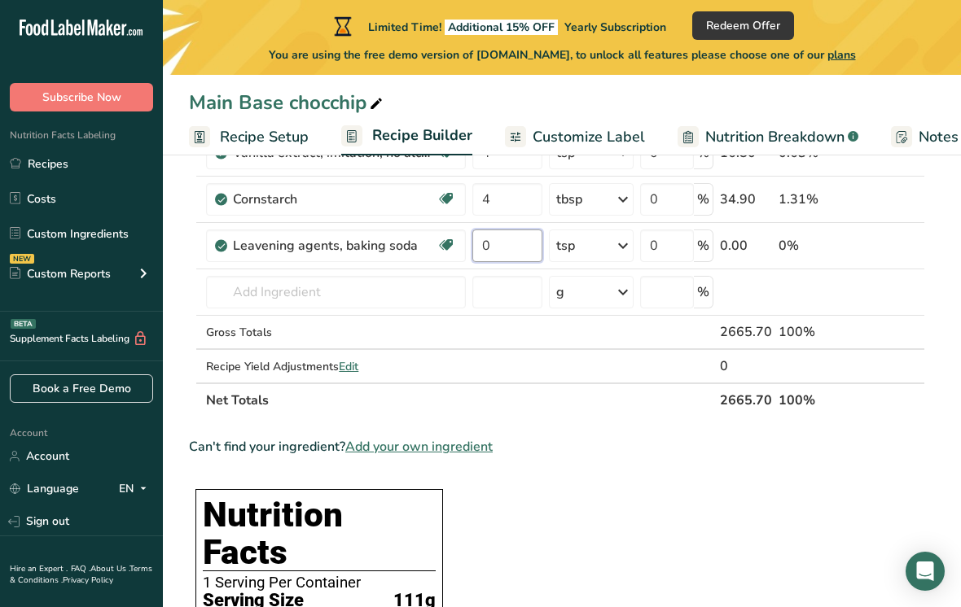
type input "2"
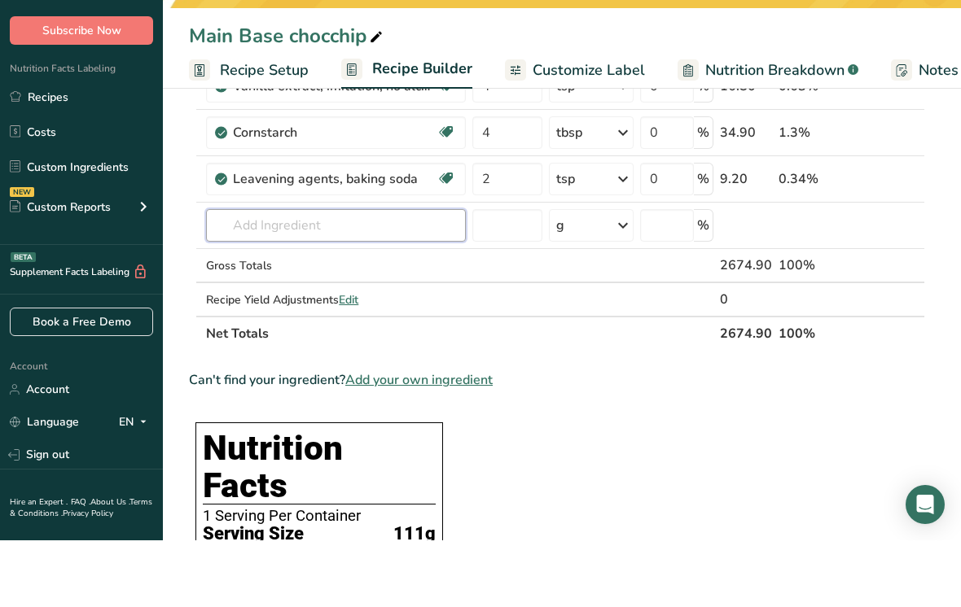
click at [275, 229] on div "Ingredient * Amount * Unit * Waste * .a-a{fill:#347362;}.b-a{fill:#fff;} Grams …" at bounding box center [557, 140] width 736 height 554
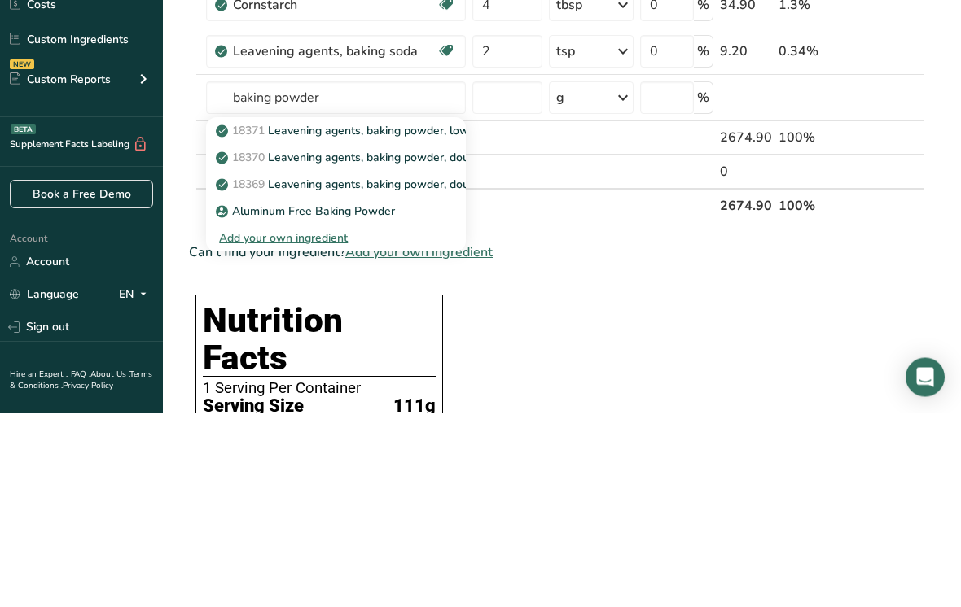
click at [317, 344] on p "18370 Leavening agents, baking powder, double-acting, straight phosphate" at bounding box center [422, 352] width 407 height 17
type input "Leavening agents, baking powder, double-acting, straight phosphate"
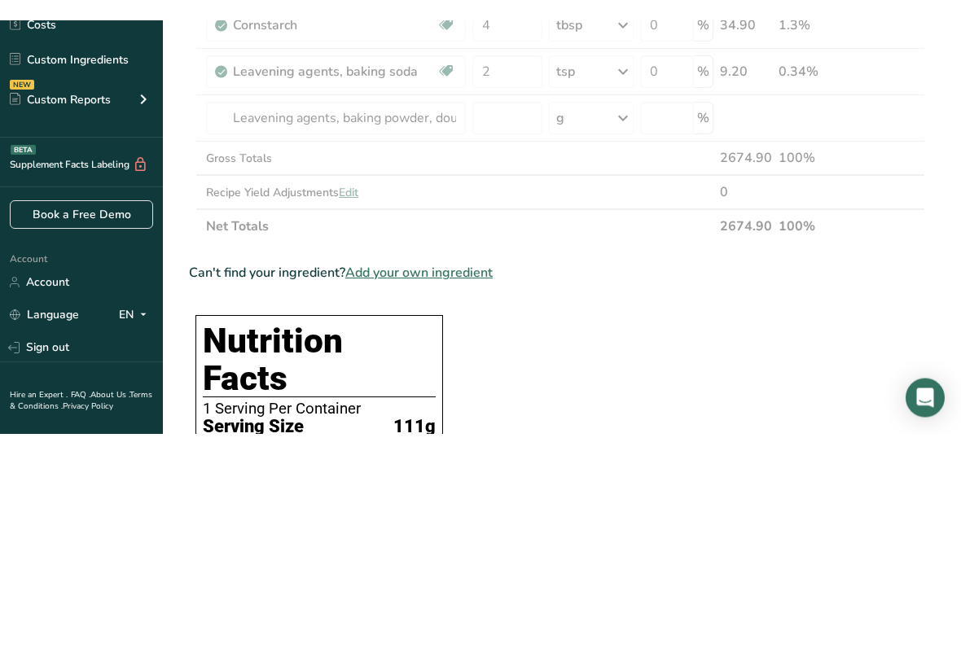
scroll to position [582, 0]
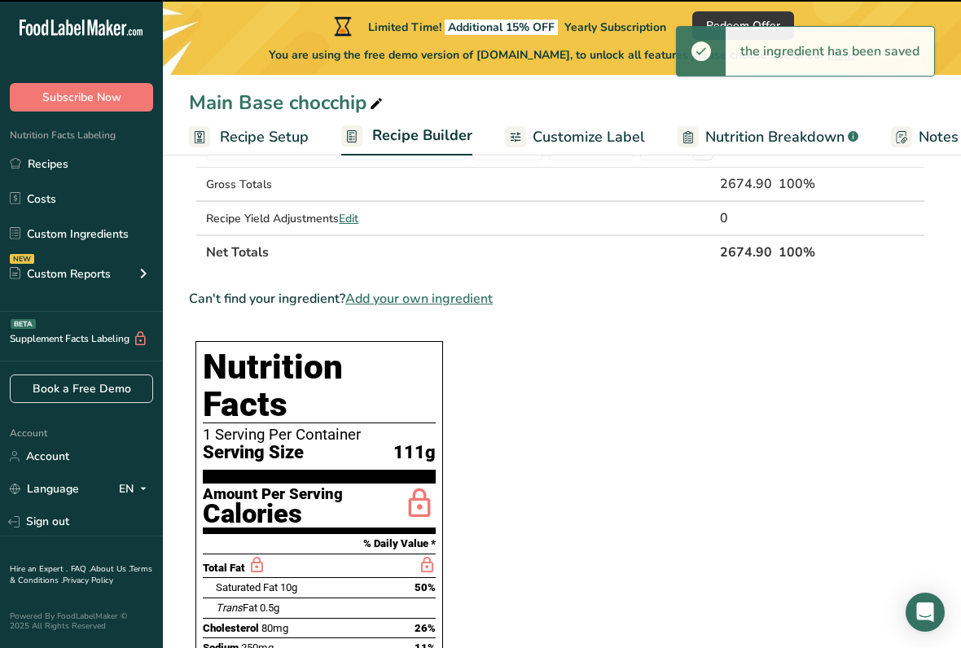
type input "0"
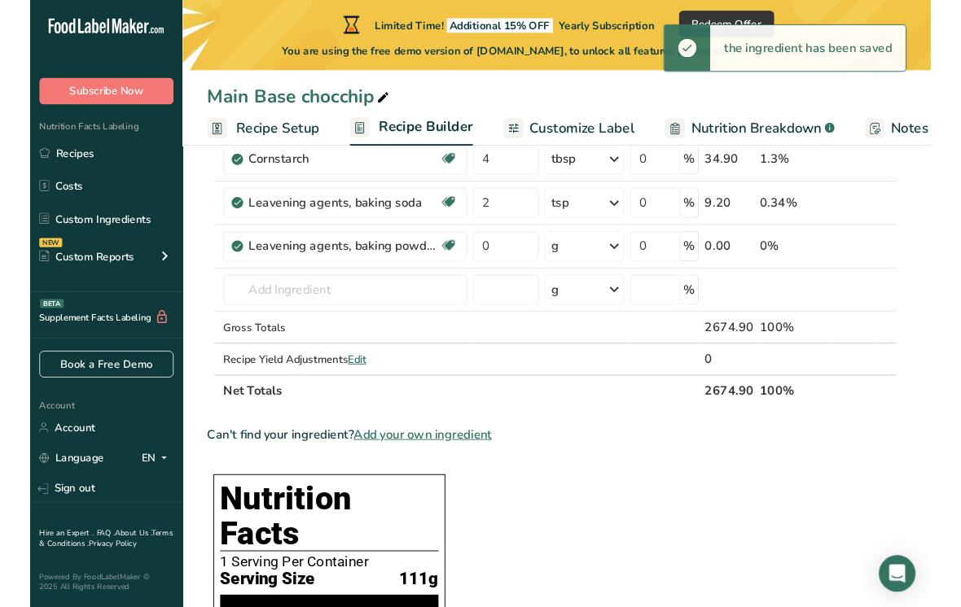
scroll to position [416, 0]
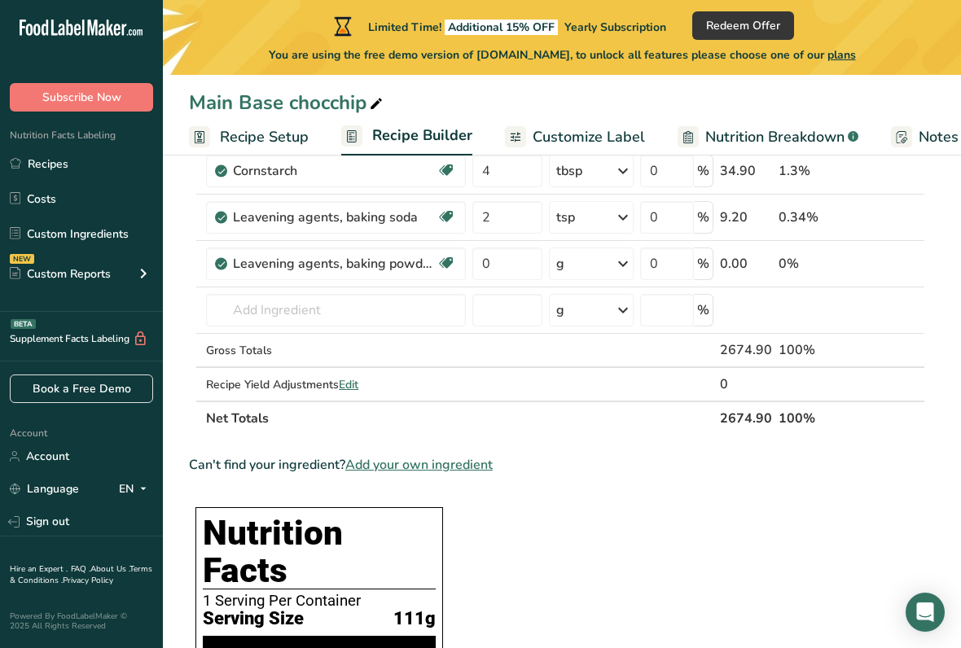
click at [615, 262] on div "g" at bounding box center [591, 263] width 85 height 33
click at [570, 324] on div "1 tsp" at bounding box center [626, 319] width 137 height 24
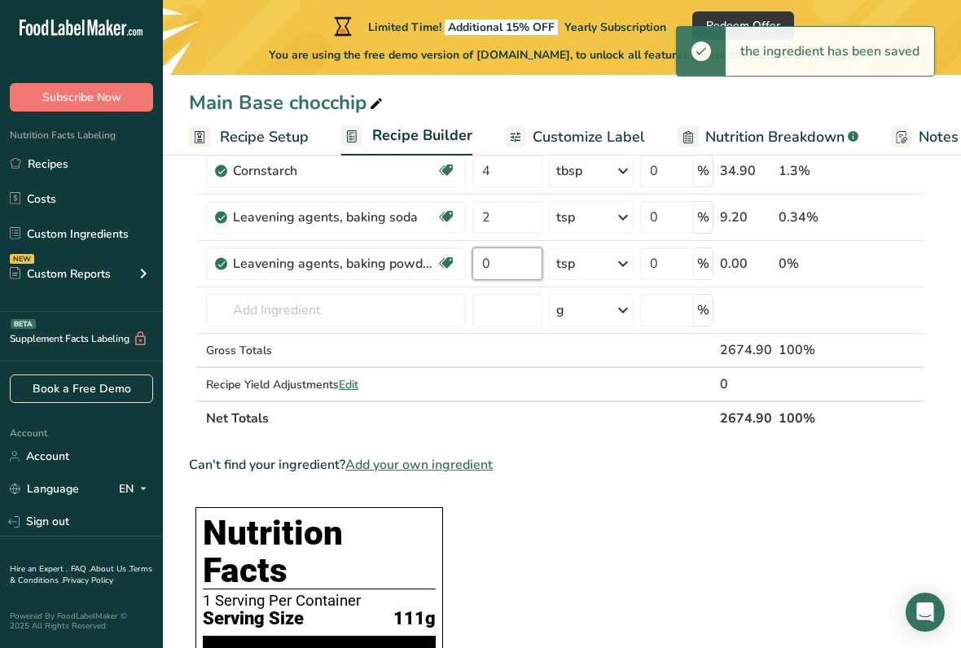
click at [508, 265] on input "0" at bounding box center [506, 263] width 69 height 33
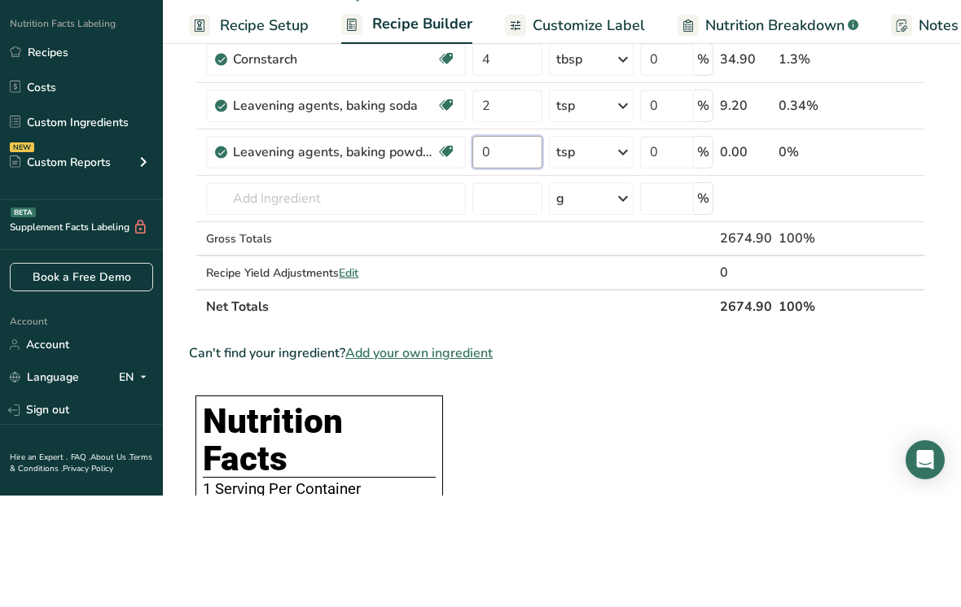
type input "4"
click at [269, 202] on div "Ingredient * Amount * Unit * Waste * .a-a{fill:#347362;}.b-a{fill:#fff;} Grams …" at bounding box center [557, 135] width 736 height 601
click at [243, 335] on p "Sea Salt" at bounding box center [248, 343] width 58 height 17
type input "Sea Salt"
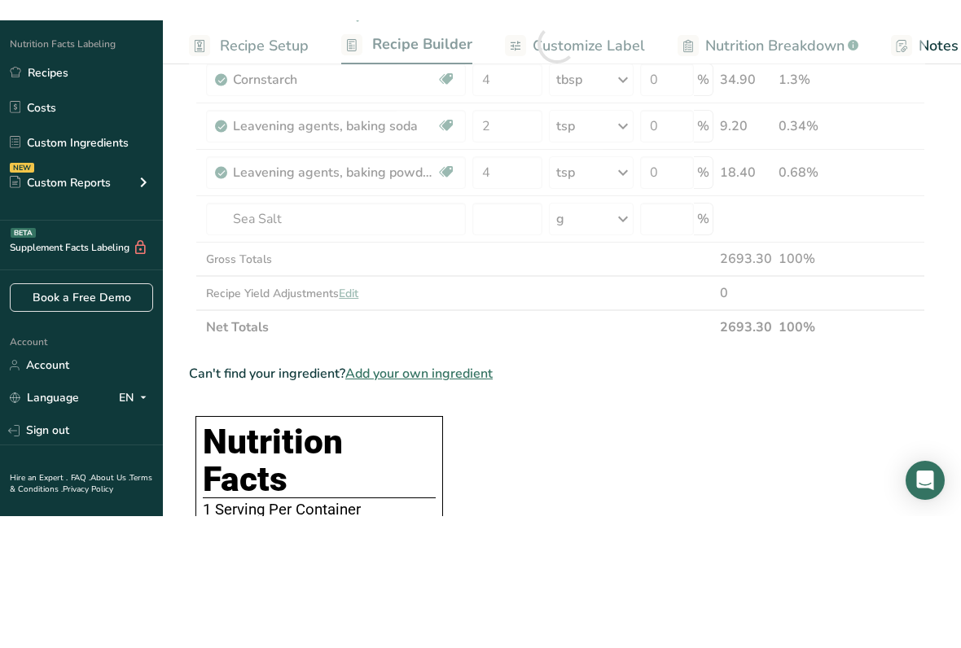
scroll to position [527, 0]
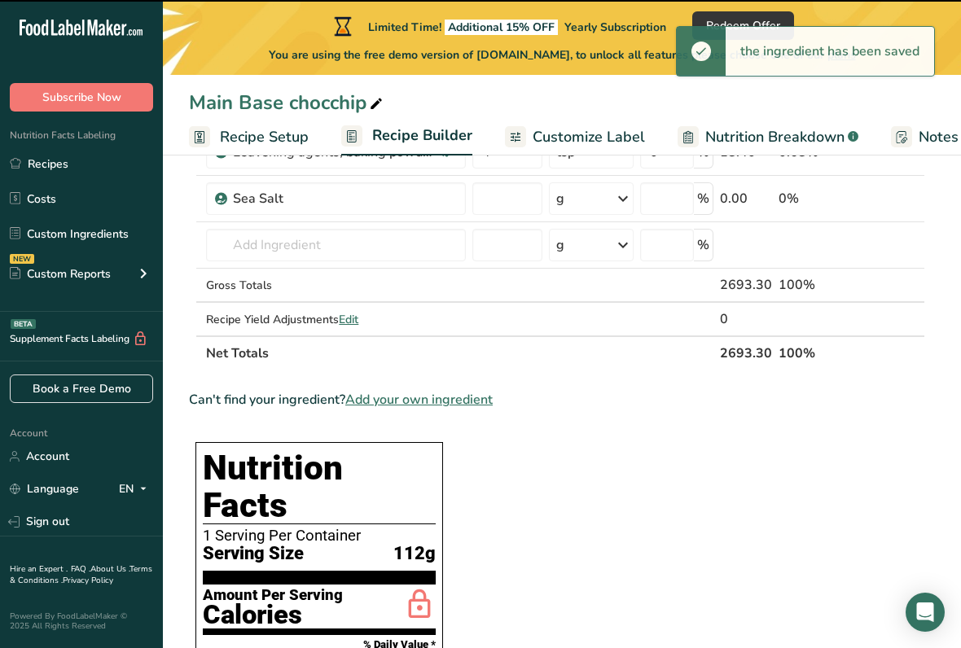
type input "0"
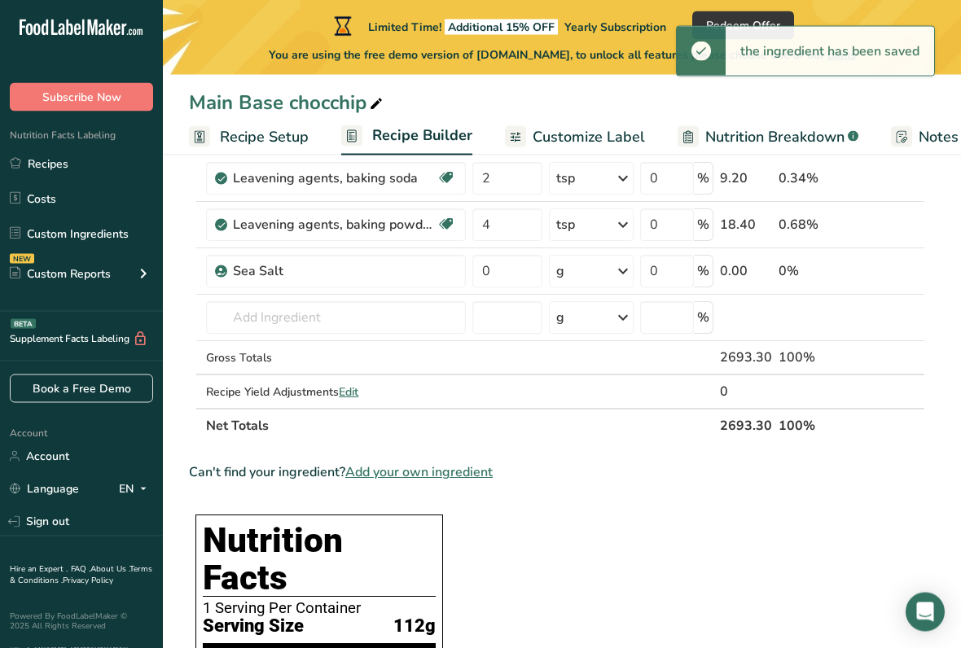
scroll to position [455, 0]
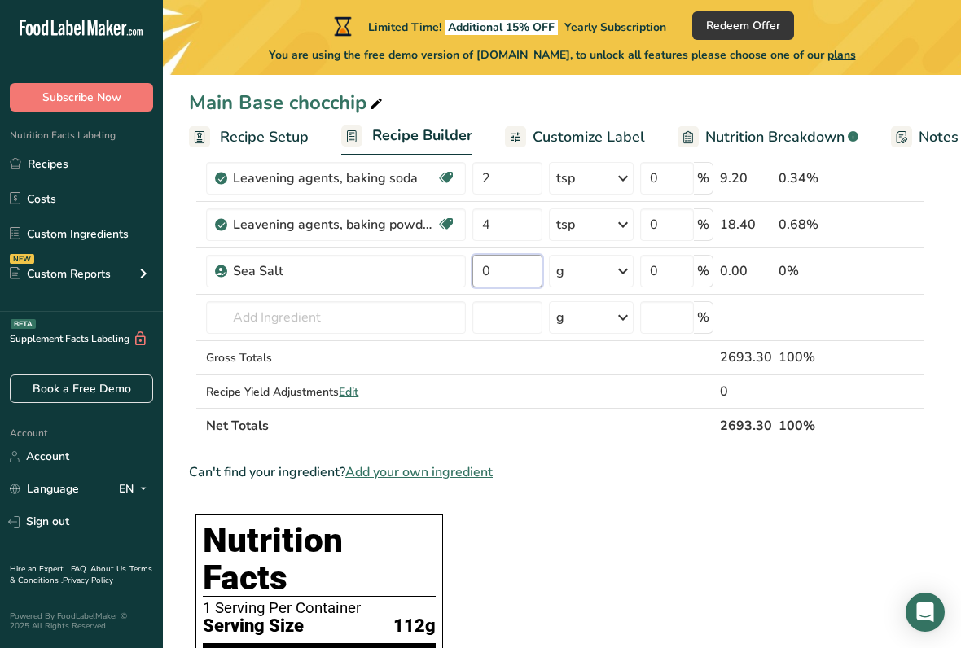
click at [501, 280] on input "0" at bounding box center [506, 271] width 69 height 33
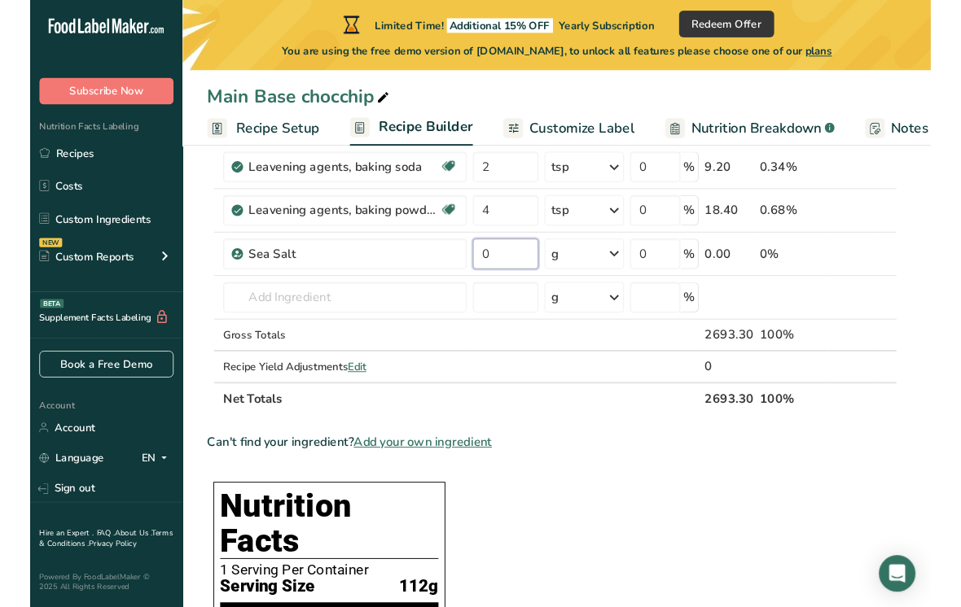
scroll to position [454, 0]
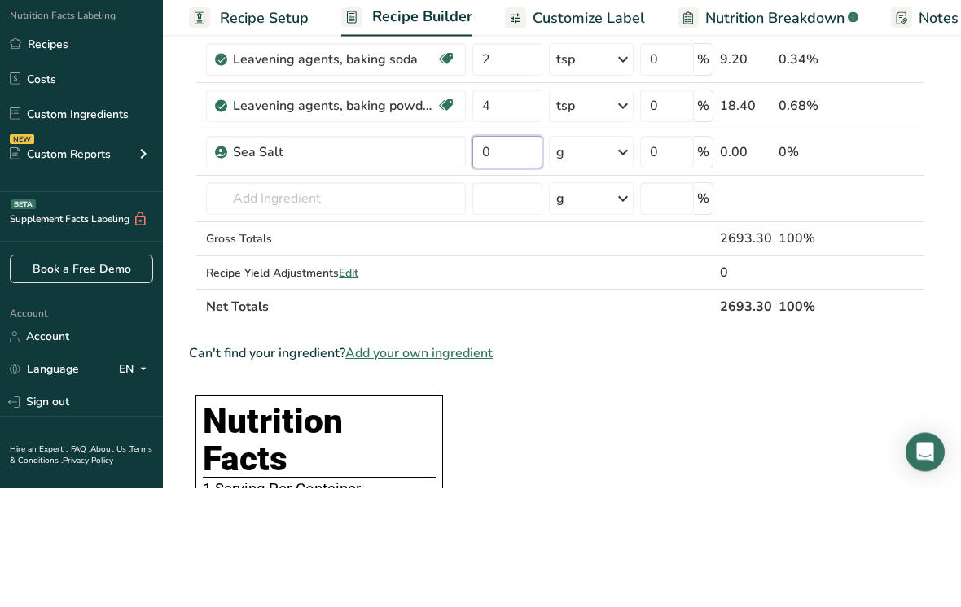
type input "2"
click at [618, 159] on div "Ingredient * Amount * Unit * Waste * .a-a{fill:#347362;}.b-a{fill:#fff;} Grams …" at bounding box center [557, 119] width 736 height 647
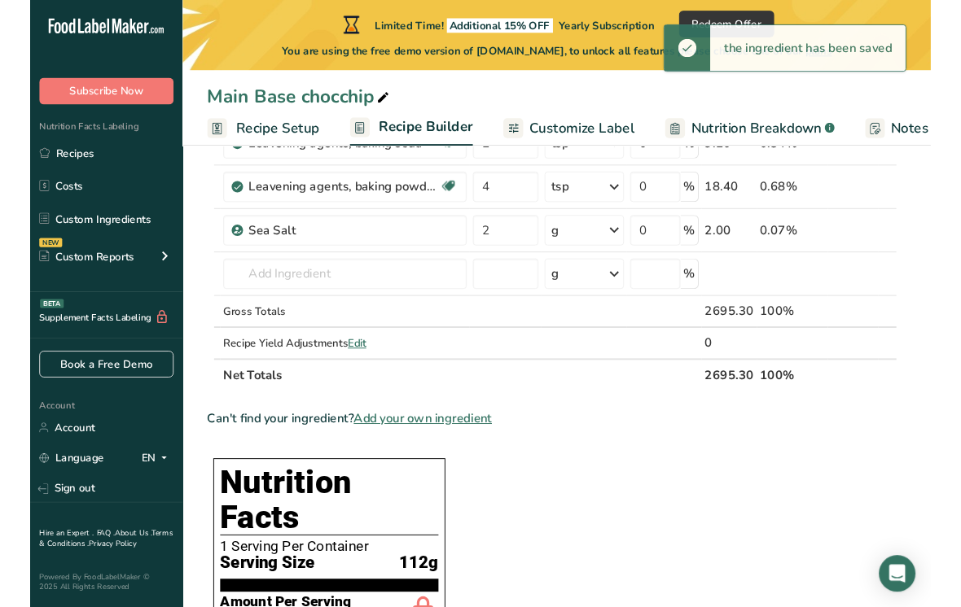
scroll to position [473, 0]
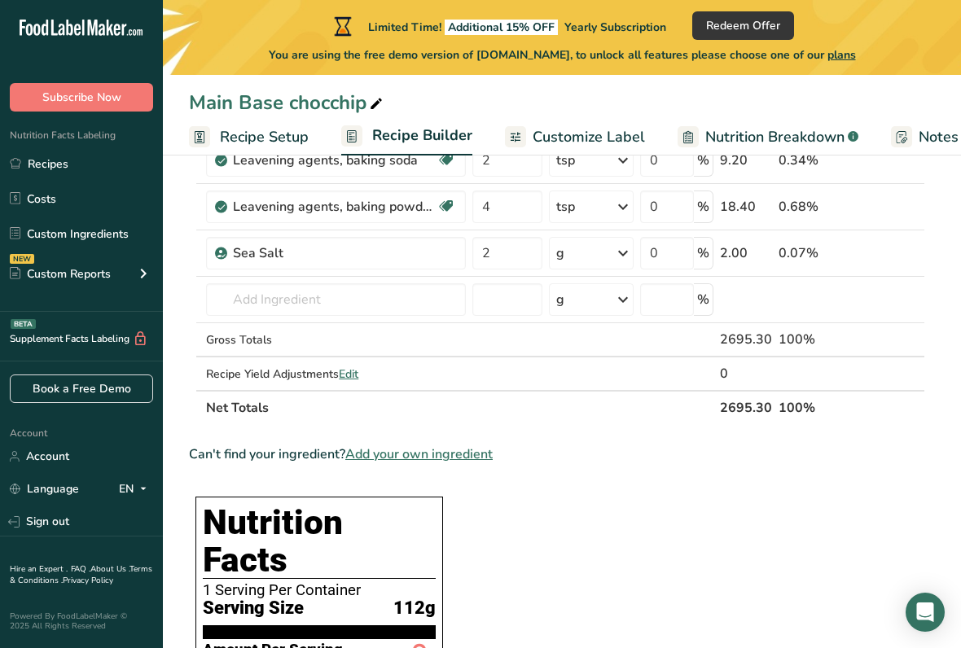
click at [619, 257] on icon at bounding box center [623, 253] width 20 height 29
click at [574, 505] on div "See more" at bounding box center [626, 501] width 137 height 17
select select "22"
click at [572, 534] on div "tsp" at bounding box center [627, 528] width 124 height 17
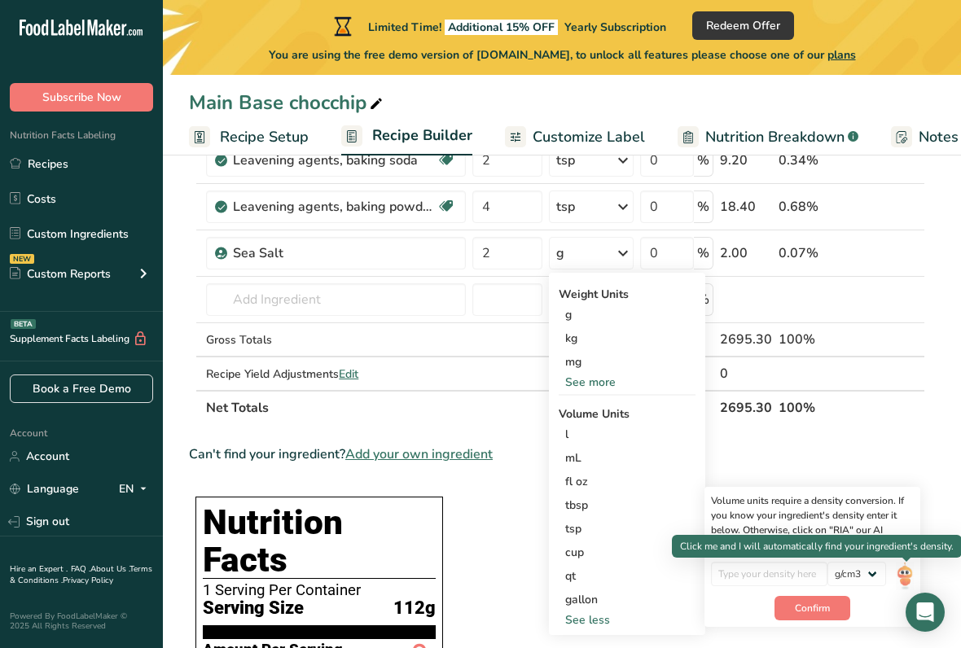
click at [904, 536] on img at bounding box center [904, 576] width 18 height 28
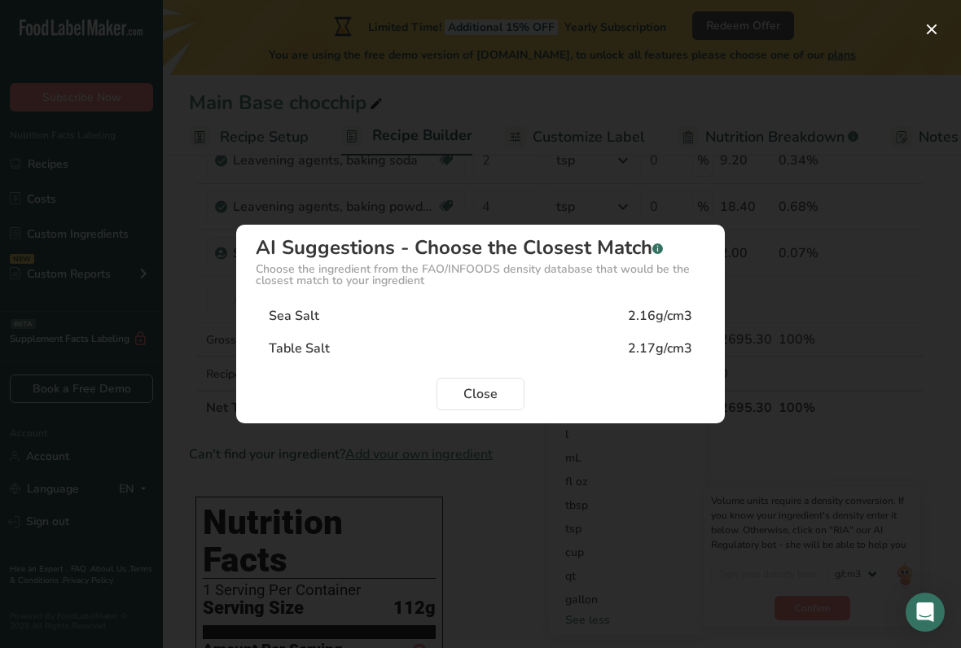
click at [288, 316] on div "Sea Salt" at bounding box center [294, 316] width 50 height 20
type input "2.16"
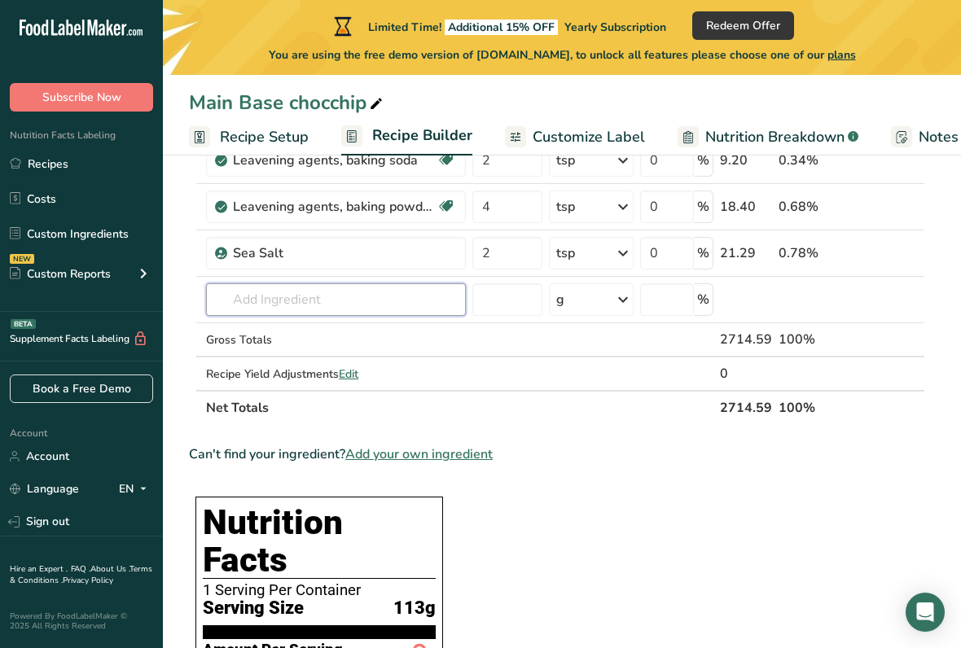
click at [257, 296] on input "text" at bounding box center [336, 299] width 260 height 33
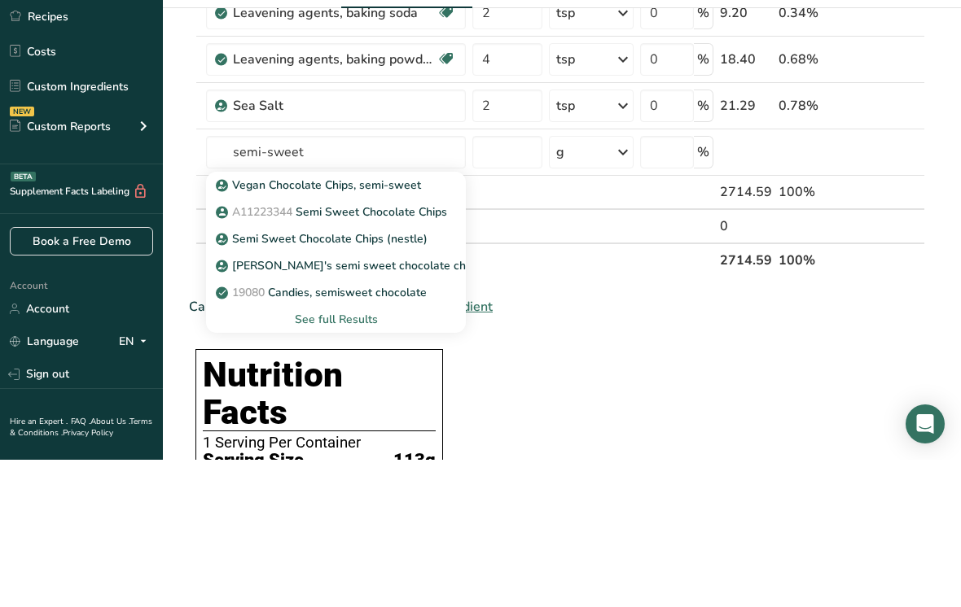
click at [288, 378] on p "Semi Sweet Chocolate Chips (nestle)" at bounding box center [323, 386] width 208 height 17
type input "Semi Sweet Chocolate Chips (nestle)"
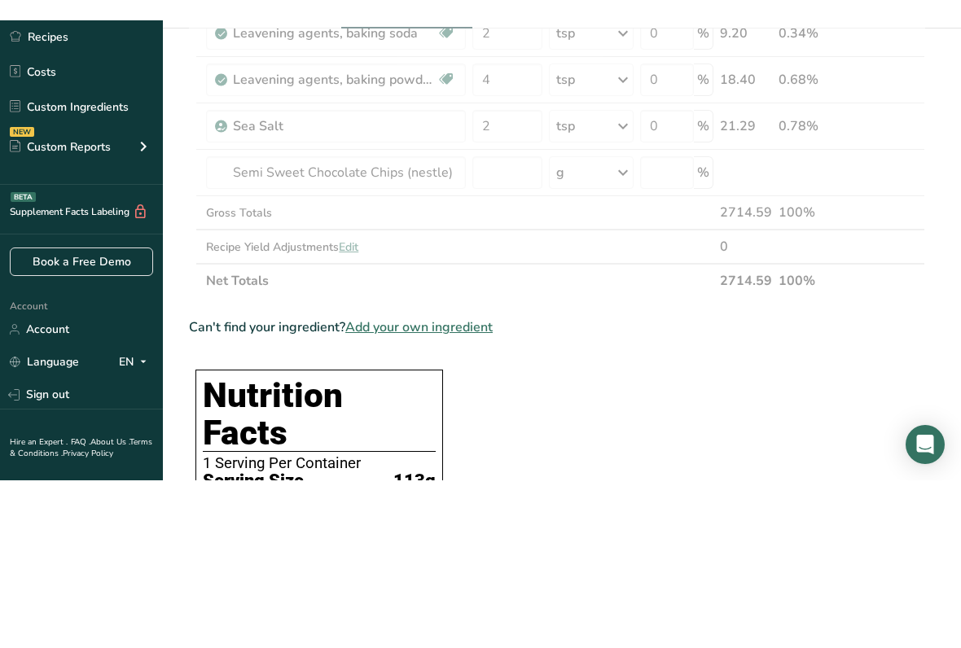
scroll to position [620, 0]
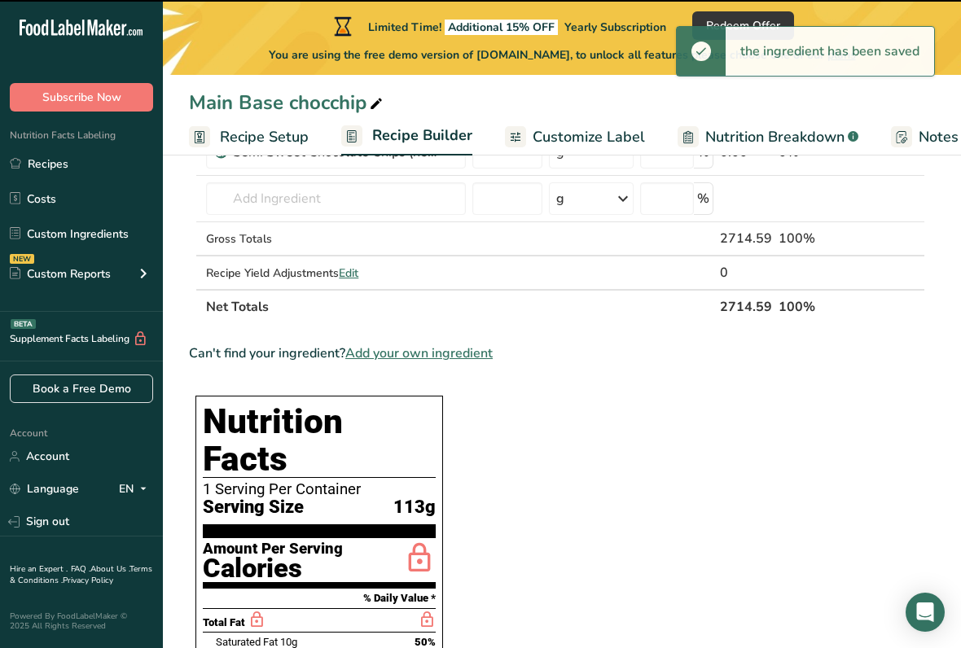
type input "0"
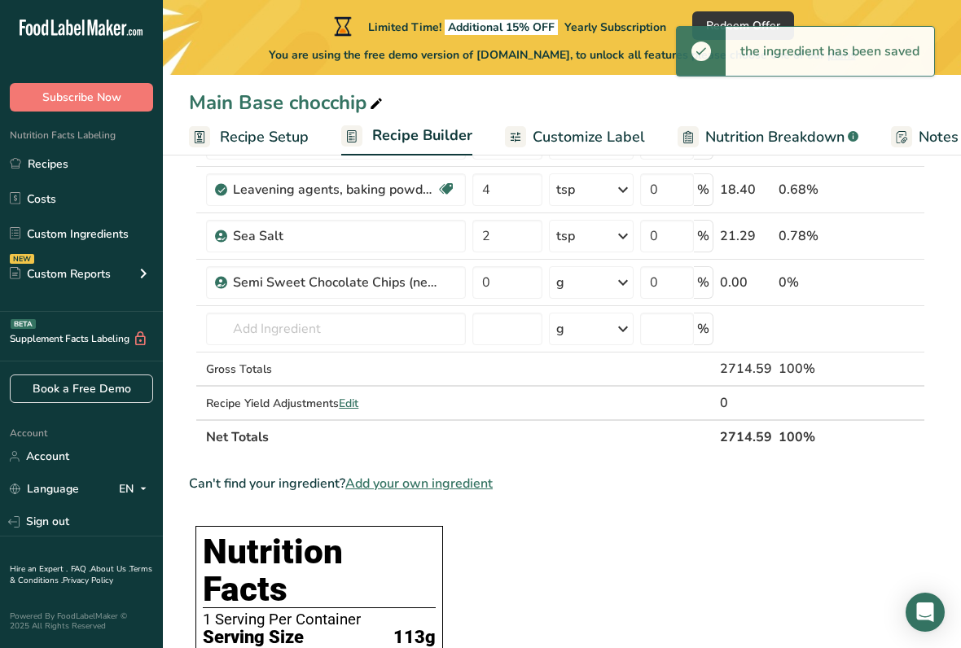
scroll to position [483, 0]
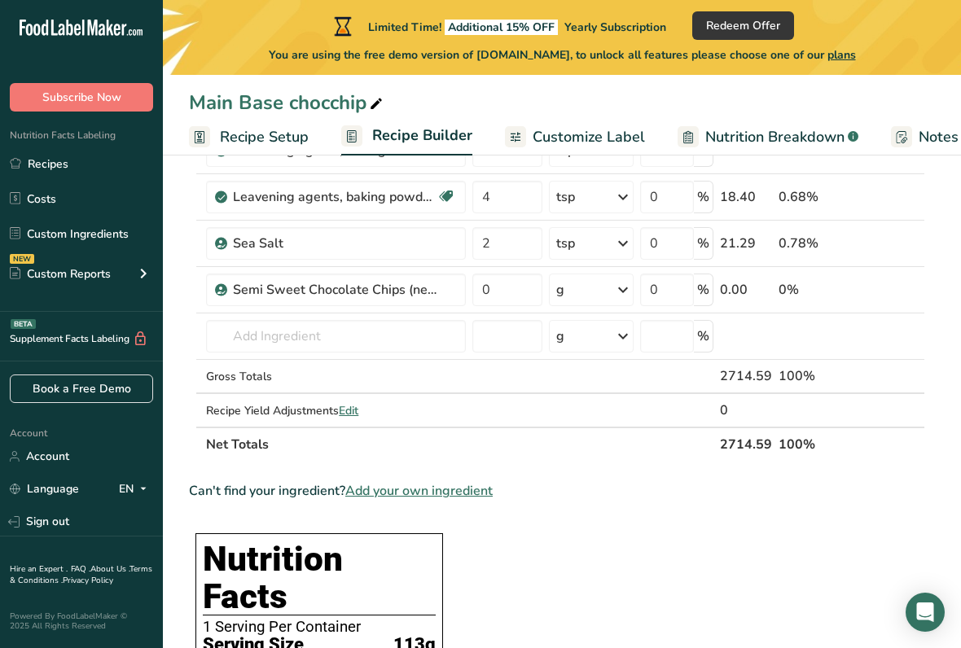
click at [618, 291] on icon at bounding box center [623, 289] width 20 height 29
click at [576, 536] on div "See more" at bounding box center [626, 538] width 137 height 17
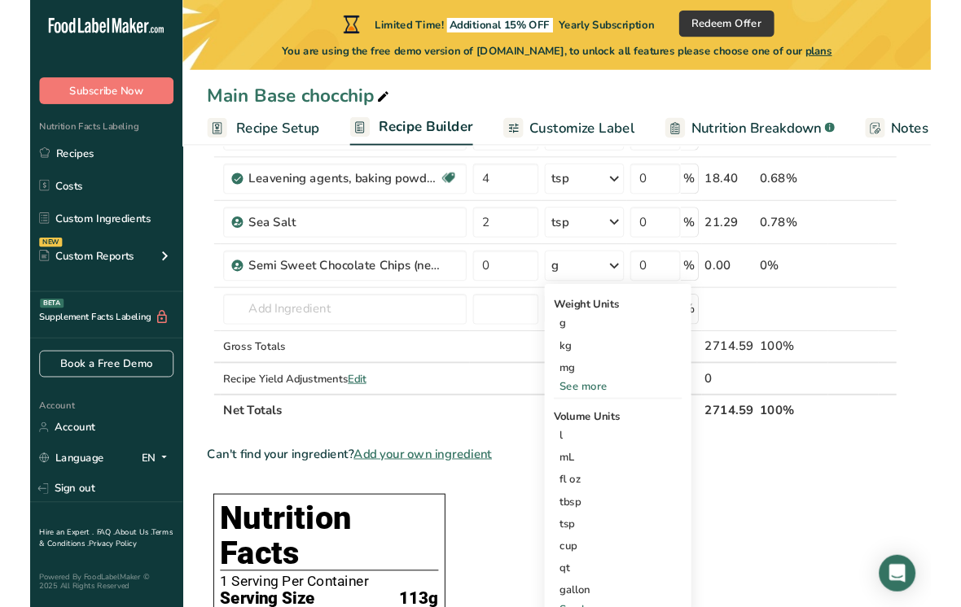
scroll to position [489, 0]
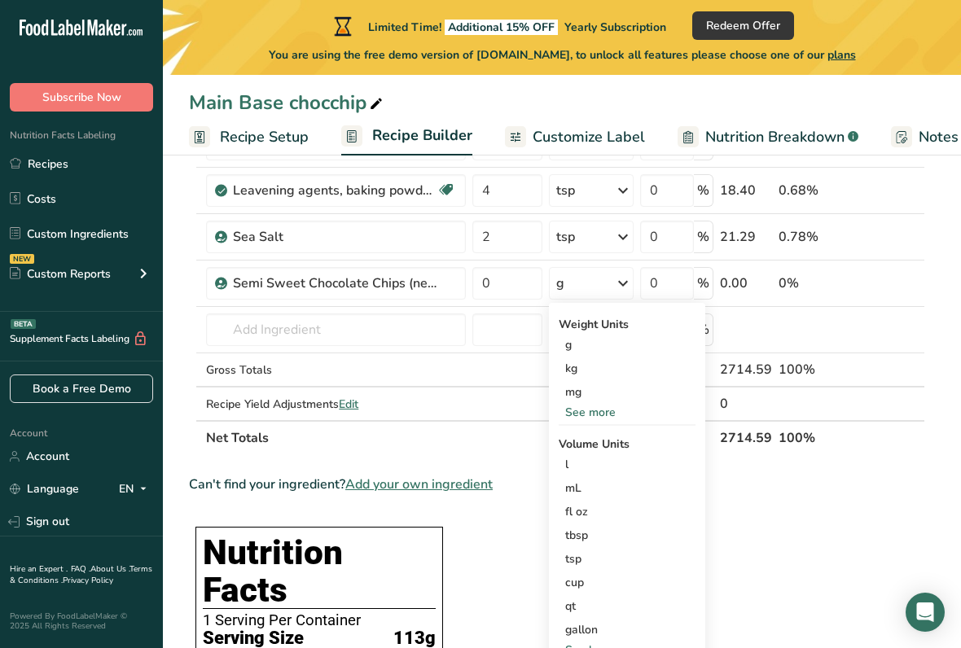
click at [579, 415] on div "See more" at bounding box center [626, 412] width 137 height 17
click at [571, 463] on div "oz" at bounding box center [626, 463] width 137 height 24
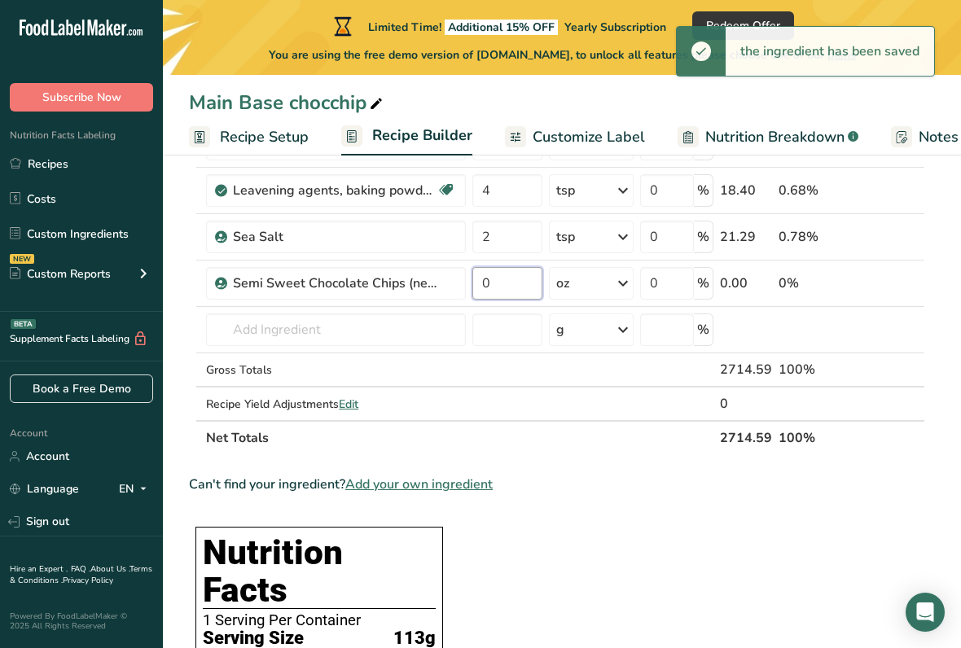
click at [502, 287] on input "0" at bounding box center [506, 283] width 69 height 33
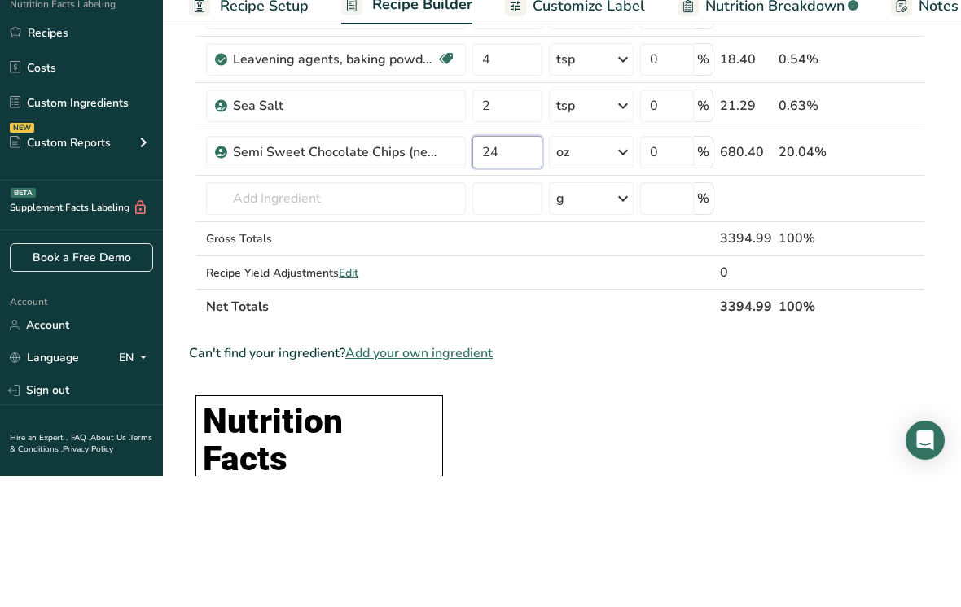
type input "24"
click at [273, 194] on div "Ingredient * Amount * Unit * Waste * .a-a{fill:#347362;}.b-a{fill:#fff;} Grams …" at bounding box center [557, 108] width 736 height 694
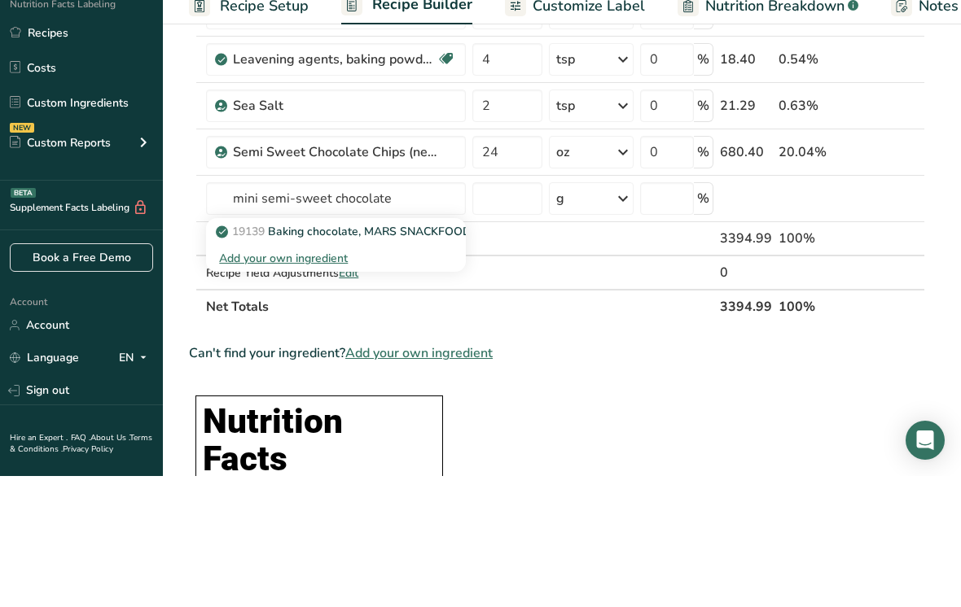
click at [283, 354] on p "19139 Baking chocolate, MARS SNACKFOOD US, M&M's Semisweet Chocolate Mini Bakin…" at bounding box center [478, 362] width 518 height 17
type input "Baking chocolate, MARS SNACKFOOD US, M&M's Semisweet Chocolate Mini Baking Bits"
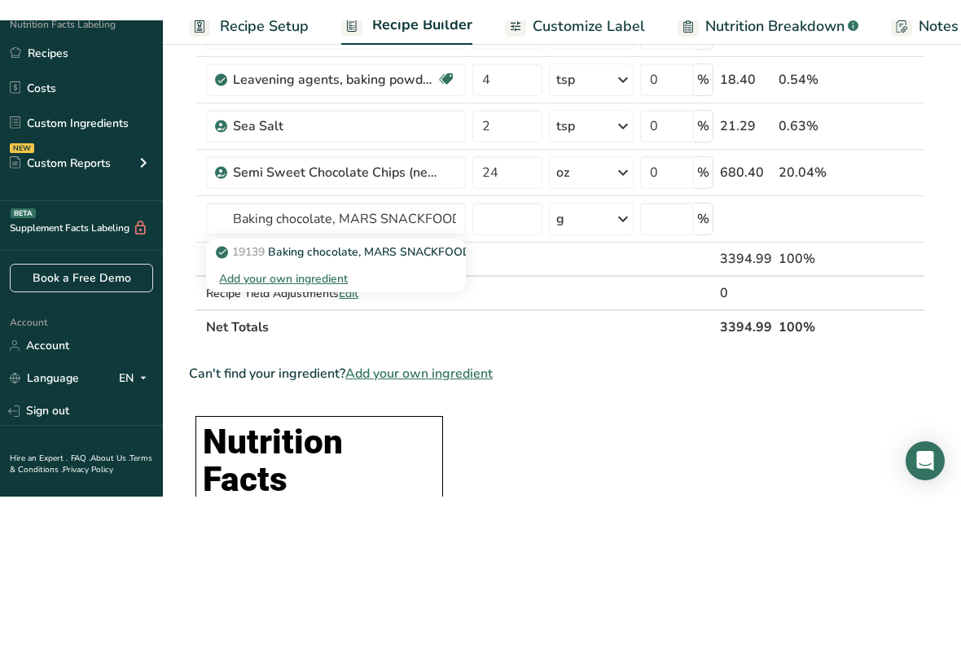
scroll to position [620, 0]
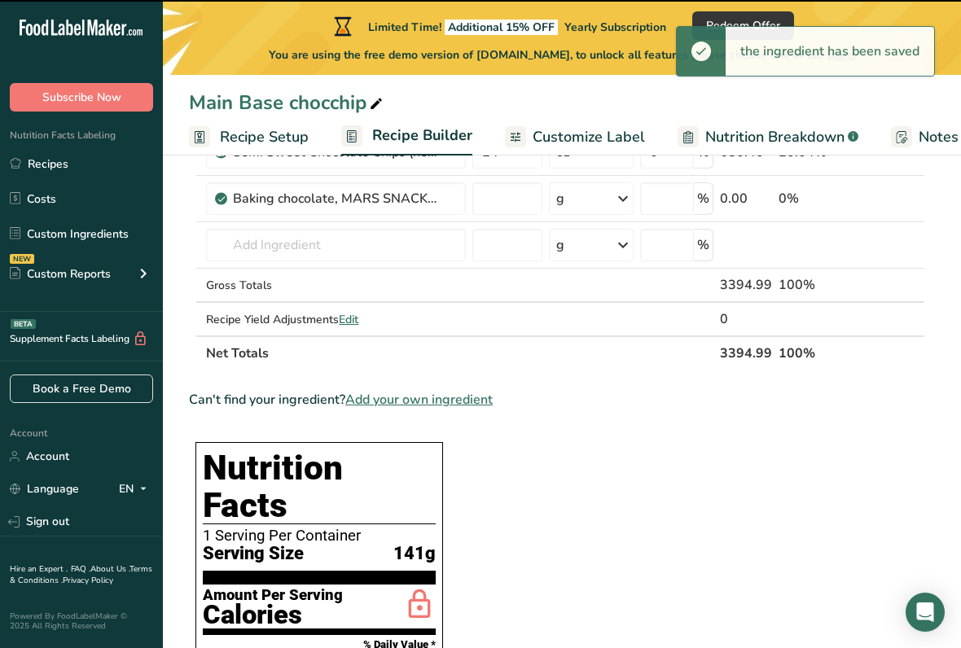
type input "0"
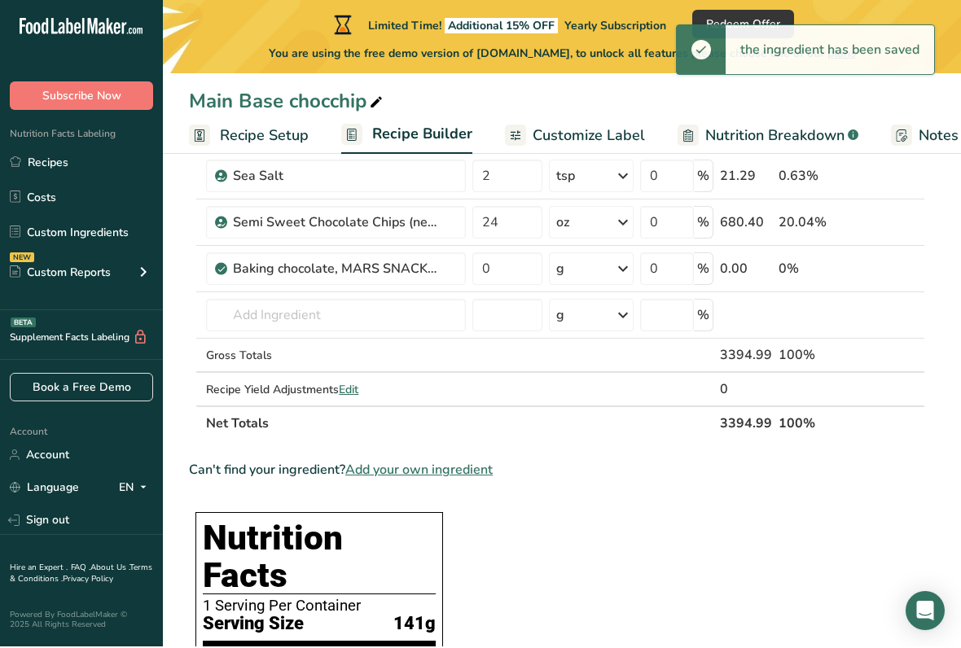
scroll to position [550, 0]
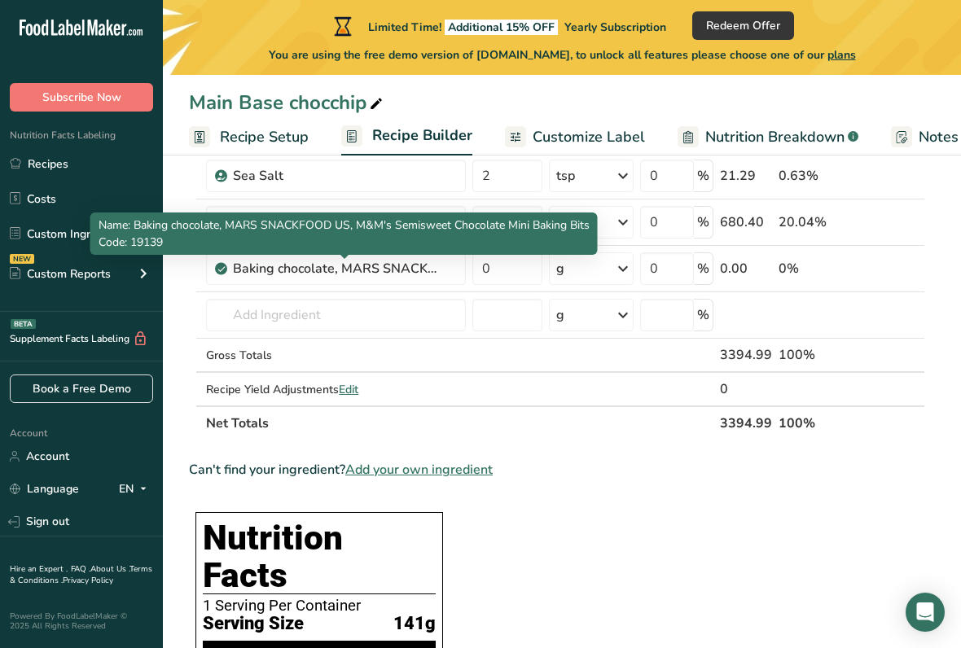
click at [487, 390] on td at bounding box center [507, 389] width 76 height 33
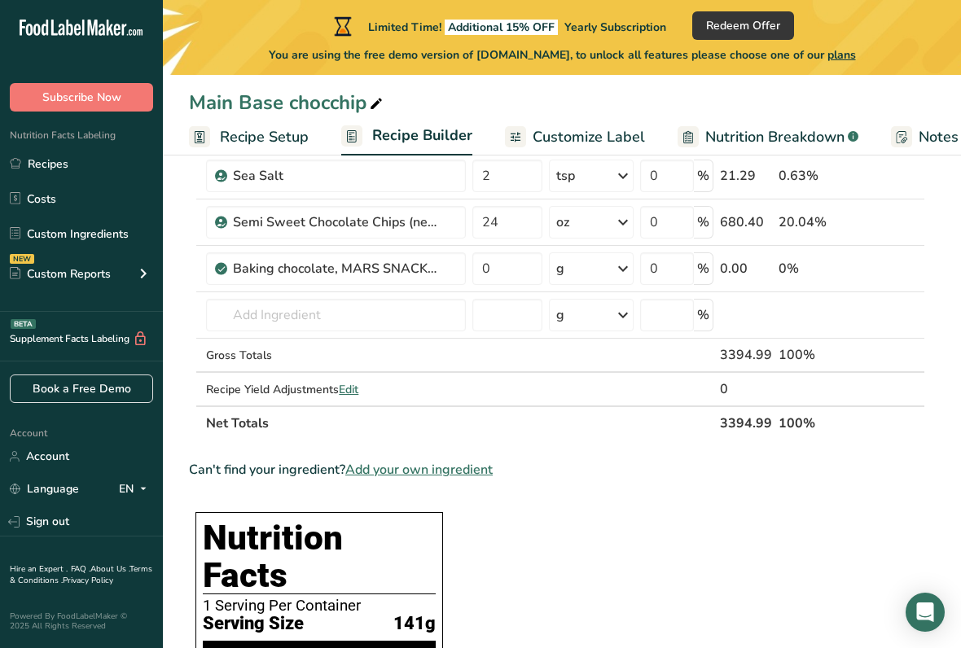
click at [615, 273] on div "g" at bounding box center [591, 268] width 85 height 33
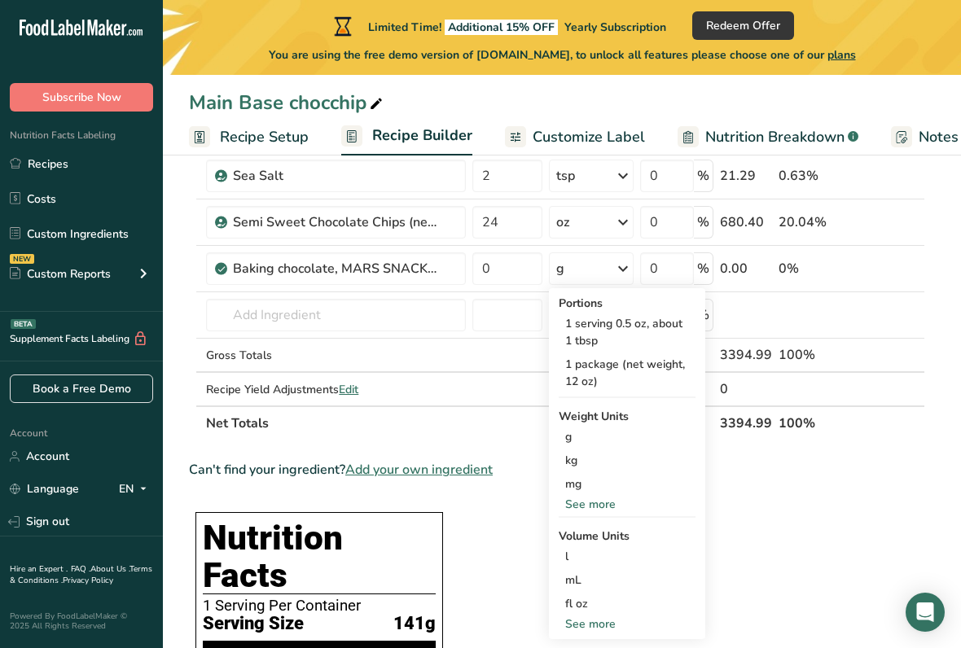
click at [571, 510] on div "See more" at bounding box center [626, 504] width 137 height 17
click at [575, 536] on div "oz" at bounding box center [626, 555] width 137 height 24
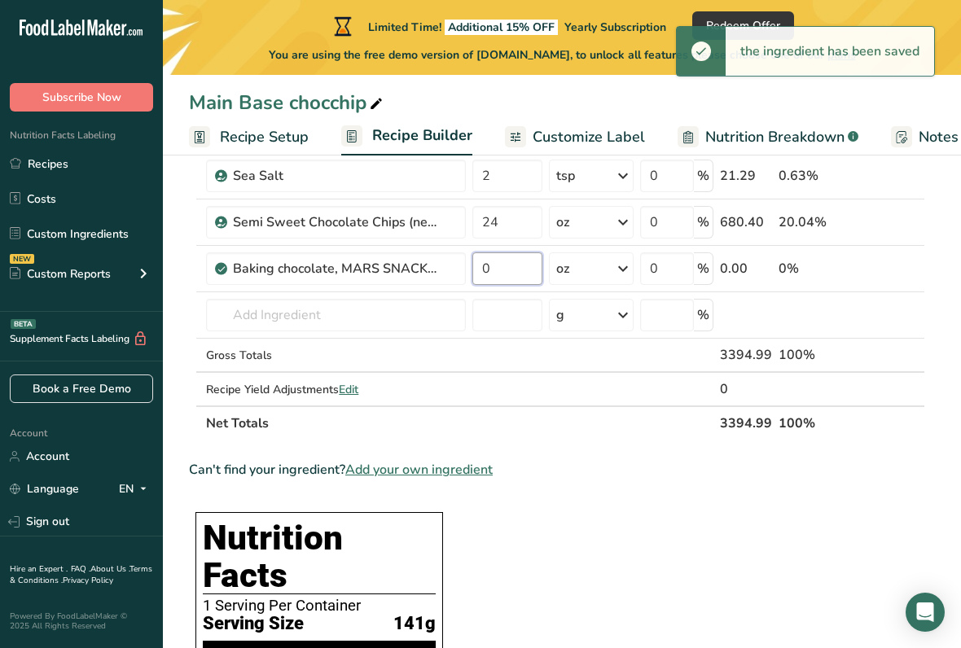
click at [500, 271] on input "0" at bounding box center [506, 268] width 69 height 33
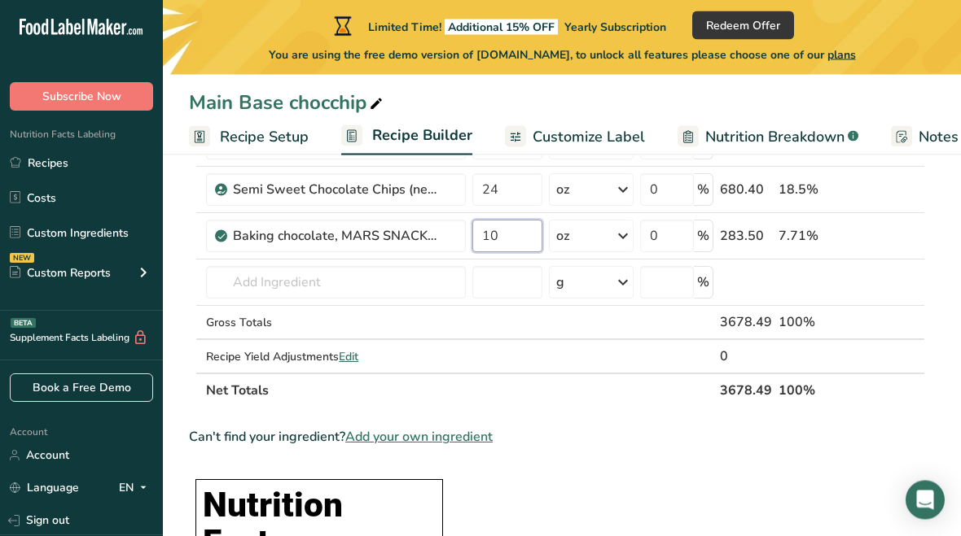
scroll to position [583, 0]
type input "10"
click at [545, 143] on span "Customize Label" at bounding box center [588, 137] width 112 height 22
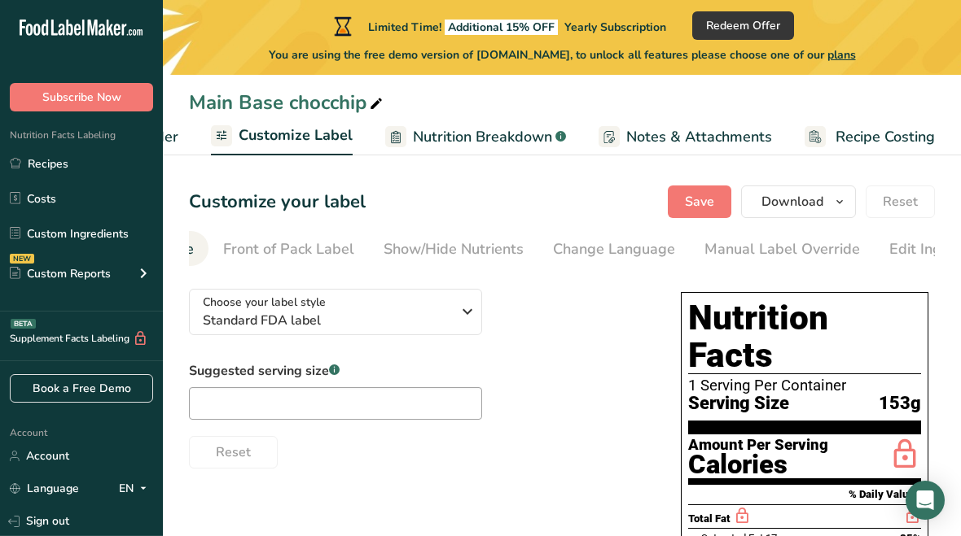
scroll to position [0, 142]
click at [431, 242] on div "Show/Hide Nutrients" at bounding box center [453, 250] width 140 height 22
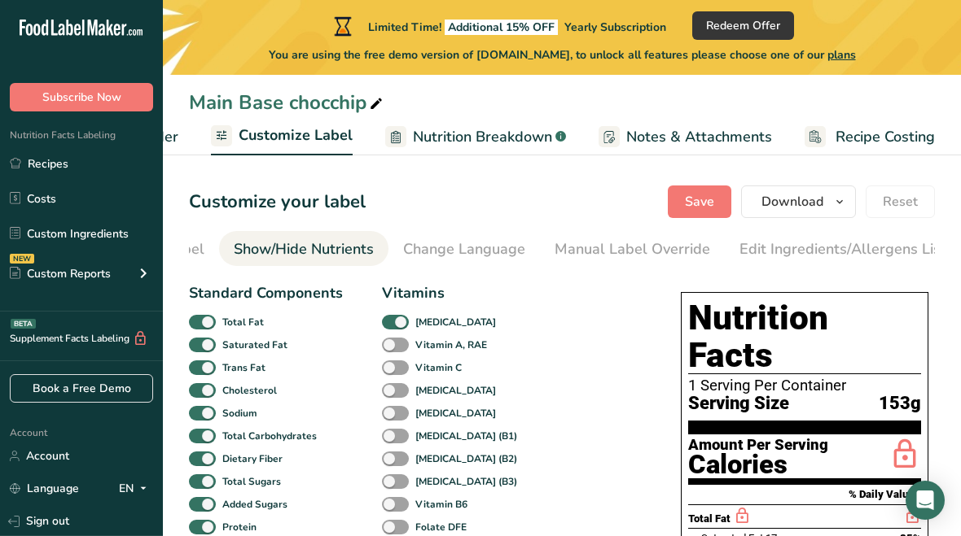
scroll to position [0, 316]
click at [207, 317] on span at bounding box center [202, 322] width 27 height 15
click at [199, 317] on input "Total Fat" at bounding box center [194, 322] width 11 height 11
checkbox input "false"
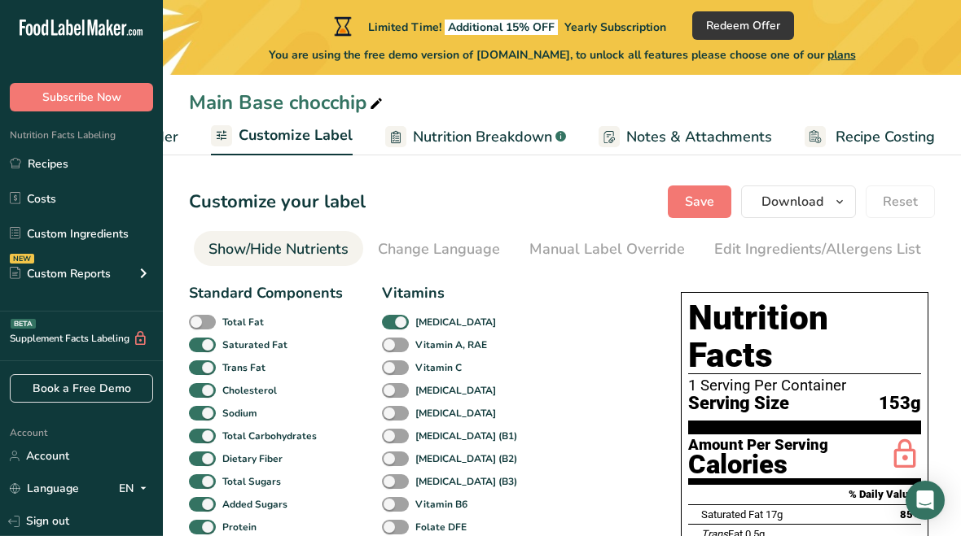
click at [200, 346] on span at bounding box center [202, 345] width 27 height 15
click at [199, 346] on input "Saturated Fat" at bounding box center [194, 344] width 11 height 11
checkbox input "false"
click at [202, 374] on span at bounding box center [202, 368] width 27 height 15
click at [199, 373] on input "Trans Fat" at bounding box center [194, 367] width 11 height 11
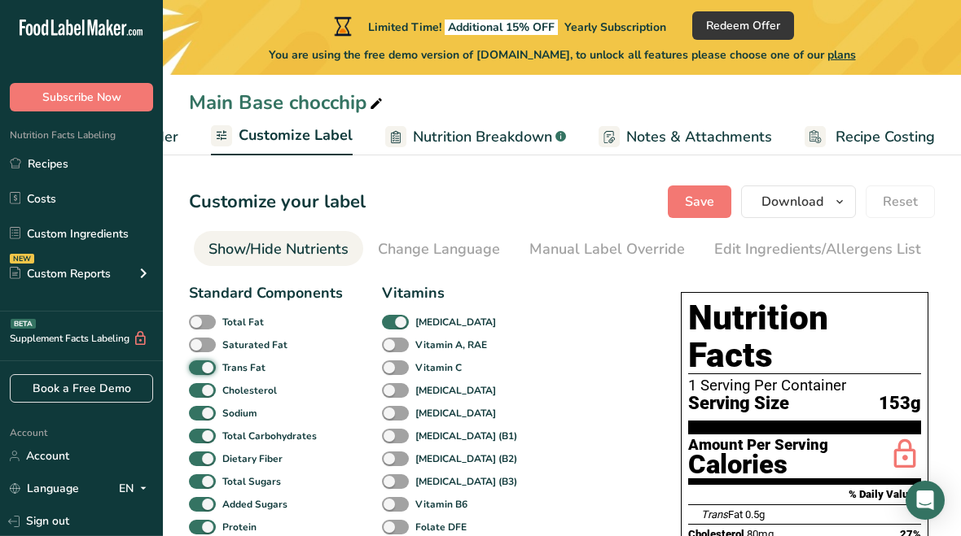
checkbox input "false"
click at [205, 396] on span at bounding box center [202, 390] width 27 height 15
click at [199, 396] on input "Cholesterol" at bounding box center [194, 390] width 11 height 11
checkbox input "false"
click at [201, 414] on span at bounding box center [202, 413] width 27 height 15
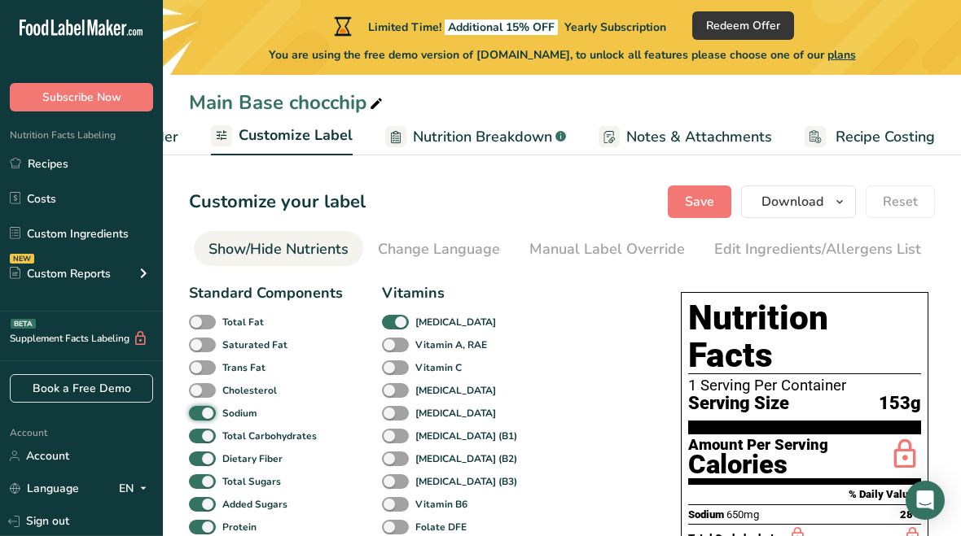
click at [199, 414] on input "Sodium" at bounding box center [194, 413] width 11 height 11
checkbox input "false"
click at [204, 443] on span at bounding box center [202, 436] width 27 height 15
click at [199, 441] on input "Total Carbohydrates" at bounding box center [194, 436] width 11 height 11
checkbox input "false"
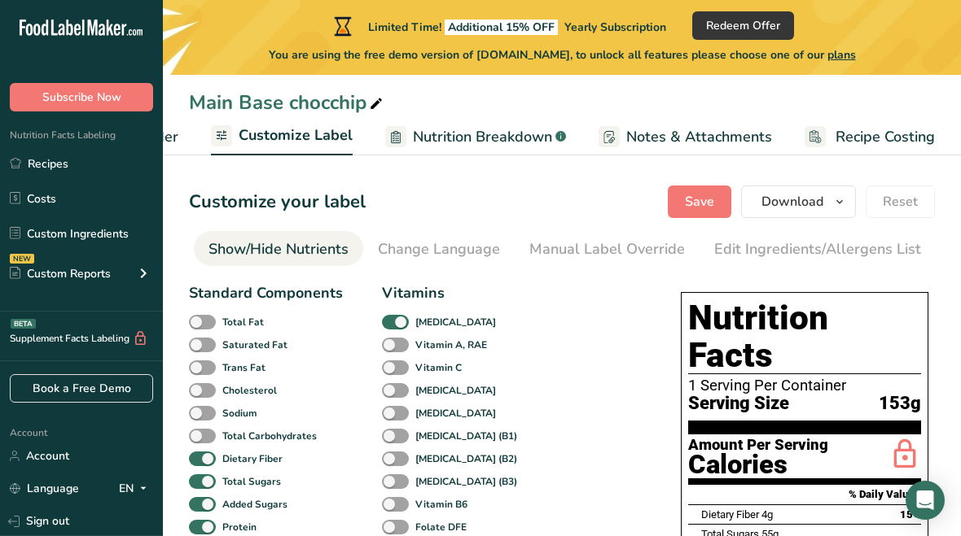
click at [202, 465] on span at bounding box center [202, 459] width 27 height 15
click at [199, 464] on input "Dietary Fiber" at bounding box center [194, 458] width 11 height 11
checkbox input "false"
click at [207, 489] on span at bounding box center [202, 482] width 27 height 15
click at [199, 487] on input "Total Sugars" at bounding box center [194, 481] width 11 height 11
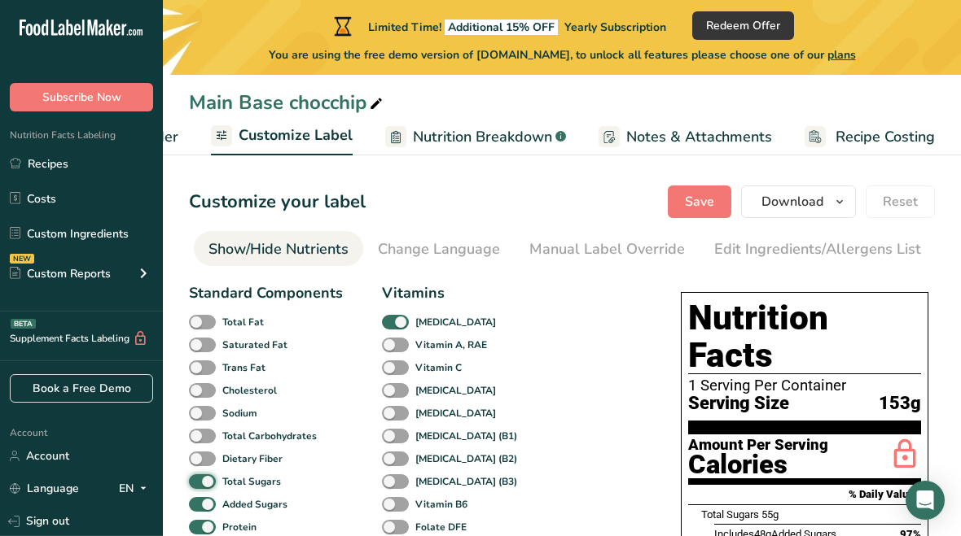
checkbox input "false"
click at [208, 510] on span at bounding box center [202, 504] width 27 height 15
click at [199, 510] on input "Added Sugars" at bounding box center [194, 504] width 11 height 11
checkbox input "false"
click at [200, 527] on span at bounding box center [202, 527] width 27 height 15
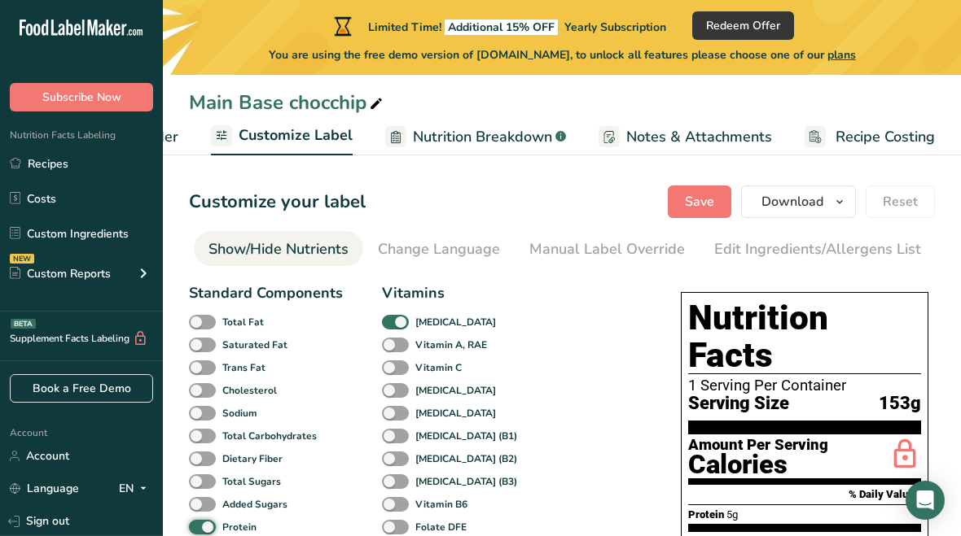
click at [199, 527] on input "Protein" at bounding box center [194, 527] width 11 height 11
checkbox input "false"
click at [399, 326] on span at bounding box center [395, 322] width 27 height 15
click at [392, 326] on input "[MEDICAL_DATA]" at bounding box center [387, 322] width 11 height 11
checkbox input "false"
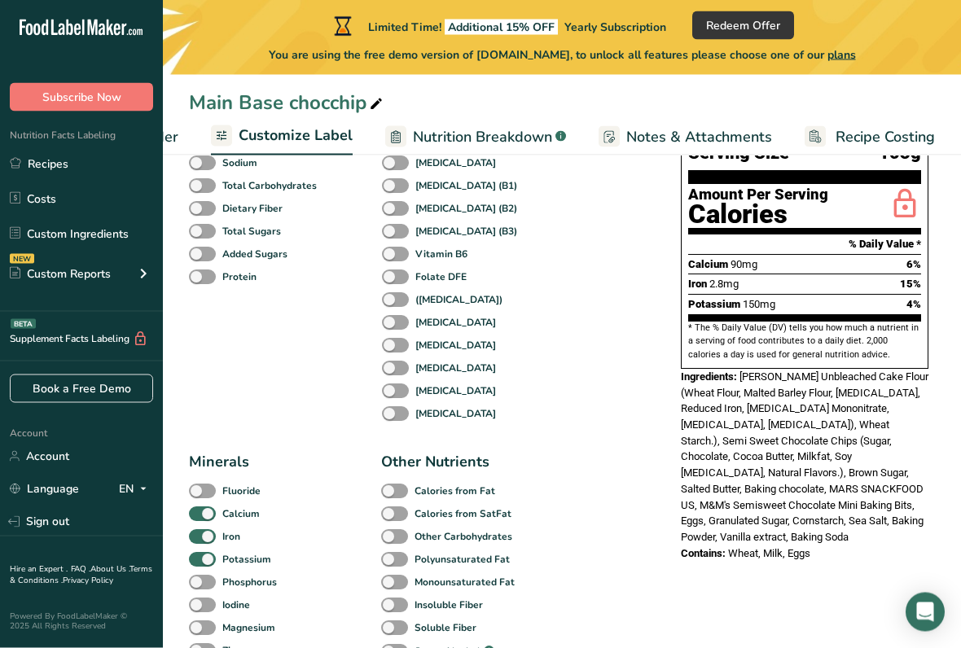
scroll to position [252, 0]
click at [208, 512] on span at bounding box center [202, 513] width 27 height 15
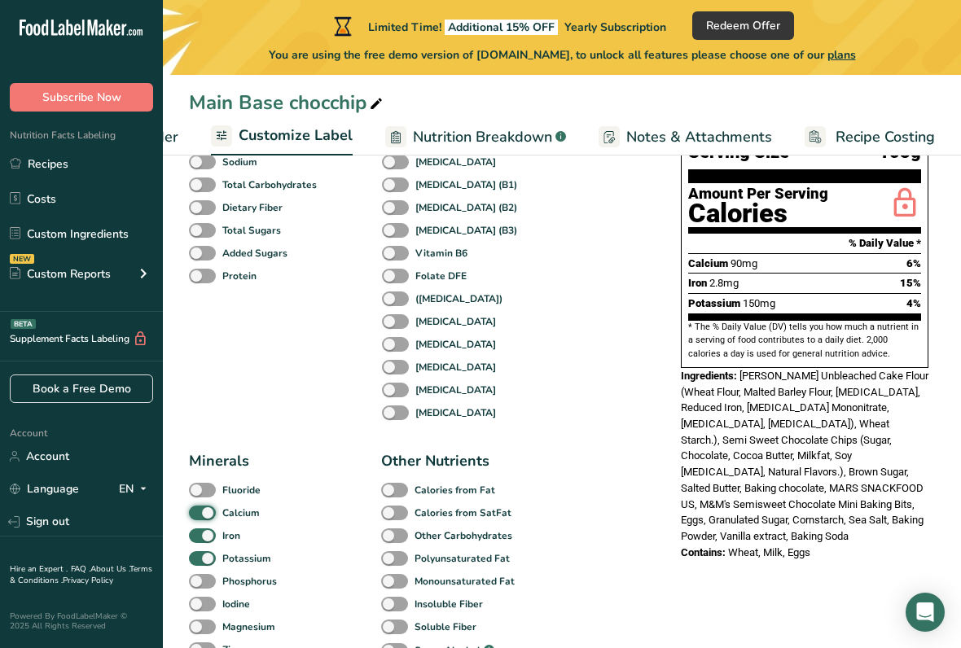
click at [199, 512] on input "Calcium" at bounding box center [194, 512] width 11 height 11
checkbox input "false"
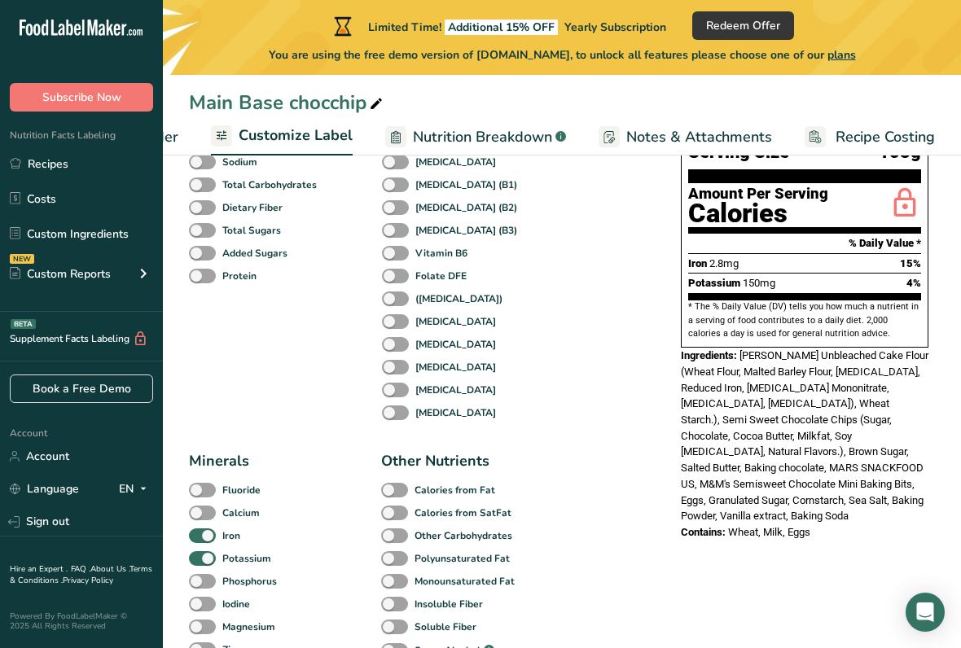
click at [202, 534] on span at bounding box center [202, 535] width 27 height 15
click at [199, 534] on input "Iron" at bounding box center [194, 535] width 11 height 11
checkbox input "false"
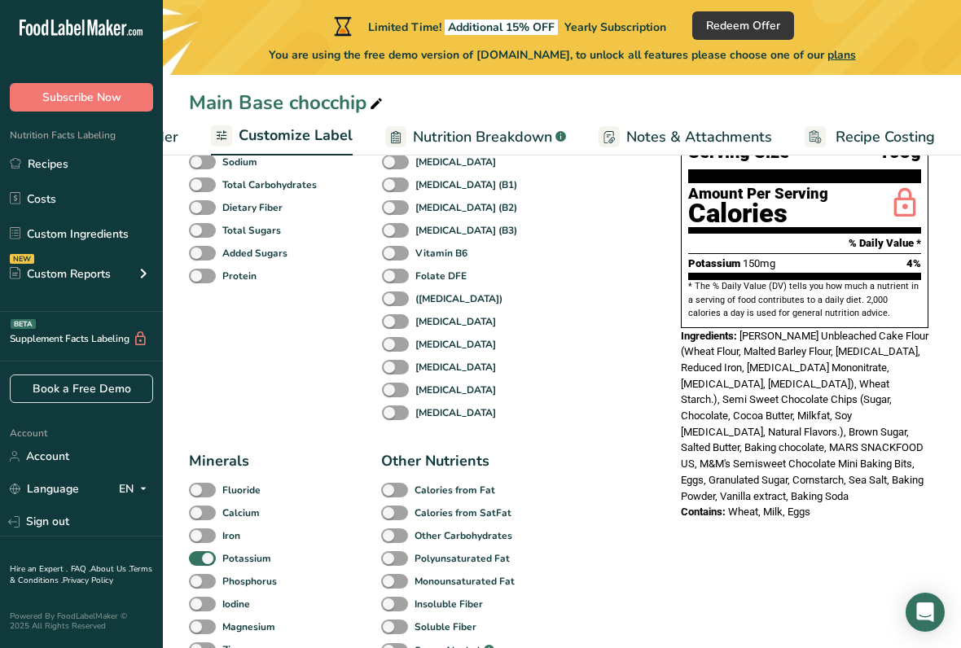
click at [202, 536] on span at bounding box center [202, 558] width 27 height 15
click at [199, 536] on input "Potassium" at bounding box center [194, 558] width 11 height 11
checkbox input "false"
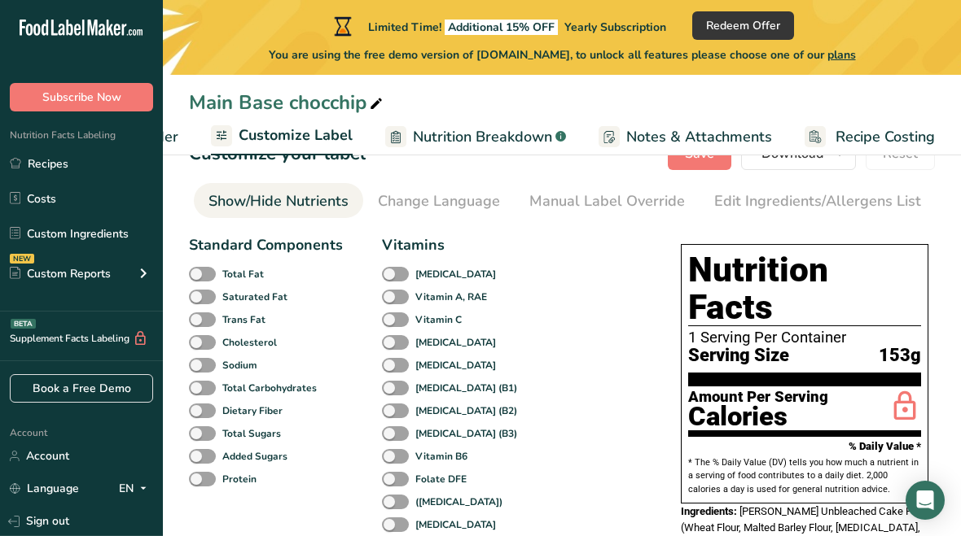
scroll to position [0, 0]
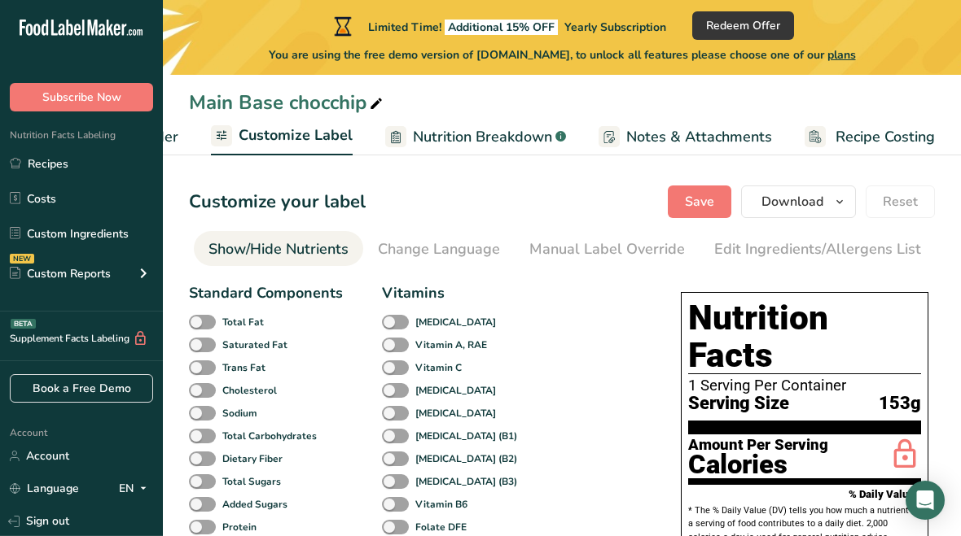
click at [573, 244] on div "Manual Label Override" at bounding box center [606, 250] width 155 height 22
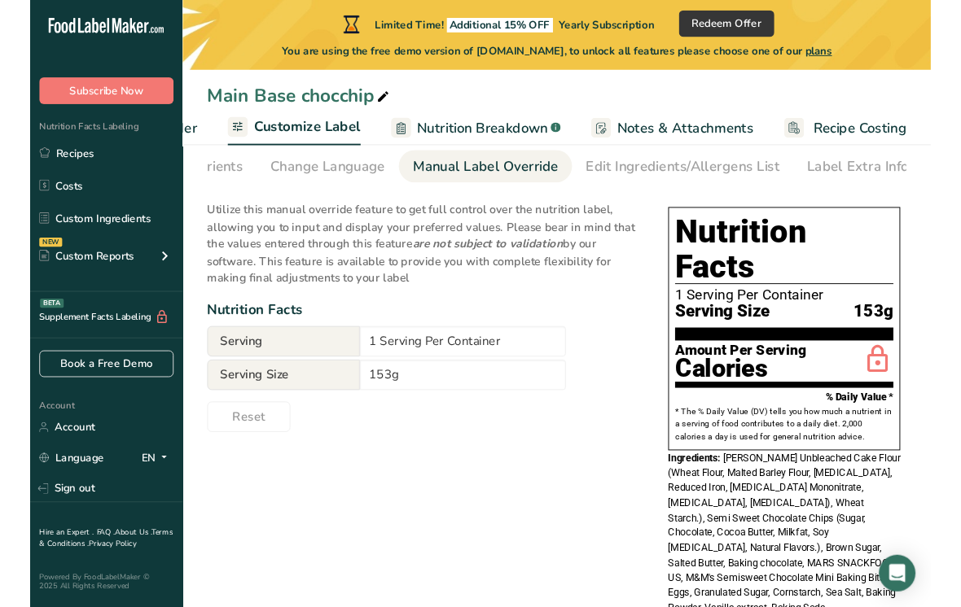
scroll to position [72, 0]
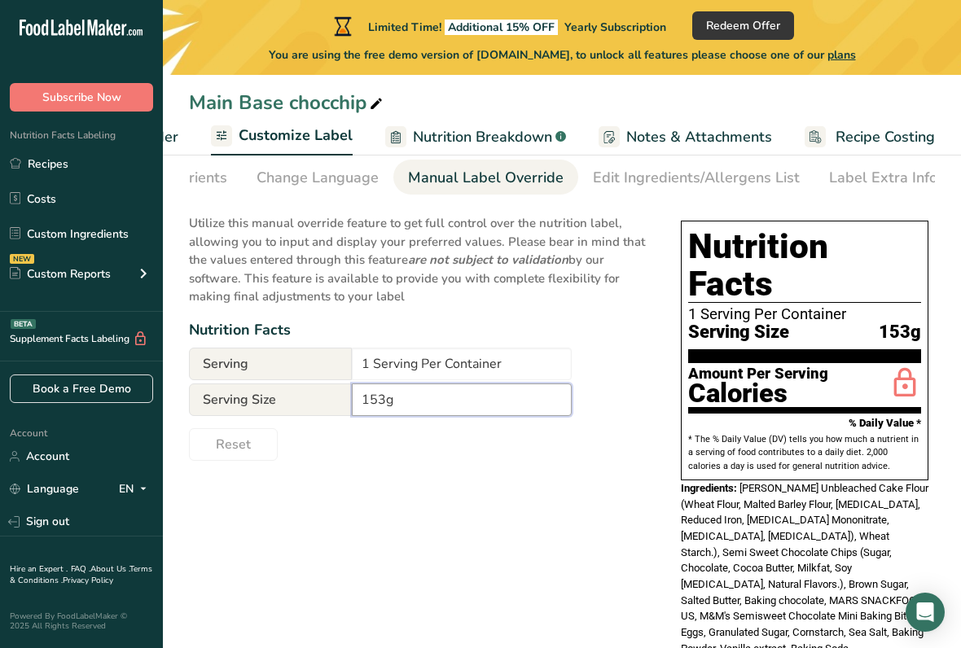
click at [375, 393] on input "153g" at bounding box center [462, 399] width 220 height 33
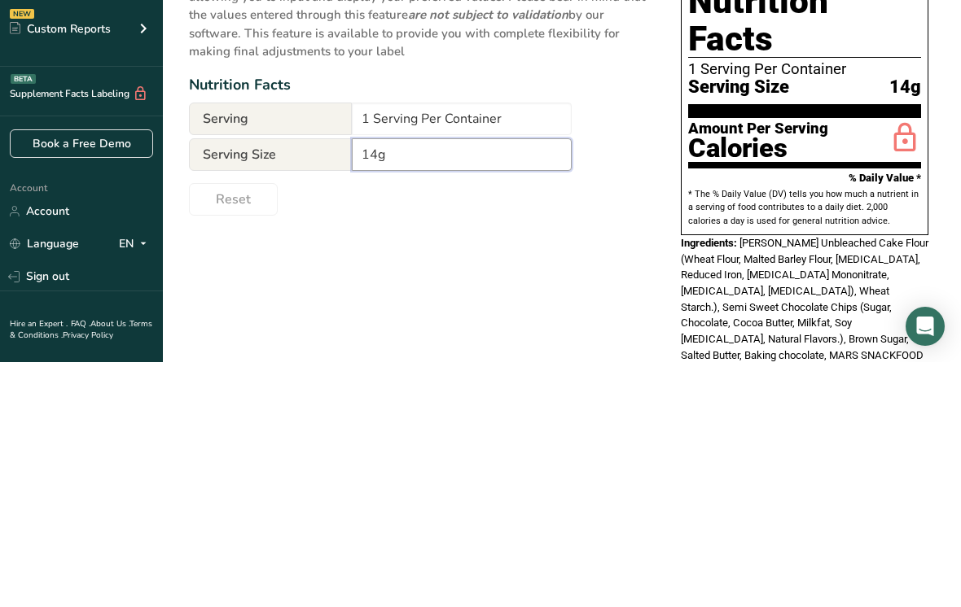
type input "140g"
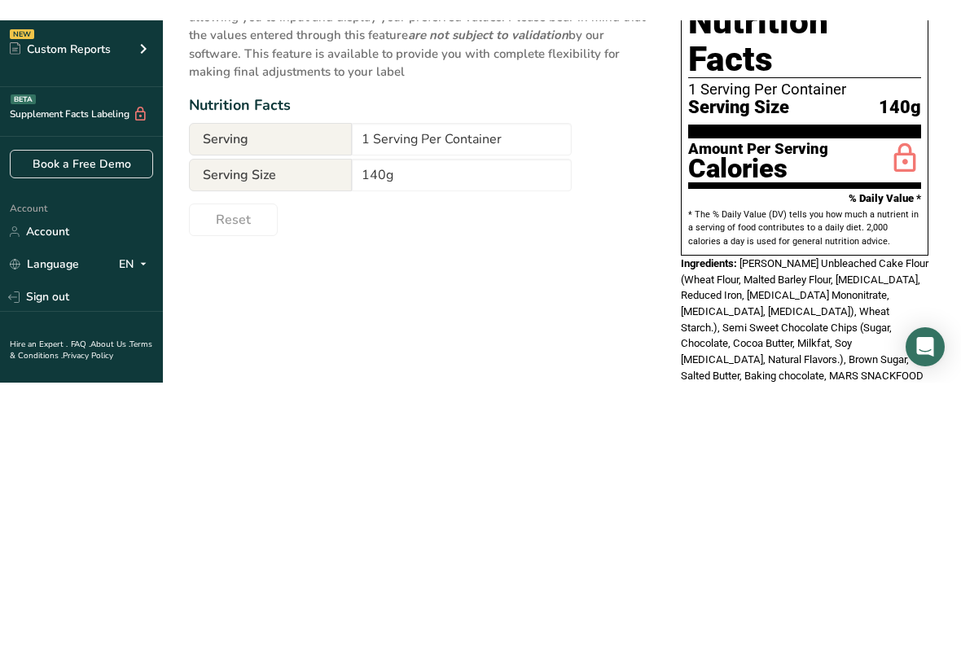
scroll to position [77, 0]
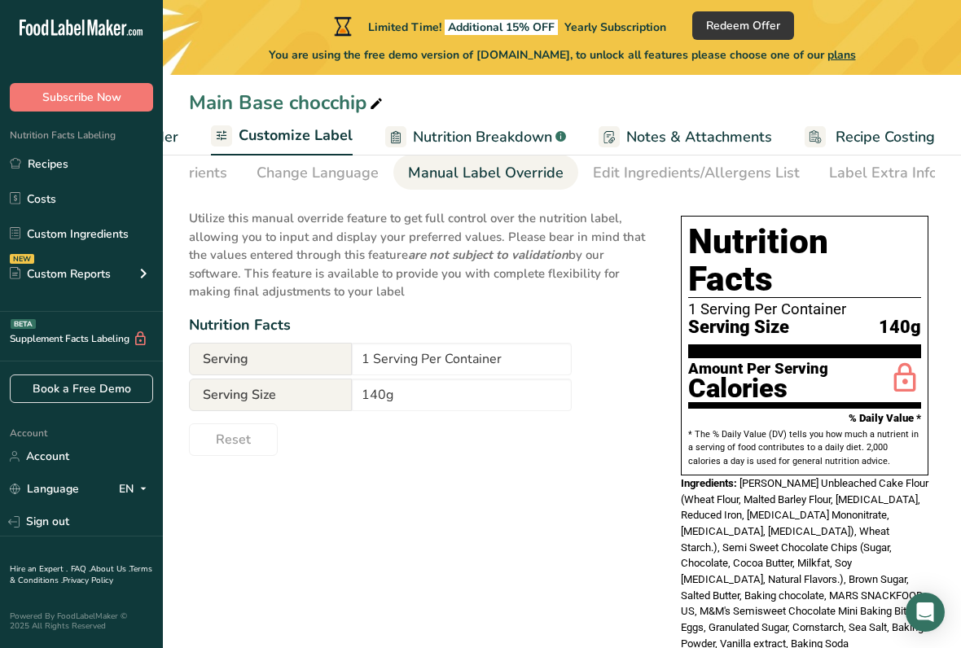
click at [626, 170] on div "Edit Ingredients/Allergens List" at bounding box center [696, 173] width 207 height 22
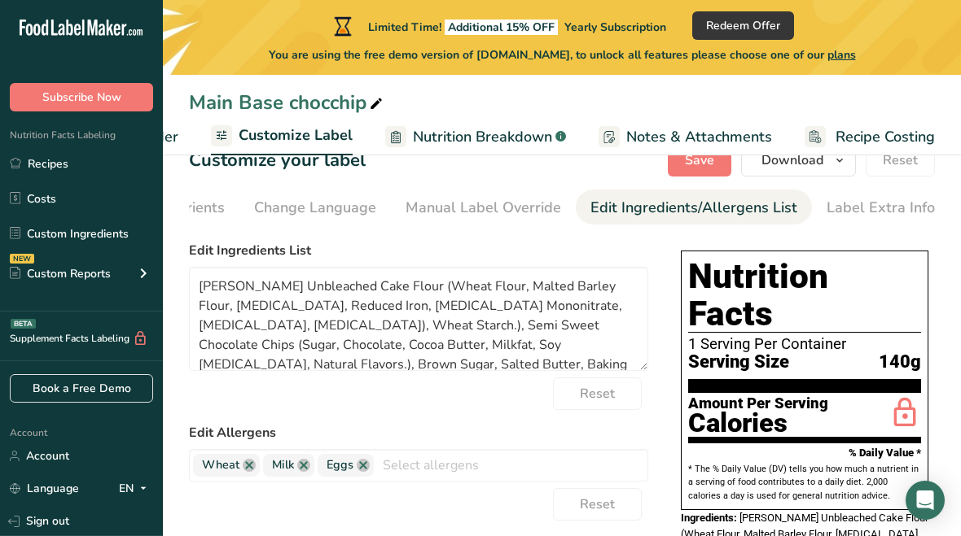
scroll to position [0, 437]
click at [886, 198] on div "Label Extra Info" at bounding box center [883, 208] width 108 height 22
